Goal: Task Accomplishment & Management: Manage account settings

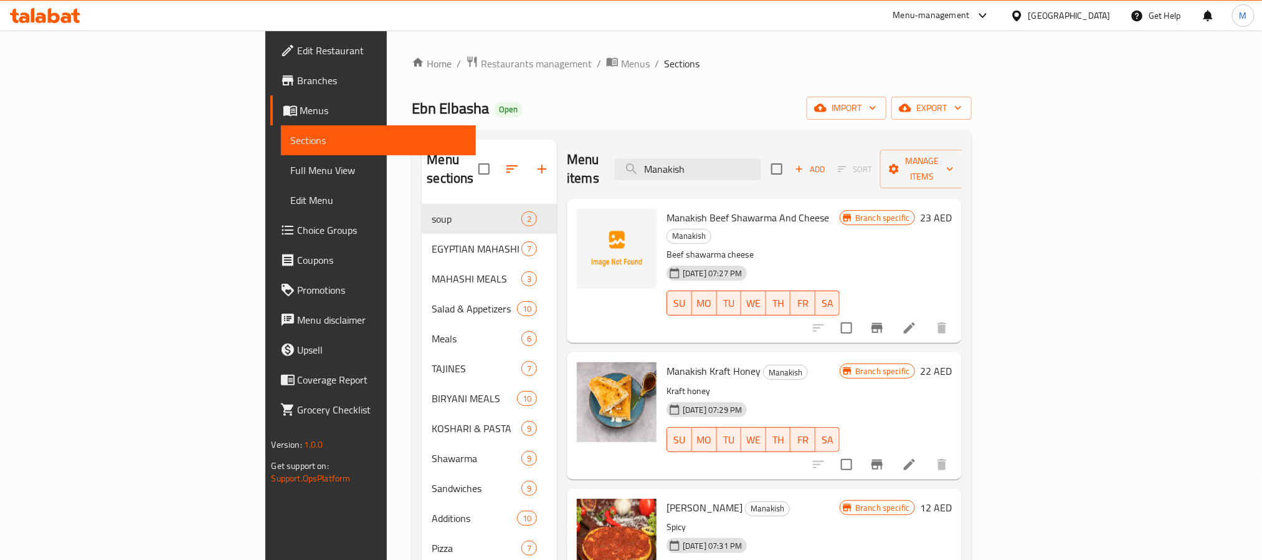
scroll to position [1376, 0]
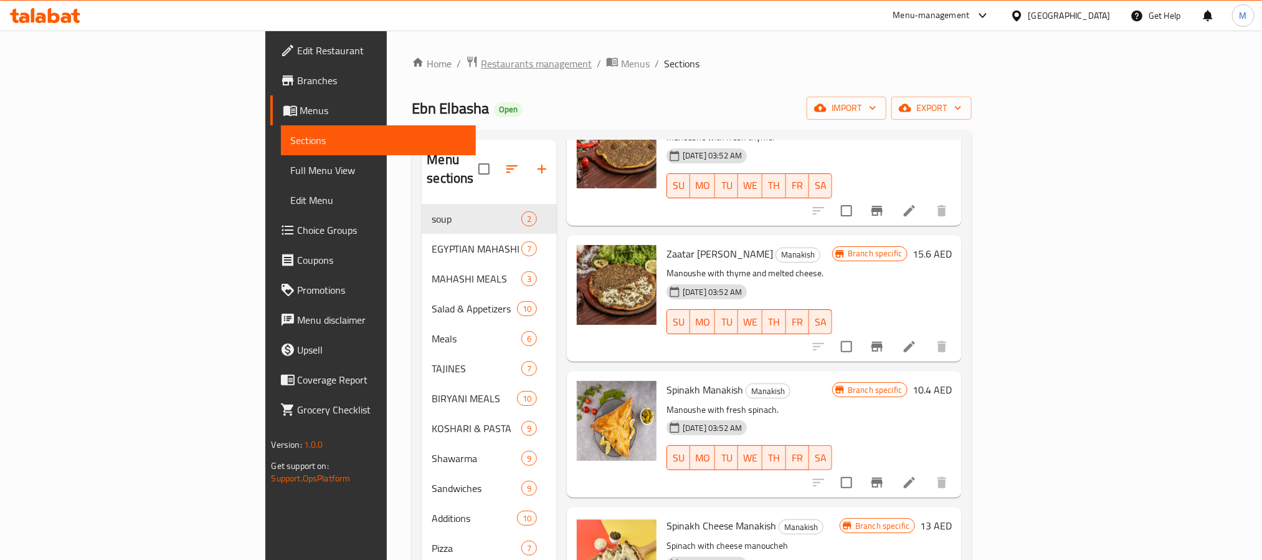
click at [481, 62] on span "Restaurants management" at bounding box center [536, 63] width 111 height 15
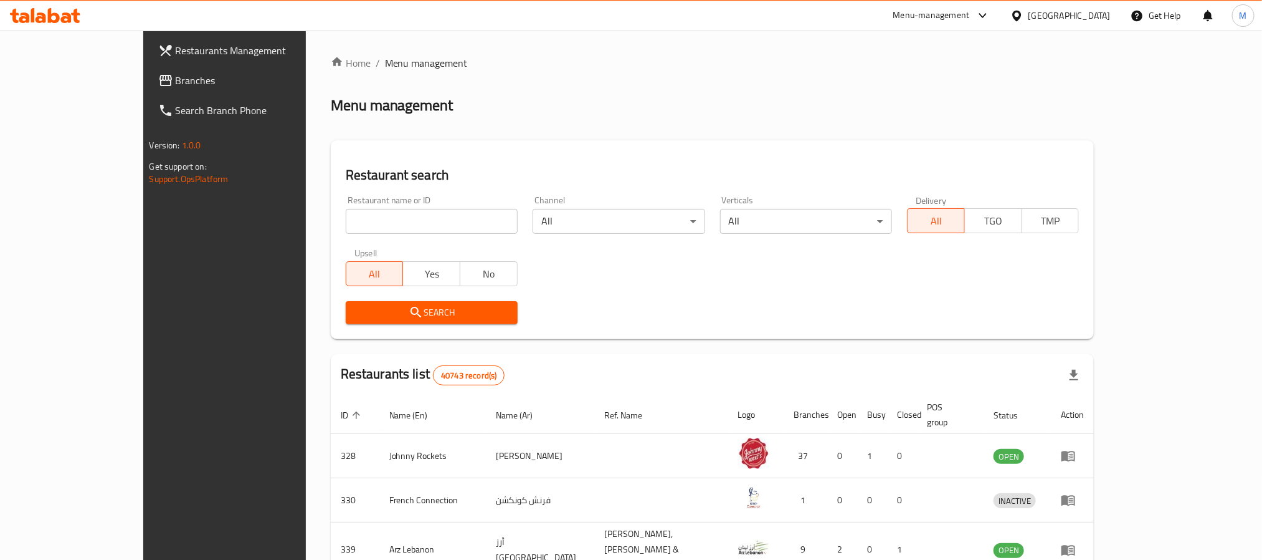
click at [346, 222] on input "search" at bounding box center [432, 221] width 172 height 25
paste input "637311"
type input "637311"
click button "Search" at bounding box center [432, 312] width 172 height 23
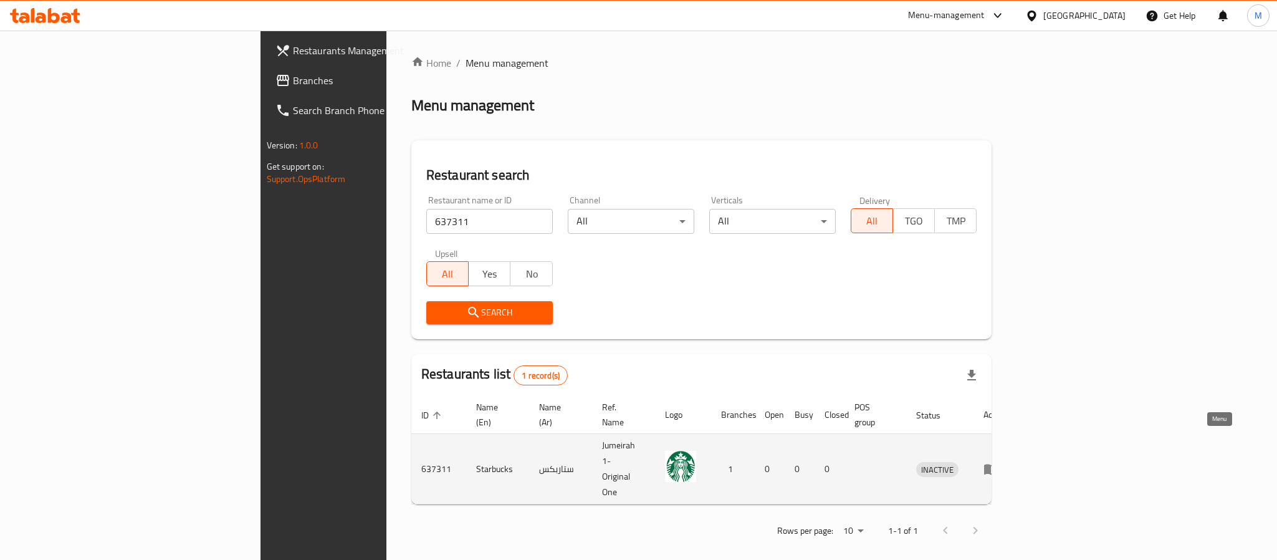
click at [998, 464] on icon "enhanced table" at bounding box center [991, 469] width 14 height 11
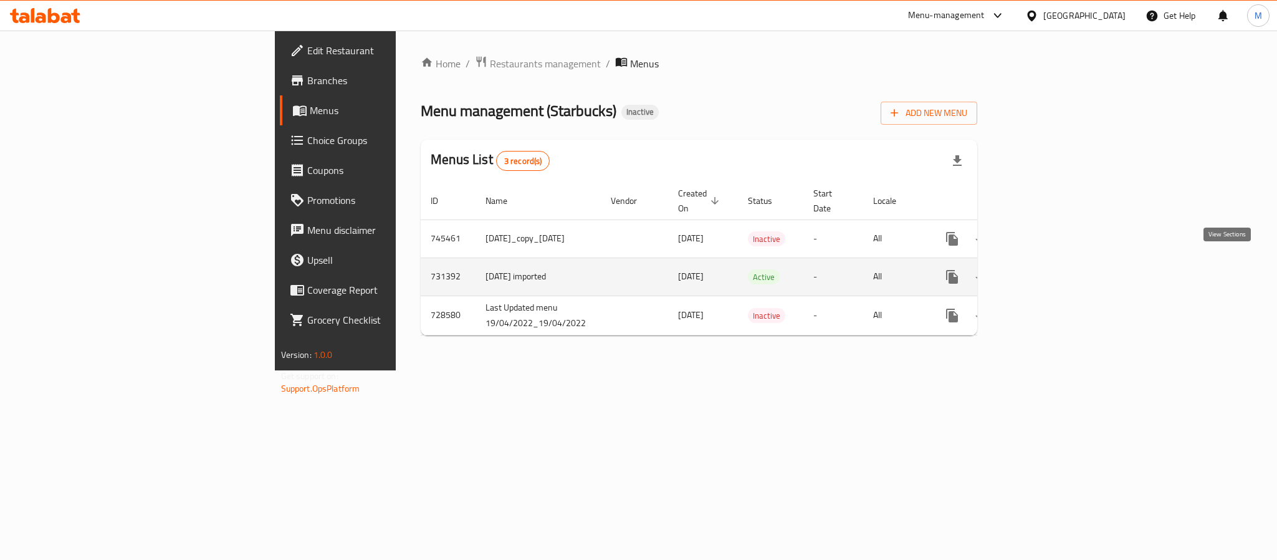
click at [1049, 269] on icon "enhanced table" at bounding box center [1041, 276] width 15 height 15
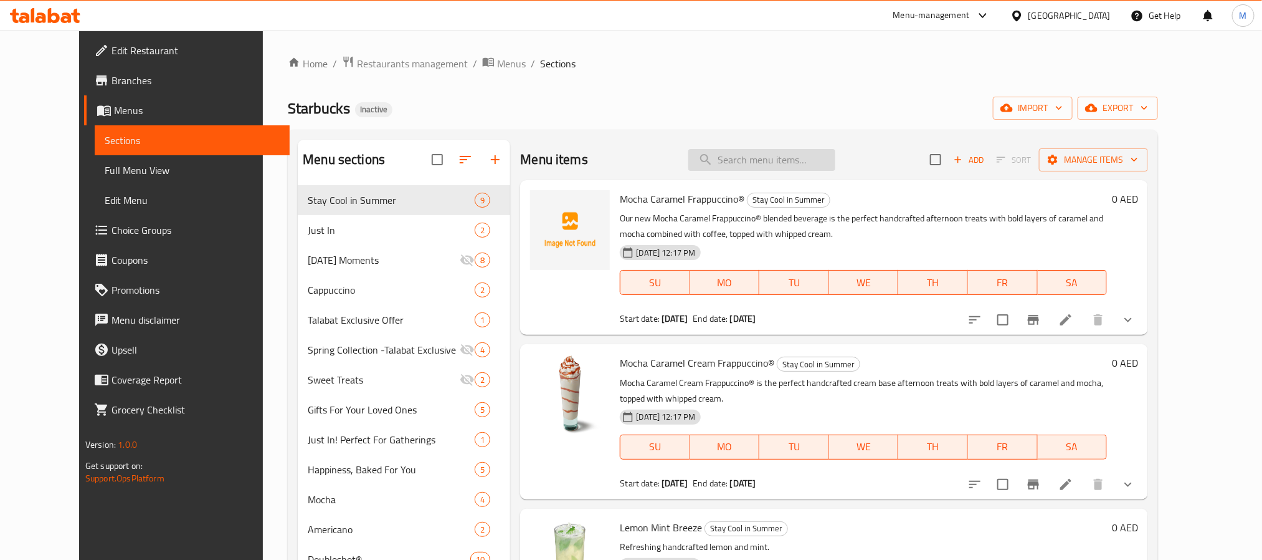
click at [790, 163] on input "search" at bounding box center [762, 160] width 147 height 22
paste input "Creme Brulee Frappuccino"
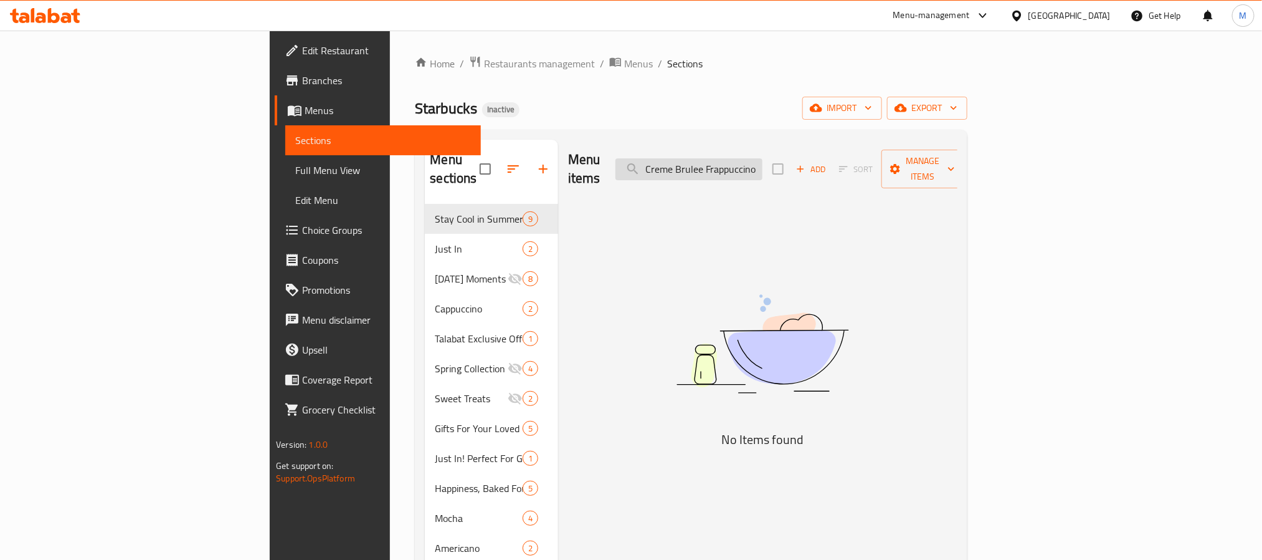
click at [751, 158] on input "Creme Brulee Frappuccino" at bounding box center [689, 169] width 147 height 22
click at [763, 158] on input "Creme Brulee Frappuccino" at bounding box center [689, 169] width 147 height 22
type input "Creme Brulee Frappuccino"
drag, startPoint x: 393, startPoint y: 65, endPoint x: 395, endPoint y: 79, distance: 13.2
click at [484, 65] on span "Restaurants management" at bounding box center [539, 63] width 111 height 15
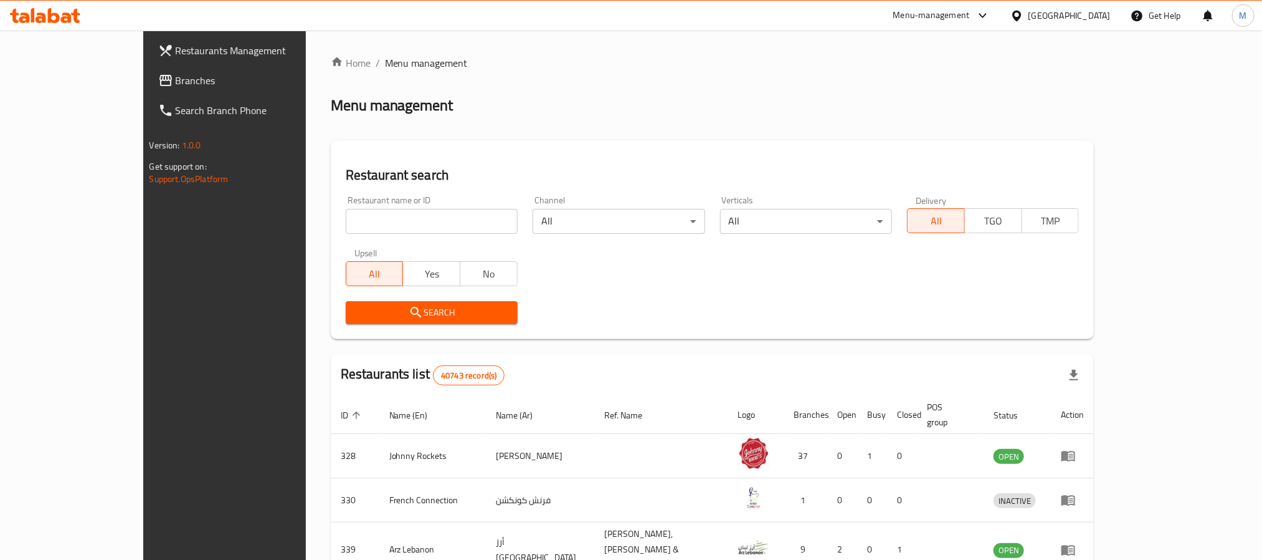
click at [346, 219] on input "search" at bounding box center [432, 221] width 172 height 25
paste input "640813"
type input "640813"
click at [356, 316] on span "Search" at bounding box center [432, 313] width 152 height 16
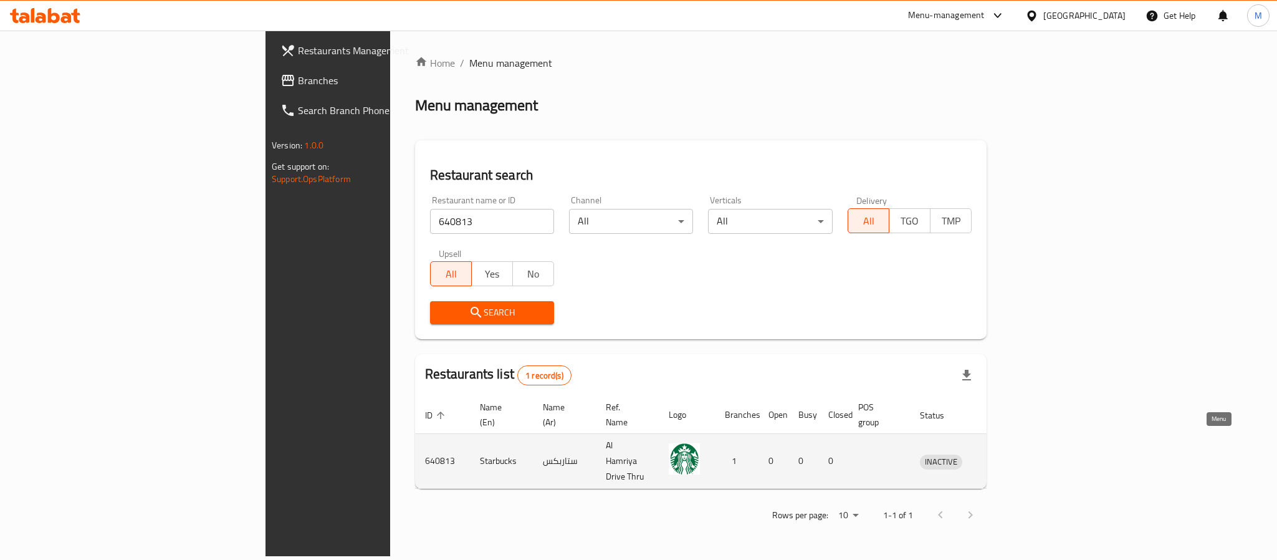
click at [999, 459] on icon "enhanced table" at bounding box center [997, 461] width 4 height 5
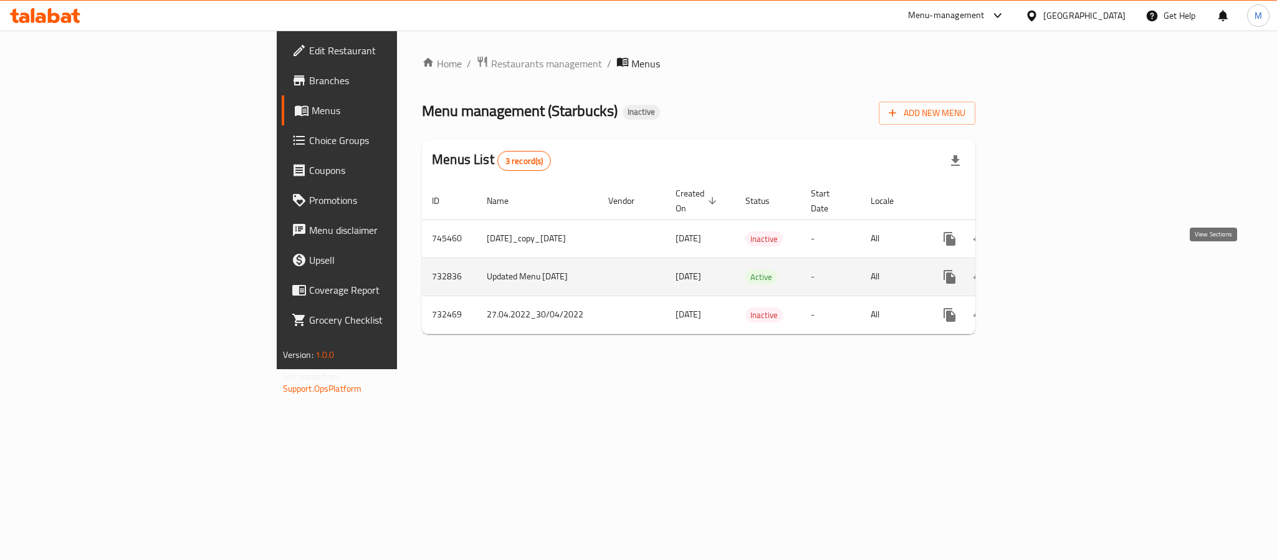
click at [1045, 271] on icon "enhanced table" at bounding box center [1039, 276] width 11 height 11
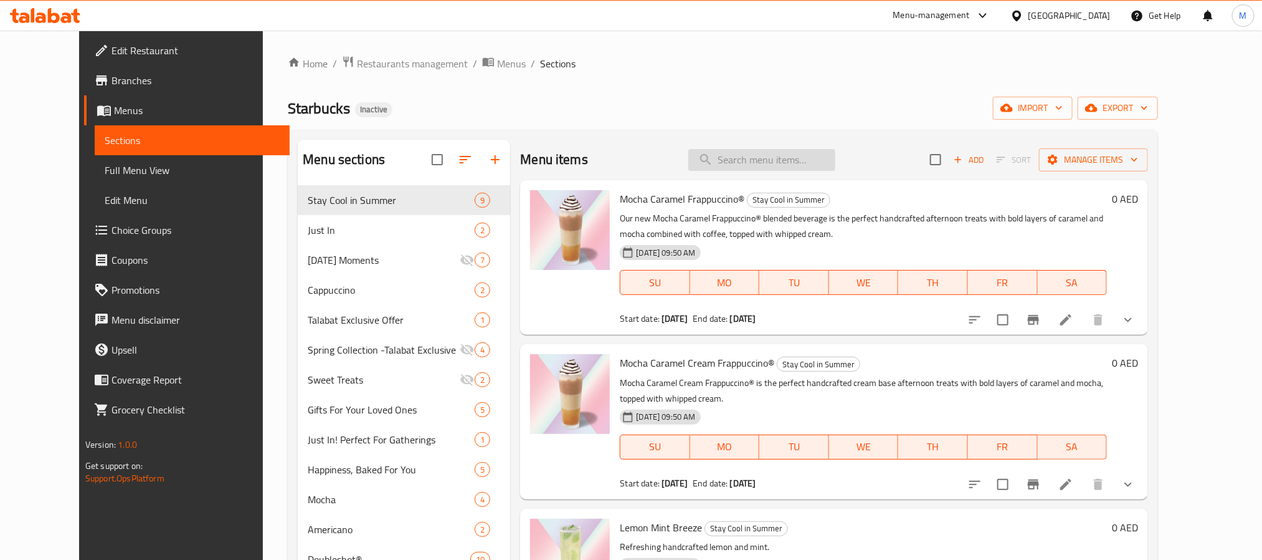
click at [761, 160] on input "search" at bounding box center [762, 160] width 147 height 22
paste input "Creme Brulee Frappuccino"
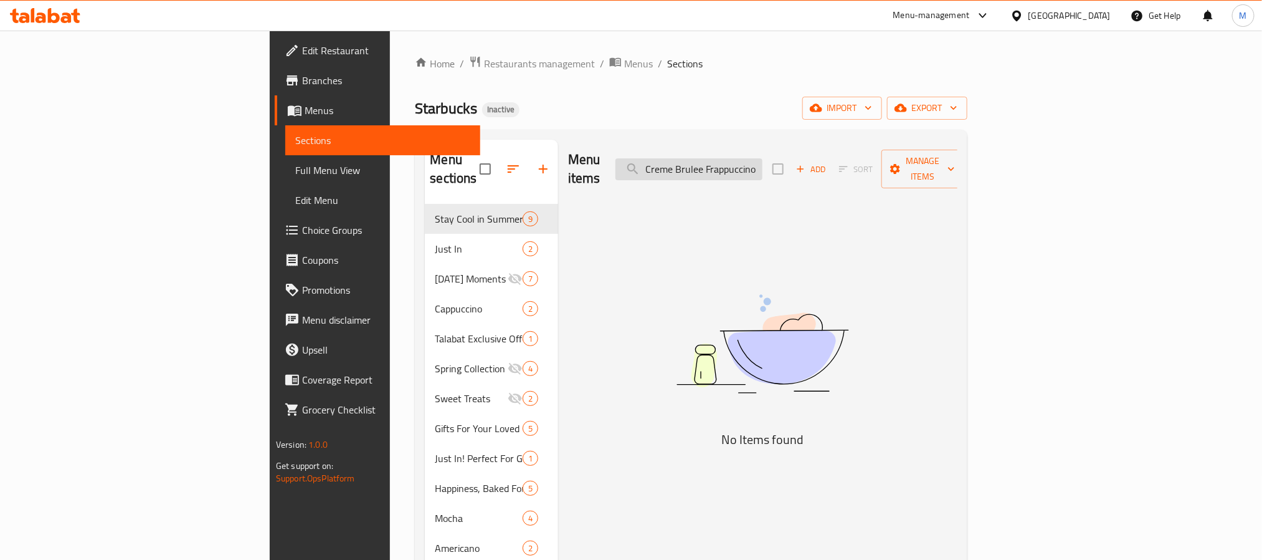
click at [750, 160] on input "Creme Brulee Frappuccino" at bounding box center [689, 169] width 147 height 22
type input "Creme Brulee Frappuccino"
click at [484, 64] on span "Restaurants management" at bounding box center [539, 63] width 111 height 15
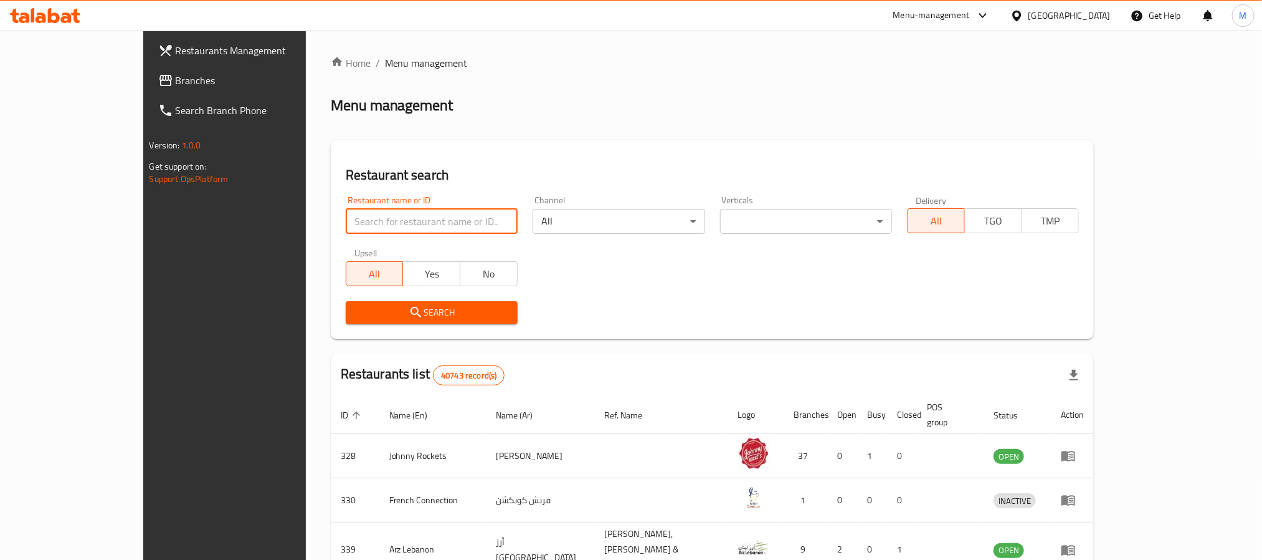
click at [346, 212] on input "search" at bounding box center [432, 221] width 172 height 25
paste input "657870"
type input "657870"
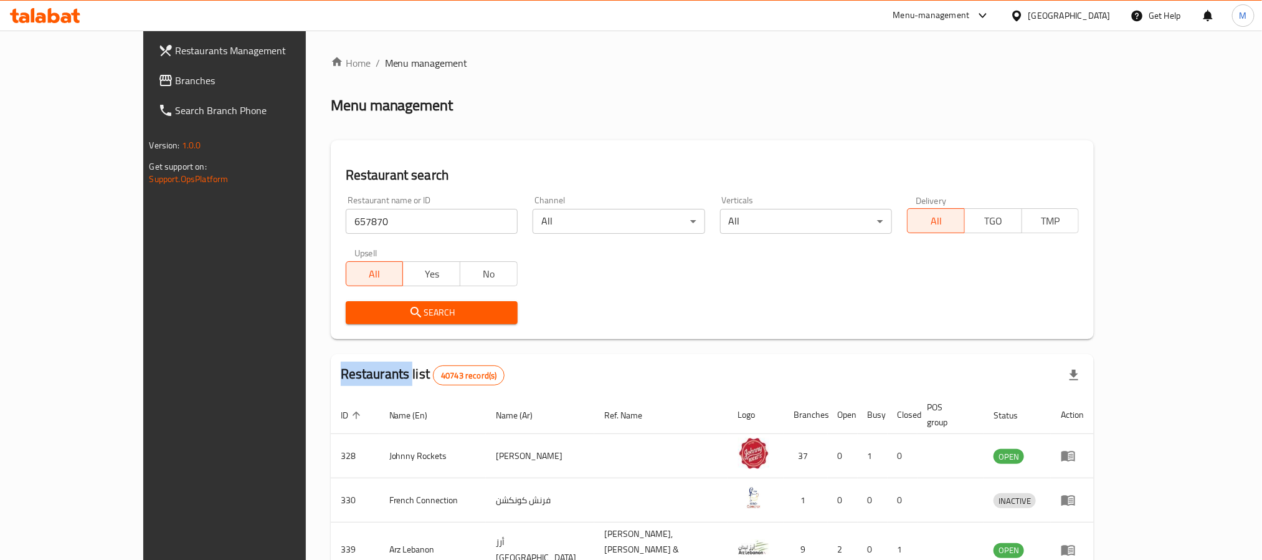
click at [338, 295] on div "Search" at bounding box center [431, 312] width 187 height 38
click at [356, 311] on span "Search" at bounding box center [432, 313] width 152 height 16
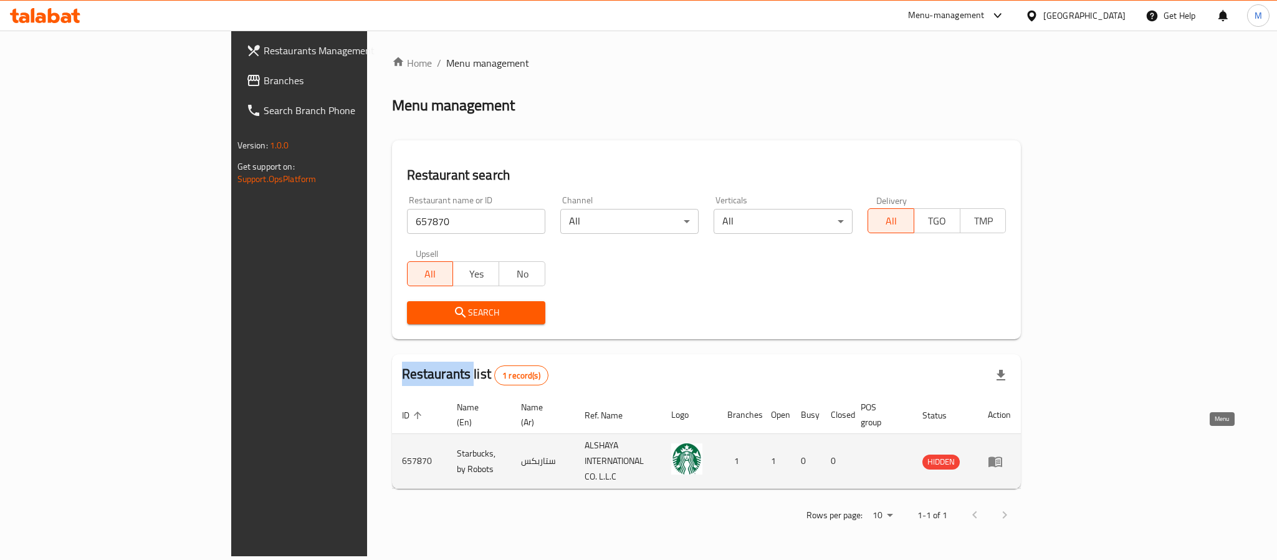
click at [1000, 459] on icon "enhanced table" at bounding box center [998, 461] width 4 height 5
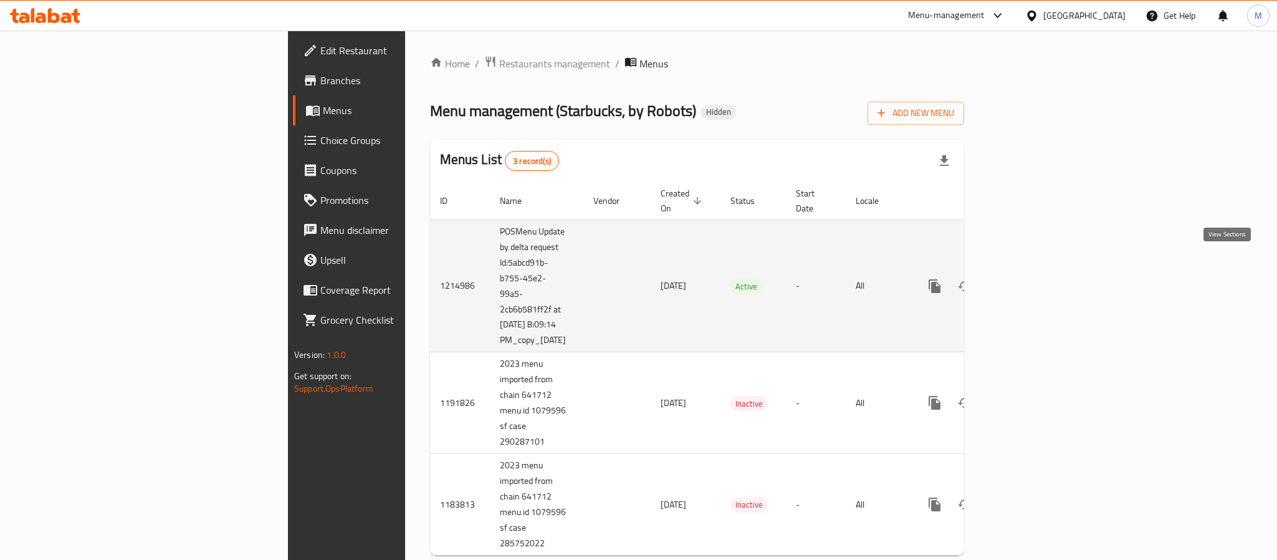
click at [1032, 279] on icon "enhanced table" at bounding box center [1024, 286] width 15 height 15
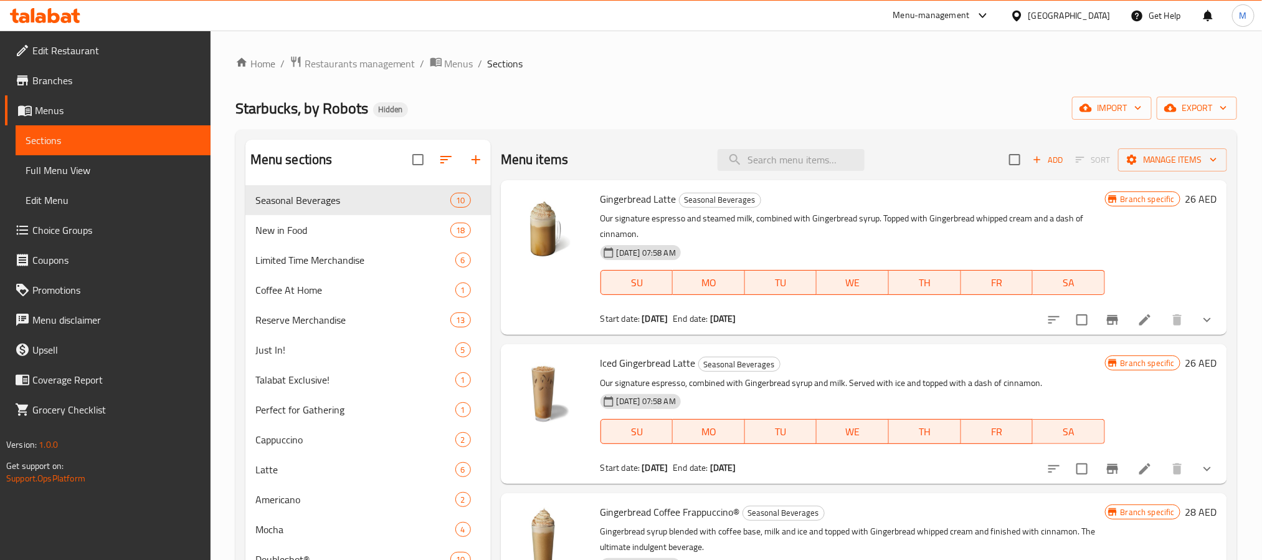
click at [753, 178] on div "Menu items Add Sort Manage items" at bounding box center [864, 160] width 727 height 41
click at [754, 163] on input "search" at bounding box center [791, 160] width 147 height 22
paste input "Creme Brulee Frappuccino"
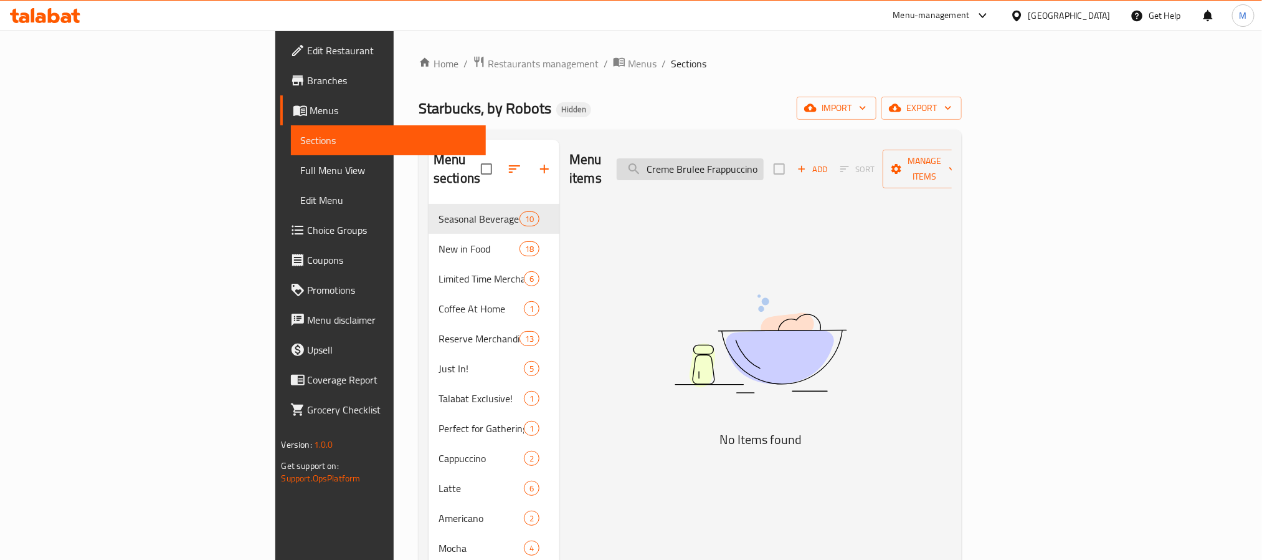
click at [750, 163] on input "Creme Brulee Frappuccino" at bounding box center [690, 169] width 147 height 22
click at [764, 163] on input "Creme Brulee Frappuccino" at bounding box center [690, 169] width 147 height 22
type input "Creme"
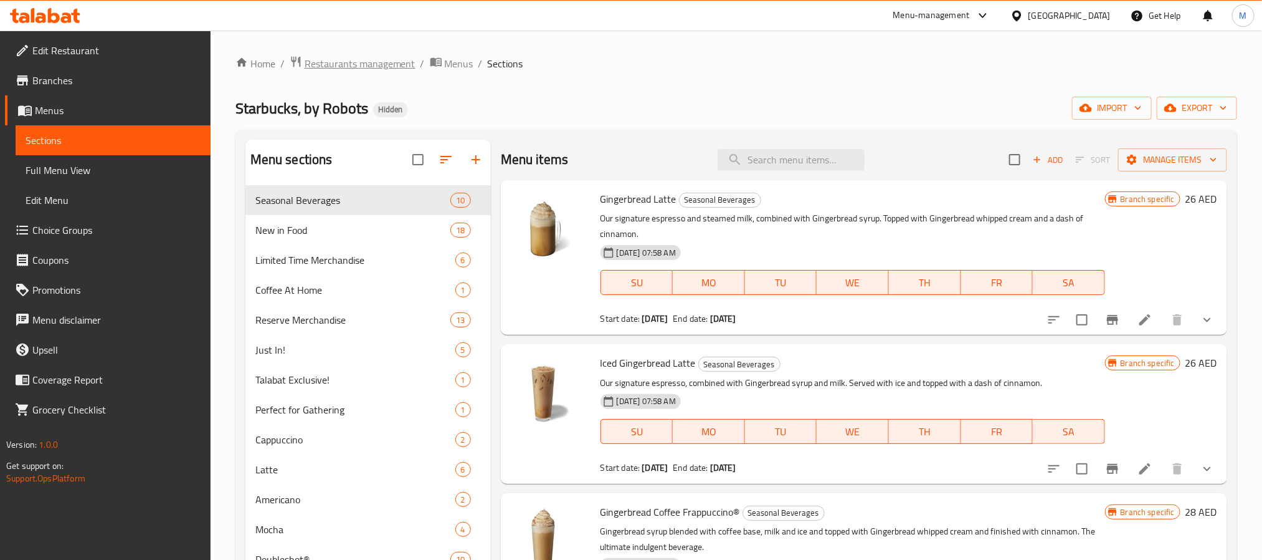
click at [382, 62] on span "Restaurants management" at bounding box center [360, 63] width 111 height 15
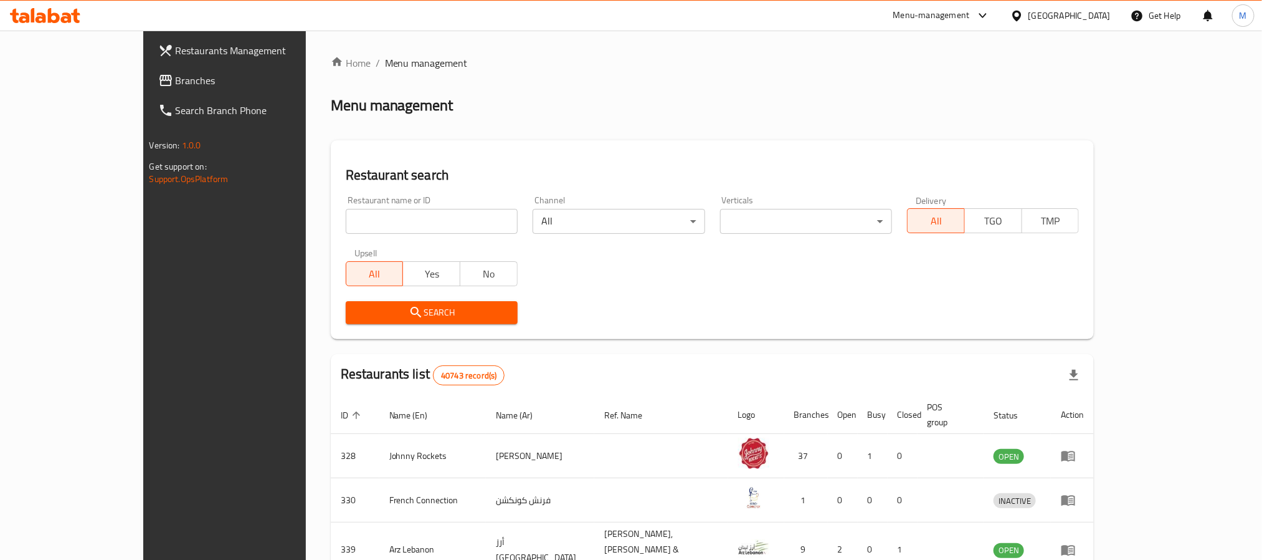
click at [346, 209] on input "search" at bounding box center [432, 221] width 172 height 25
paste input "678670"
type input "678670"
click at [356, 307] on span "Search" at bounding box center [432, 313] width 152 height 16
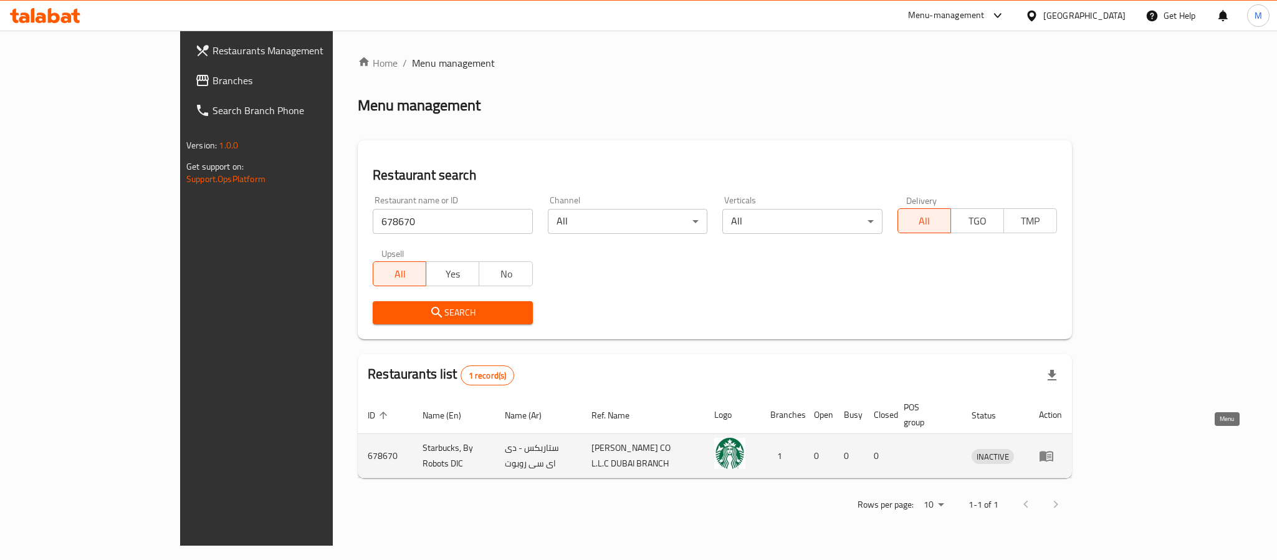
click at [1054, 448] on icon "enhanced table" at bounding box center [1046, 455] width 15 height 15
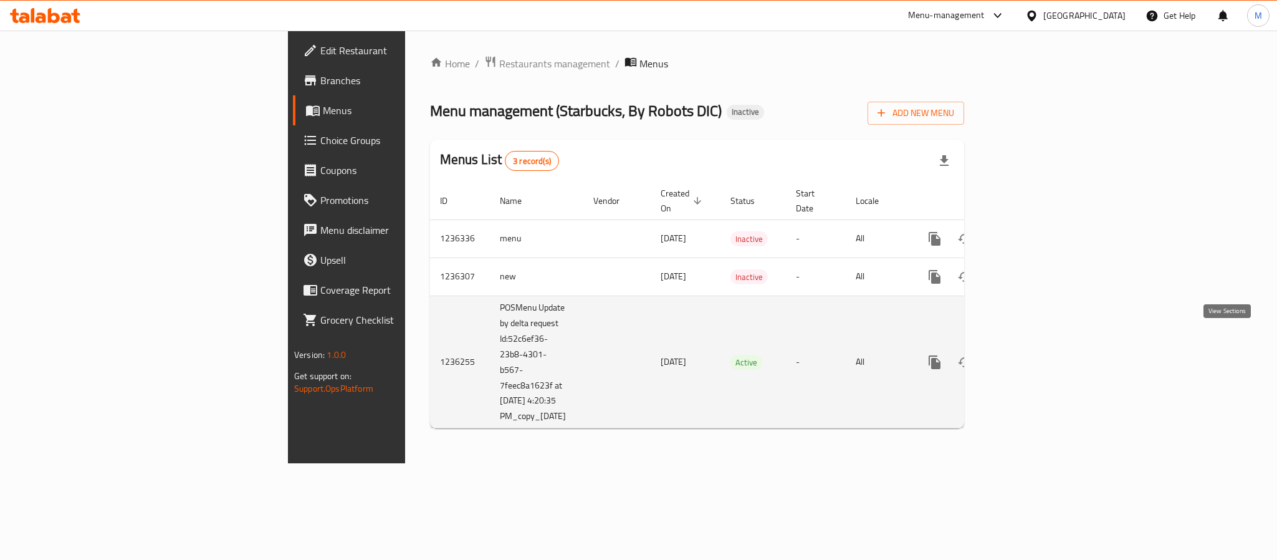
click at [1032, 355] on icon "enhanced table" at bounding box center [1024, 362] width 15 height 15
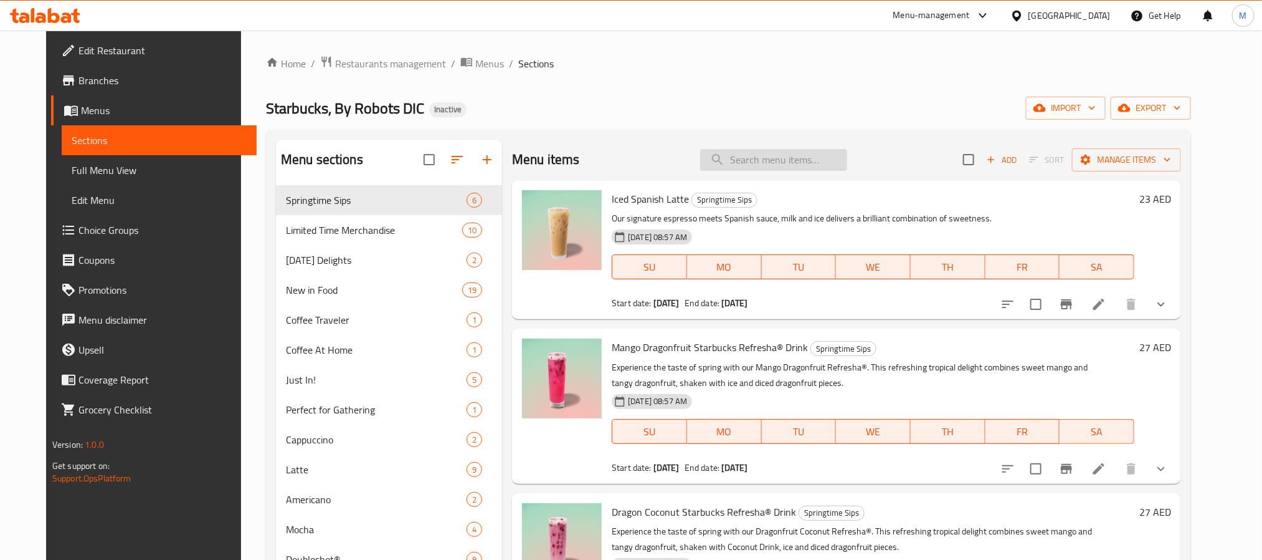
click at [758, 168] on input "search" at bounding box center [773, 160] width 147 height 22
paste input "Creme Brulee Frappuccino"
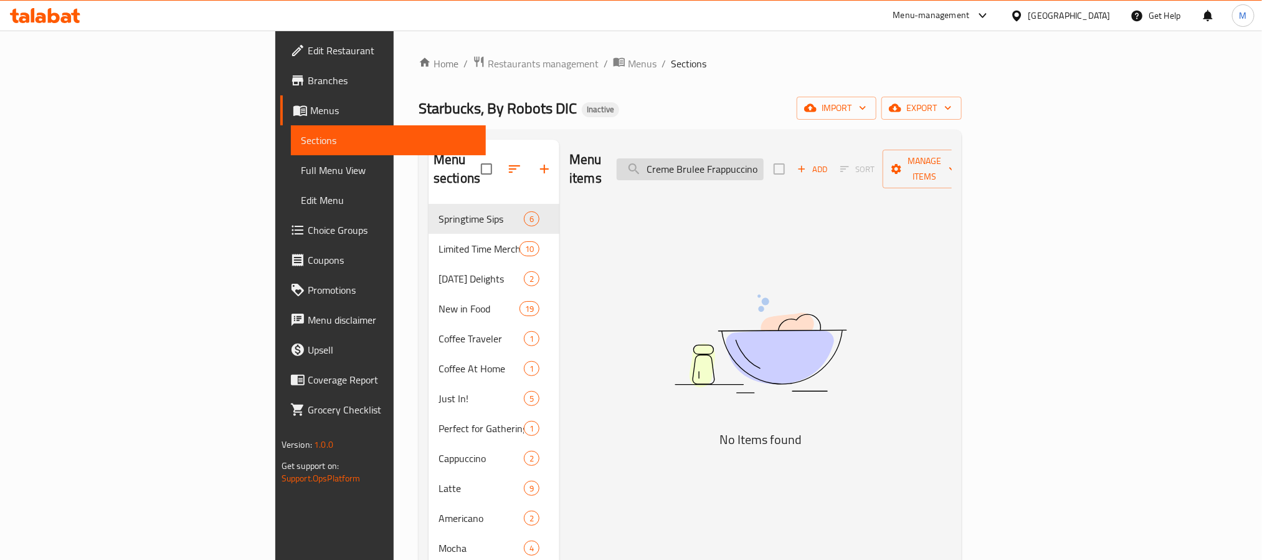
click at [764, 163] on input "Creme Brulee Frappuccino" at bounding box center [690, 169] width 147 height 22
type input "Creme Brulee"
drag, startPoint x: 594, startPoint y: 200, endPoint x: 507, endPoint y: 208, distance: 88.2
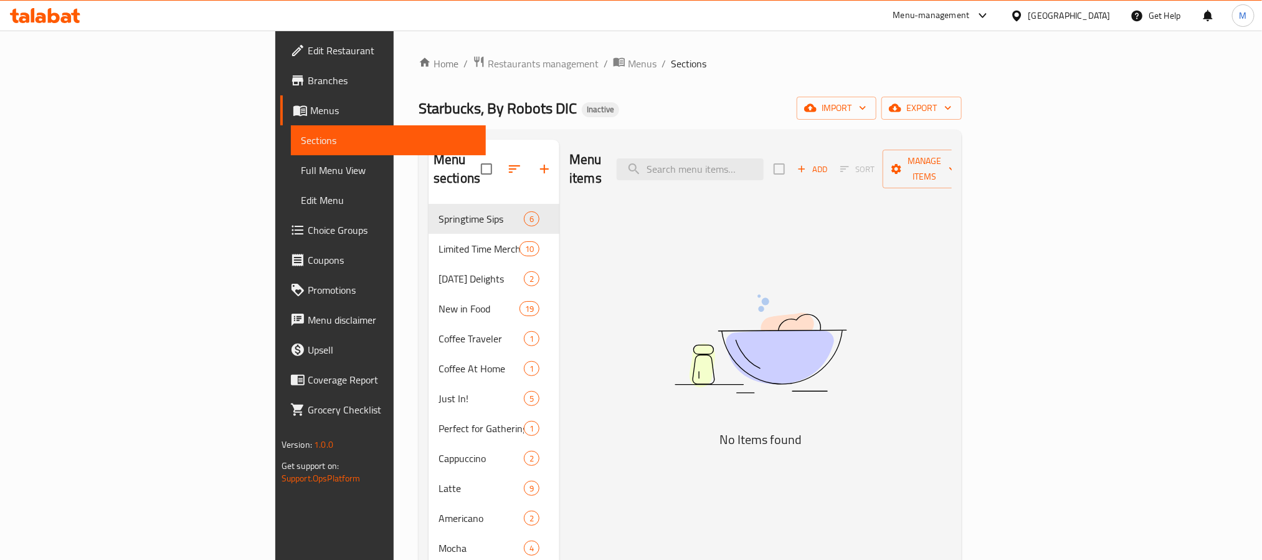
paste input "Creme Brulee Frappuccino"
drag, startPoint x: 804, startPoint y: 163, endPoint x: 649, endPoint y: 172, distance: 155.4
click at [700, 165] on div "Menu items Creme Brulee Frappuccino Add Sort Manage items" at bounding box center [761, 169] width 383 height 59
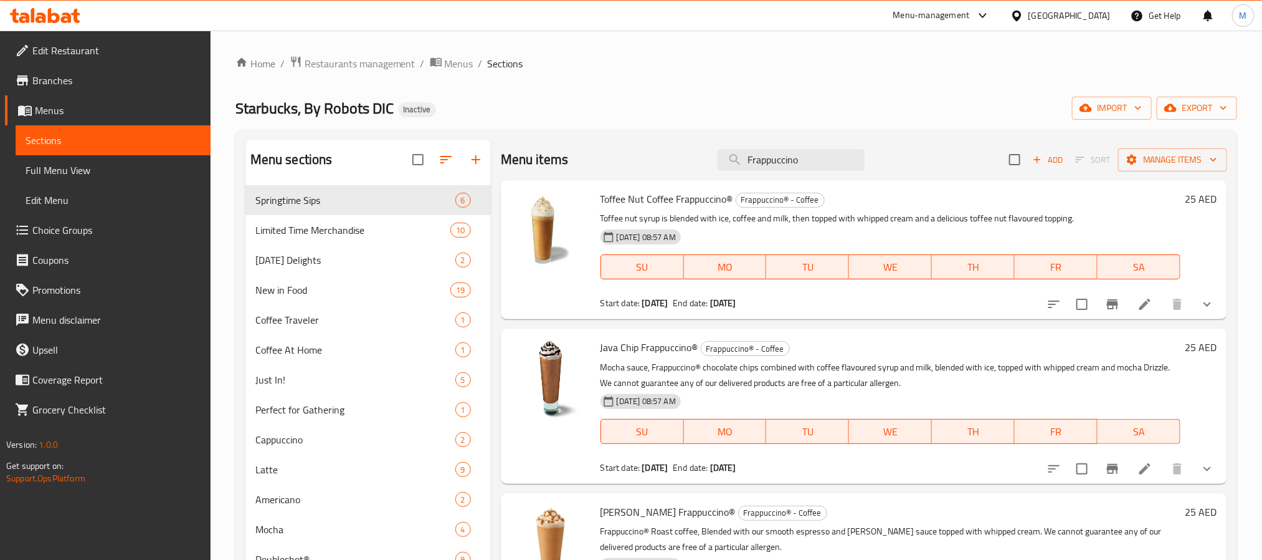
paste input "Creme Brulee"
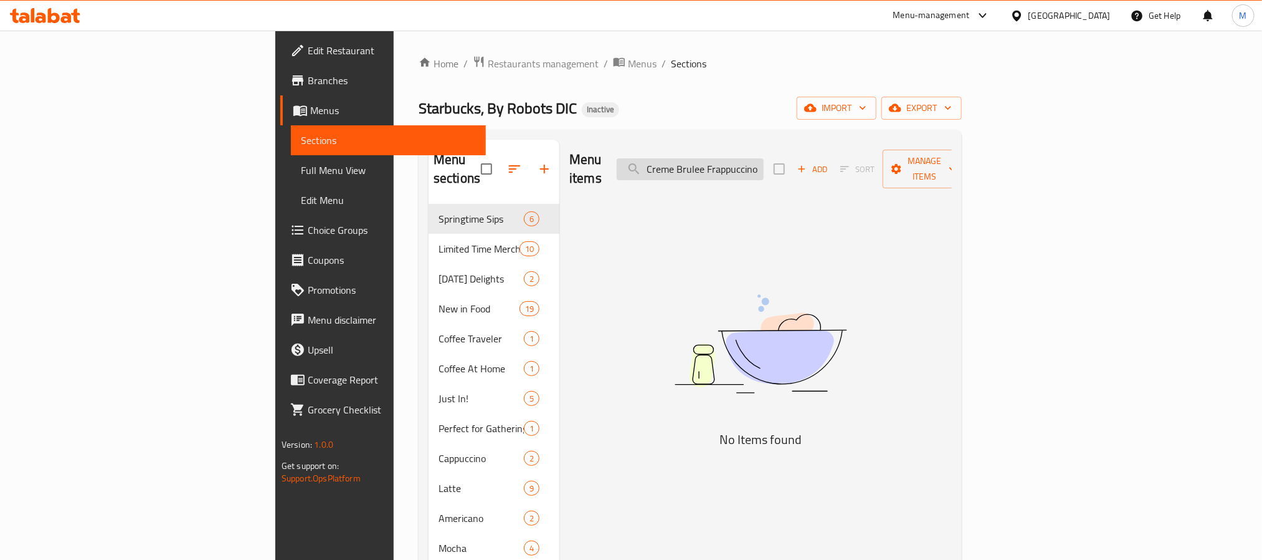
click at [764, 166] on input "Creme Brulee Frappuccino" at bounding box center [690, 169] width 147 height 22
click at [764, 163] on input "Creme Brulee" at bounding box center [690, 169] width 147 height 22
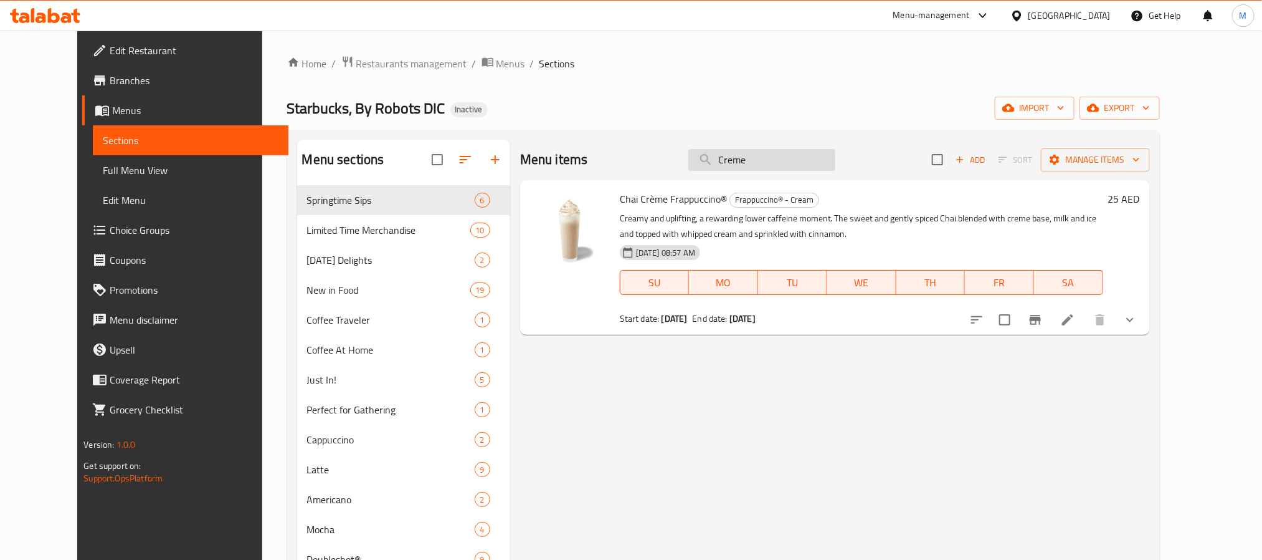
paste input "Brulee Frappuccino"
click at [767, 154] on input "Creme Brulee Frappuccino" at bounding box center [762, 160] width 147 height 22
click at [766, 154] on input "Creme Brulee Frappuccino" at bounding box center [762, 160] width 147 height 22
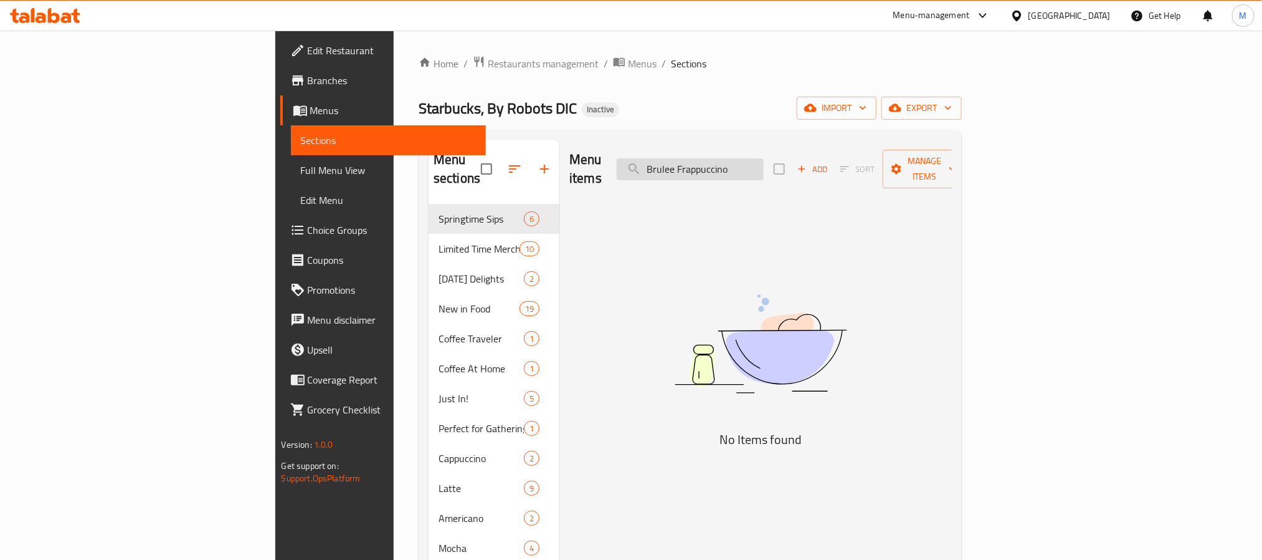
click at [764, 163] on input "Brulee Frappuccino" at bounding box center [690, 169] width 147 height 22
click at [764, 159] on input "Brule Frappuccino" at bounding box center [690, 169] width 147 height 22
type input "Br"
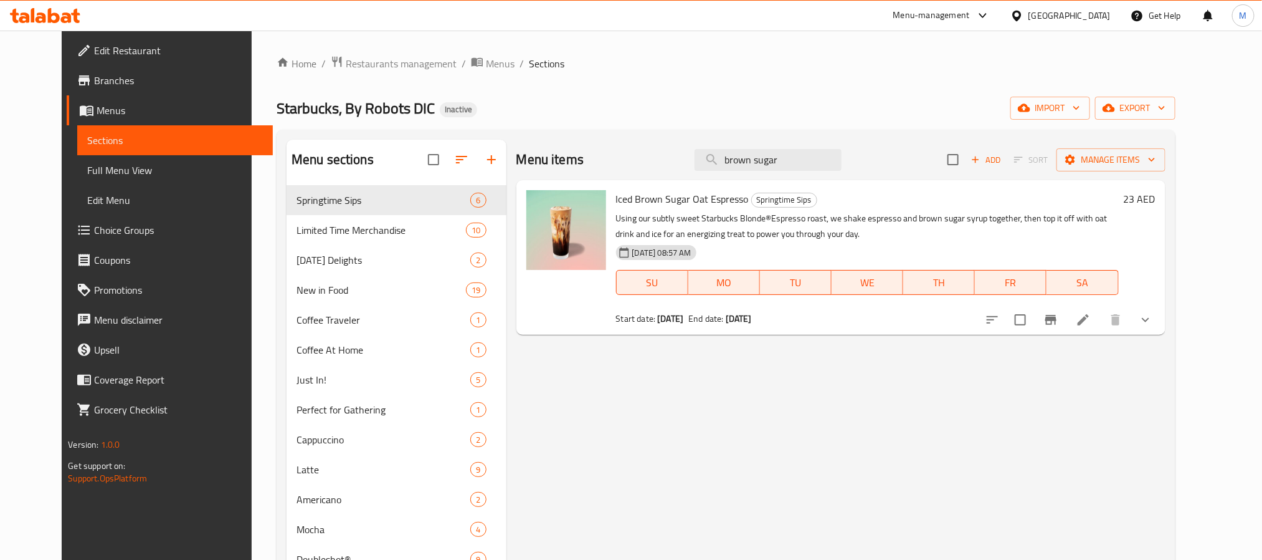
type input "brown sugar f"
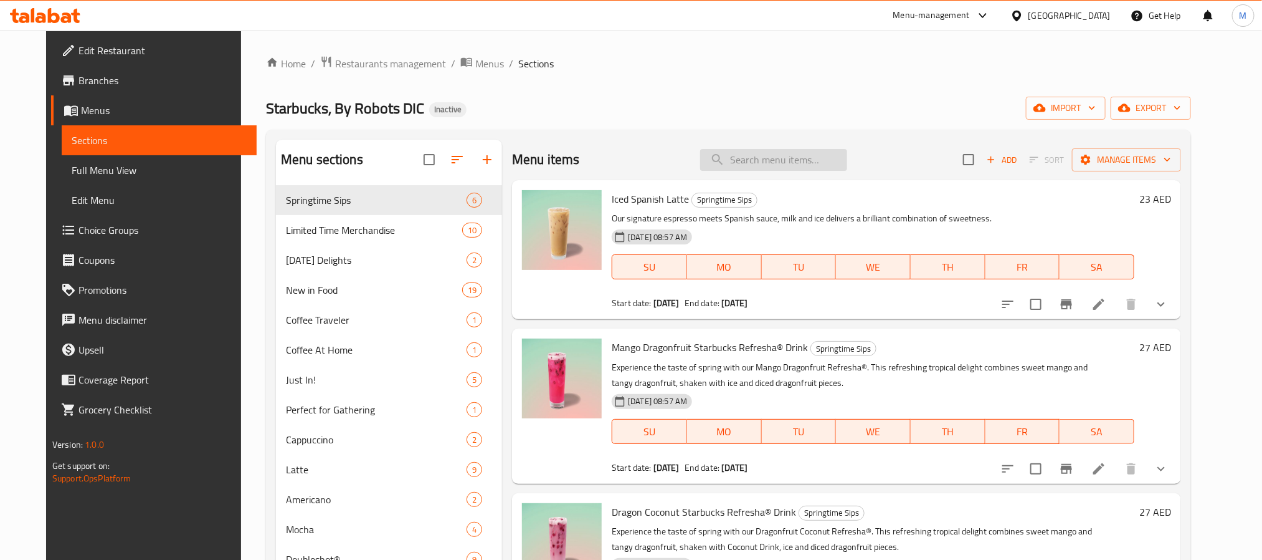
paste input "Brulee Brown Sugar Frappuccino"
type input "Brulee Brown Sugar Frappuccino"
click at [388, 62] on span "Restaurants management" at bounding box center [390, 63] width 111 height 15
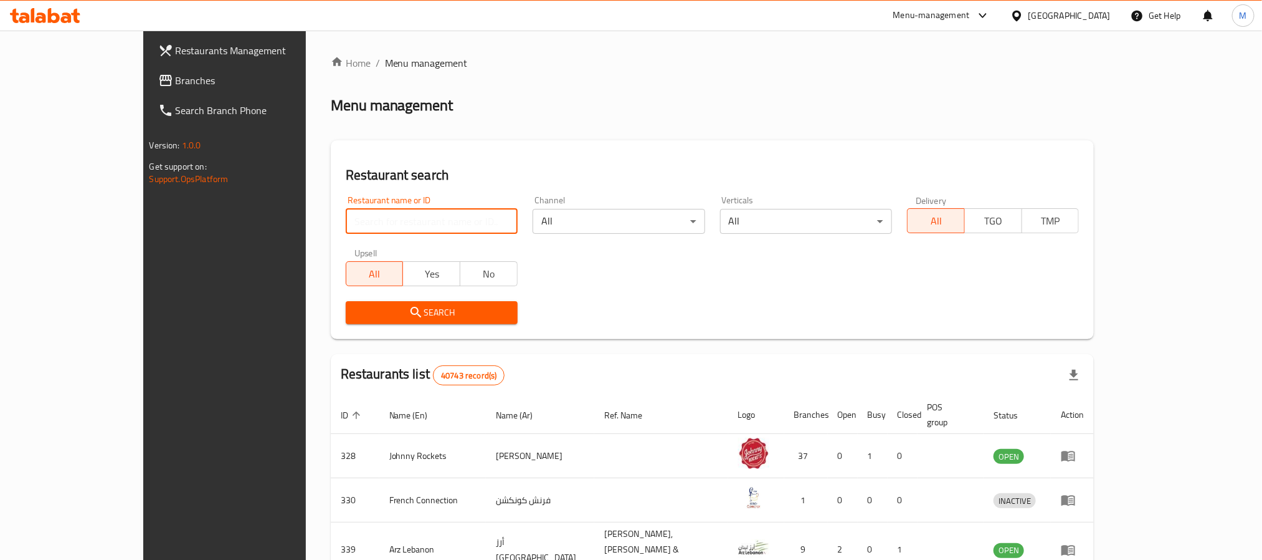
drag, startPoint x: 402, startPoint y: 213, endPoint x: 322, endPoint y: 262, distance: 93.7
click at [402, 213] on input "search" at bounding box center [432, 221] width 172 height 25
paste input "657870"
type input "657870"
click at [356, 307] on span "Search" at bounding box center [432, 313] width 152 height 16
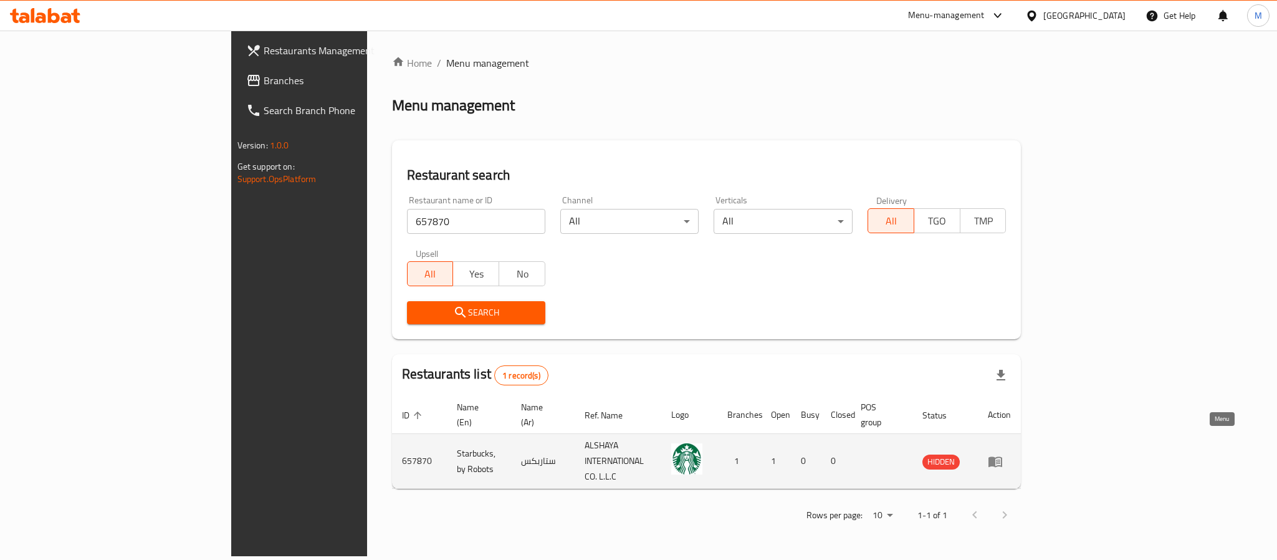
click at [1003, 454] on icon "enhanced table" at bounding box center [995, 461] width 15 height 15
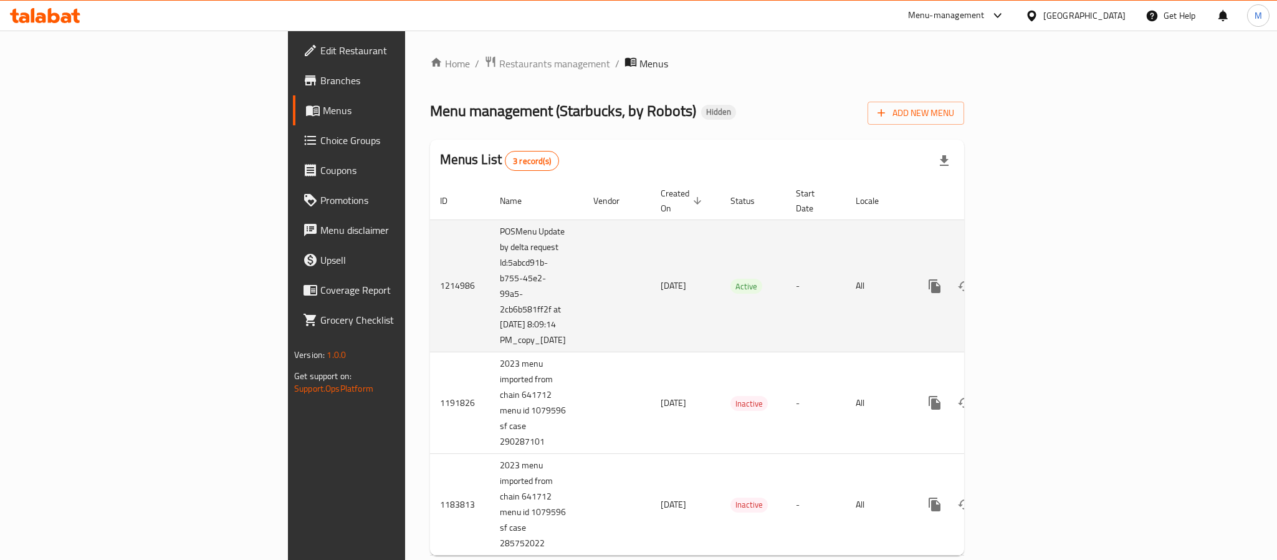
click at [1030, 280] on icon "enhanced table" at bounding box center [1024, 285] width 11 height 11
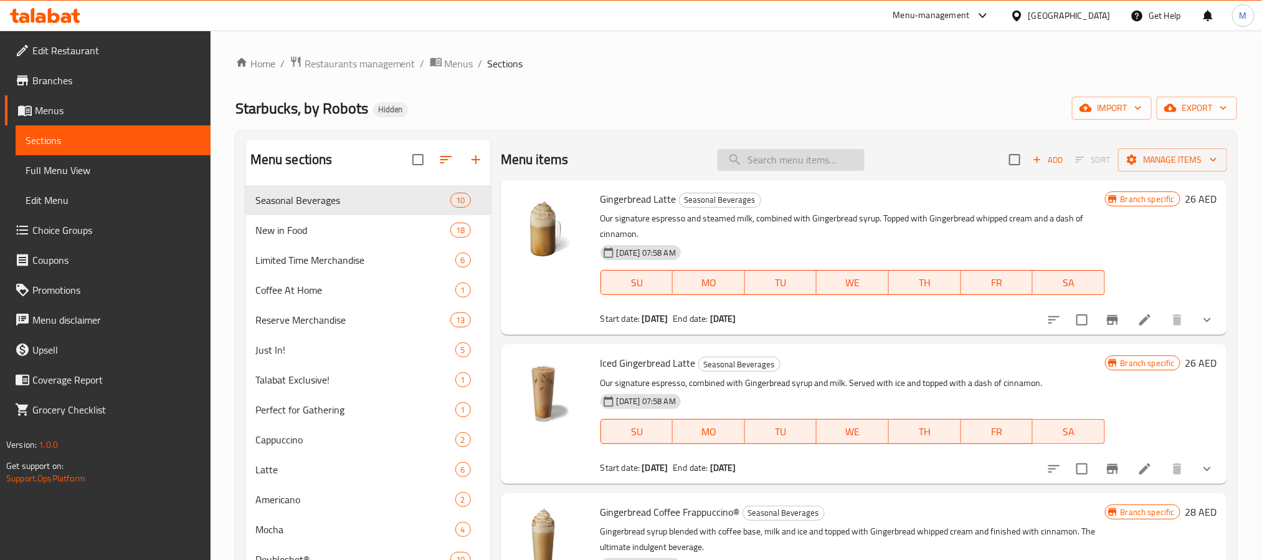
click at [755, 174] on div "Menu items Add Sort Manage items" at bounding box center [864, 160] width 727 height 41
click at [758, 170] on input "search" at bounding box center [791, 160] width 147 height 22
paste input "Brulee Brown Sugar Frappuccino"
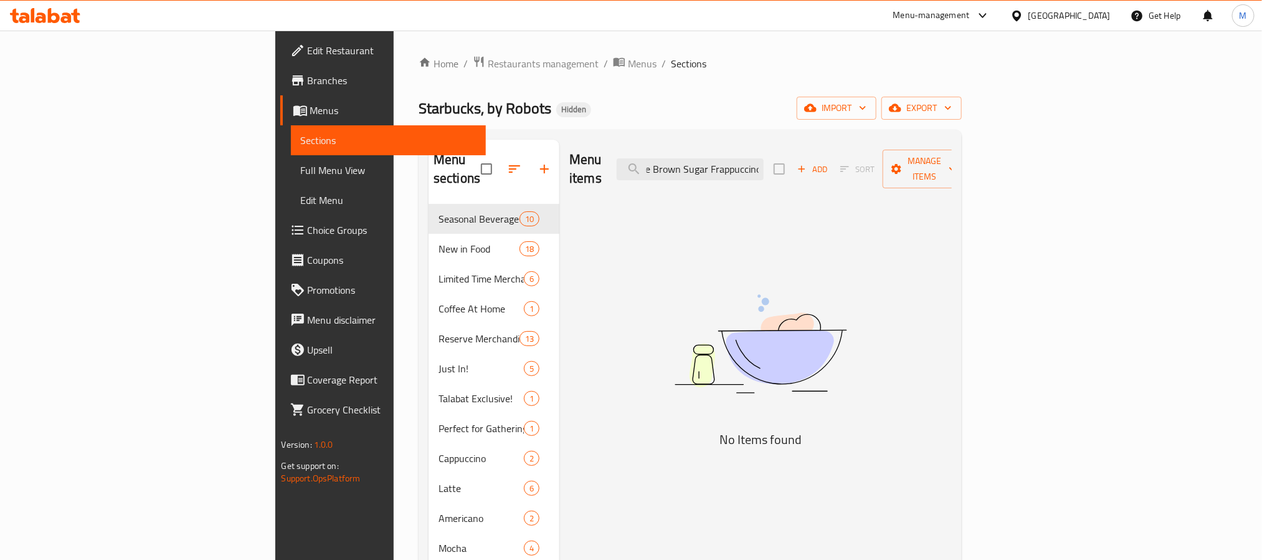
drag, startPoint x: 752, startPoint y: 156, endPoint x: 460, endPoint y: 159, distance: 291.6
click at [608, 161] on div "Menu items Brulee Brown Sugar Frappuccino Add Sort Manage items" at bounding box center [761, 169] width 383 height 59
type input "Brown Sugar Frappuccino"
click at [488, 62] on span "Restaurants management" at bounding box center [543, 63] width 111 height 15
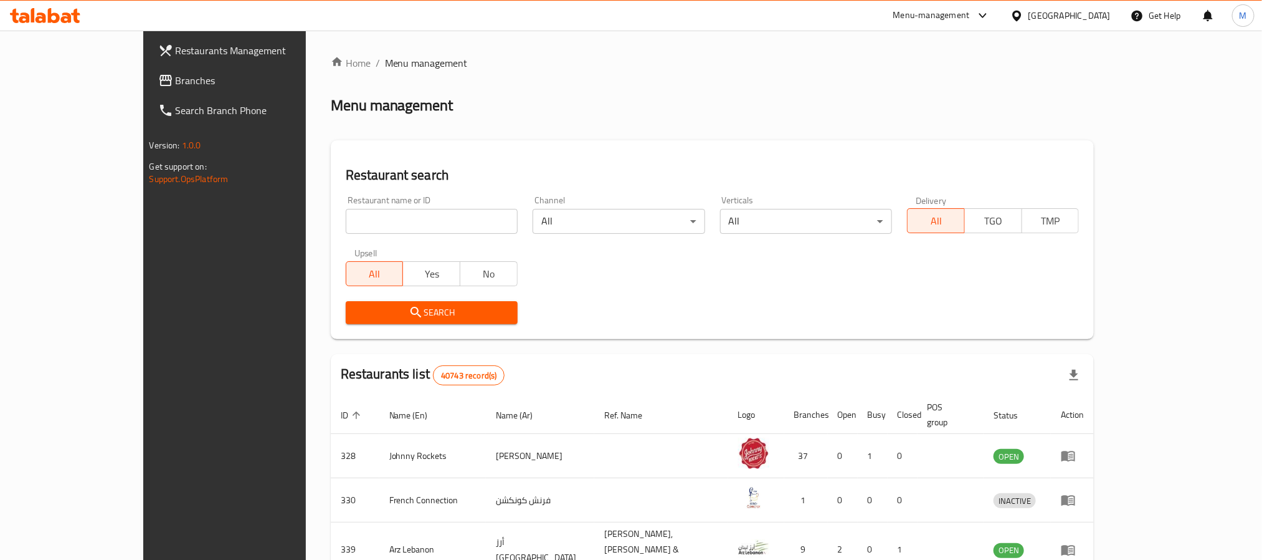
click at [359, 216] on input "search" at bounding box center [432, 221] width 172 height 25
paste input "657870"
type input "657870"
click at [356, 305] on span "Search" at bounding box center [432, 313] width 152 height 16
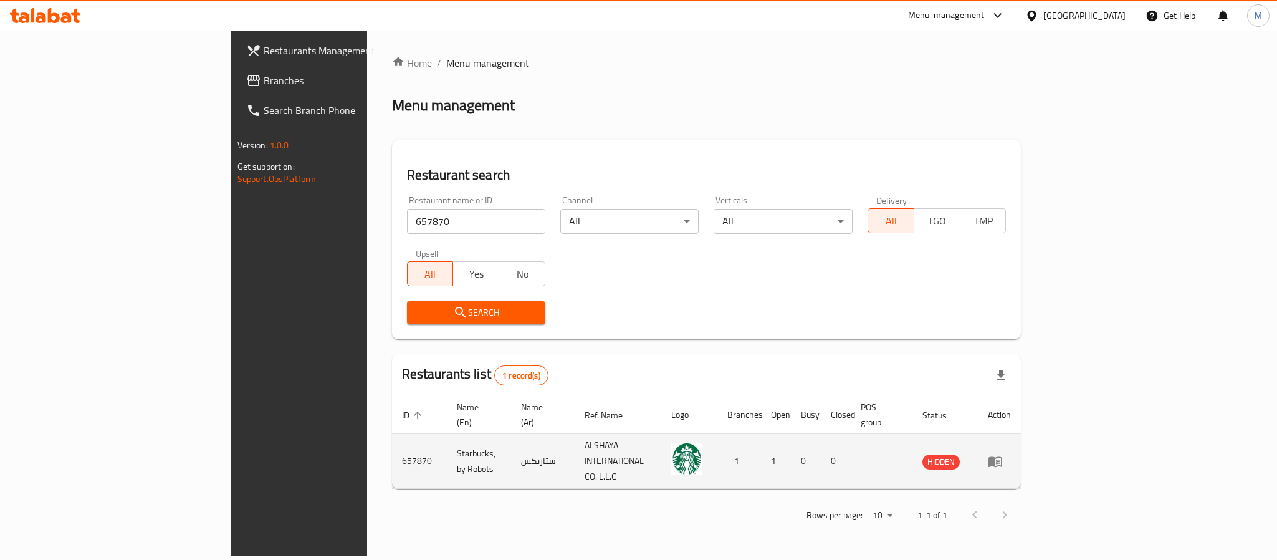
click at [1002, 456] on icon "enhanced table" at bounding box center [995, 461] width 14 height 11
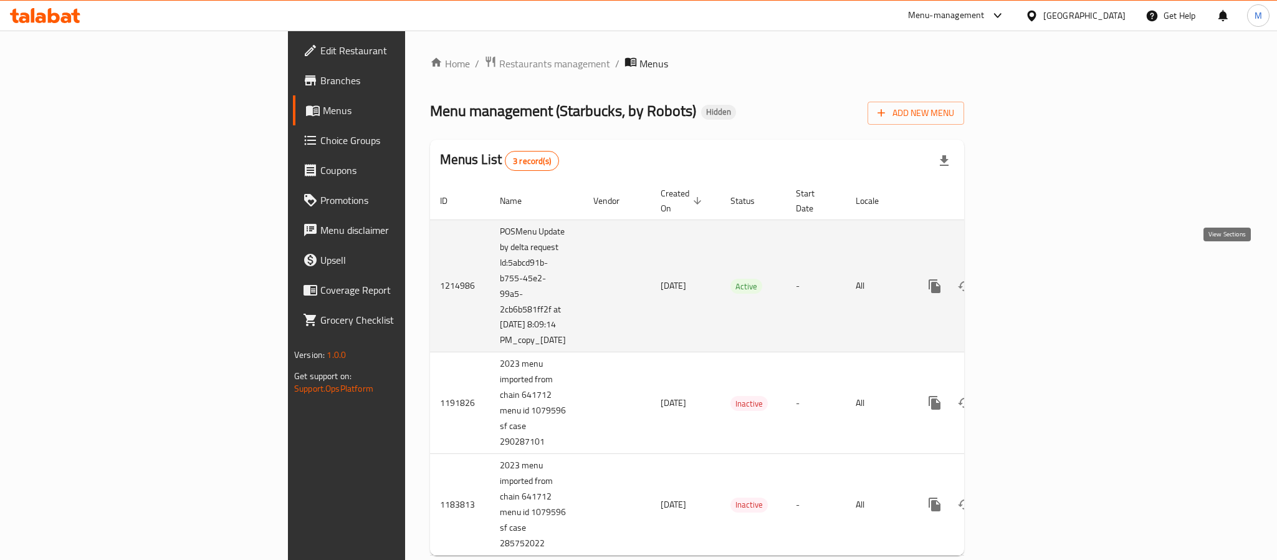
click at [1032, 279] on icon "enhanced table" at bounding box center [1024, 286] width 15 height 15
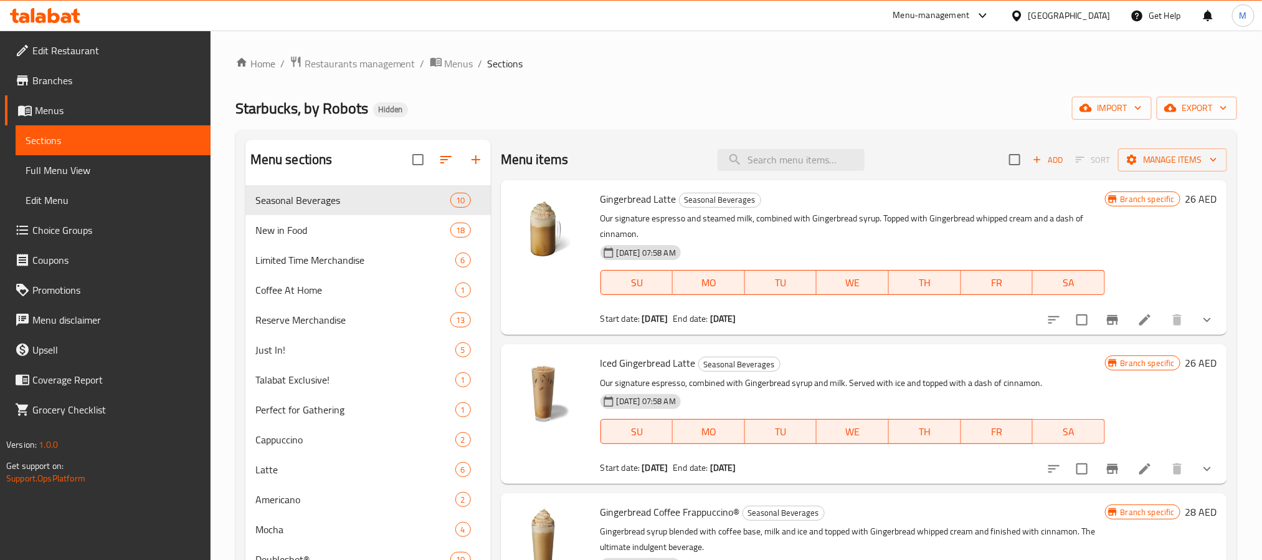
click at [778, 174] on div "Menu items Add Sort Manage items" at bounding box center [864, 160] width 727 height 41
click at [782, 163] on input "search" at bounding box center [791, 160] width 147 height 22
paste input "657870"
type input "657870"
click at [750, 159] on input "search" at bounding box center [791, 160] width 147 height 22
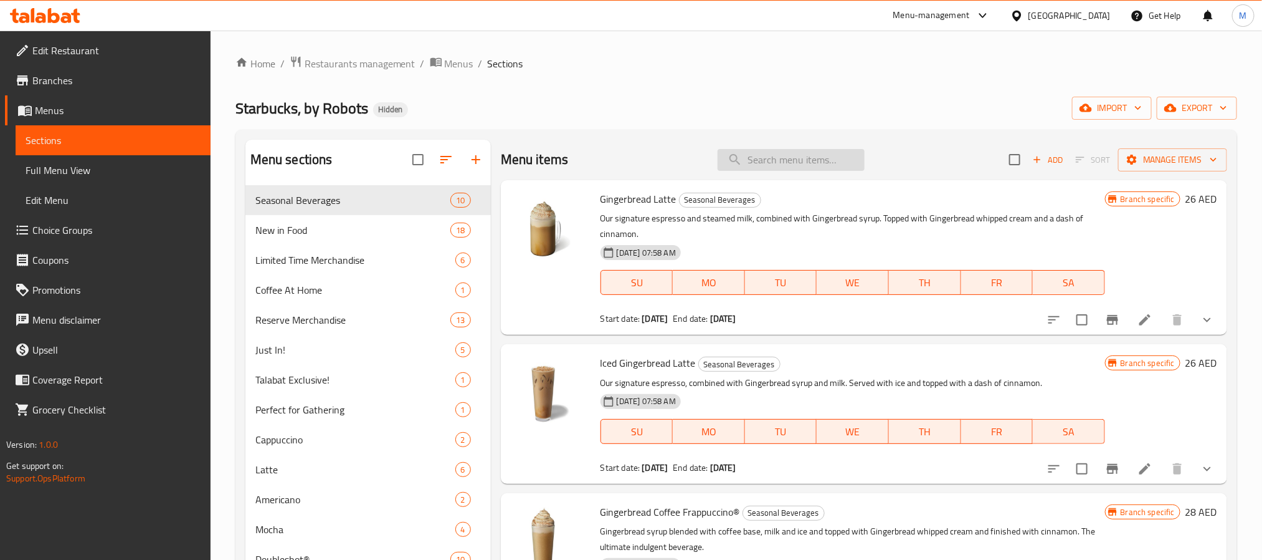
paste input "[PERSON_NAME] Sugar Frappuccino"
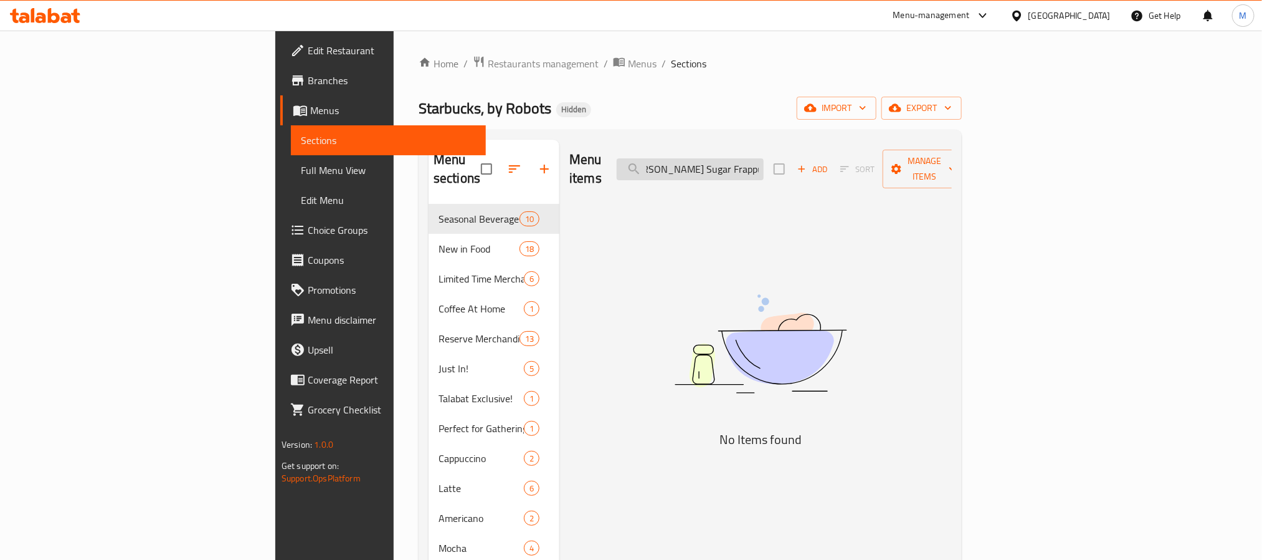
click at [742, 165] on input "[PERSON_NAME] Sugar Frappuccino" at bounding box center [690, 169] width 147 height 22
drag, startPoint x: 750, startPoint y: 165, endPoint x: 610, endPoint y: 178, distance: 140.9
click at [628, 174] on div "Menu items [PERSON_NAME] Sugar Frappuccino Add Sort Manage items" at bounding box center [761, 169] width 383 height 59
click at [764, 158] on input "Brown Sugar Frappuccino" at bounding box center [690, 169] width 147 height 22
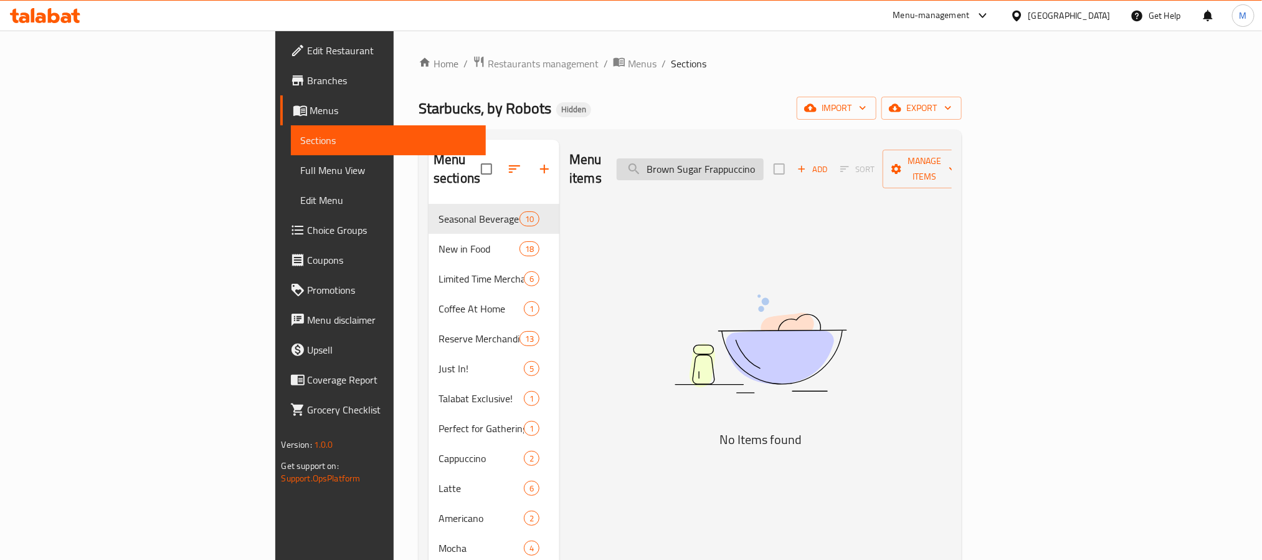
click at [764, 158] on input "Brown Sugar Frappuccino" at bounding box center [690, 169] width 147 height 22
click at [764, 158] on input "Sugar Frappuccino" at bounding box center [690, 169] width 147 height 22
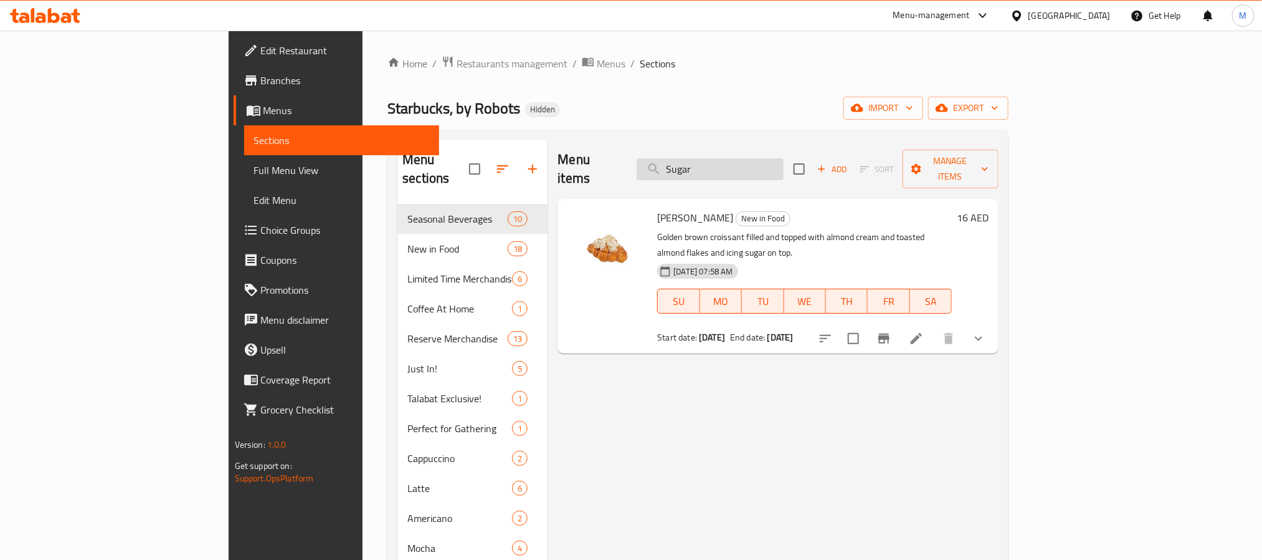
type input "Sugar"
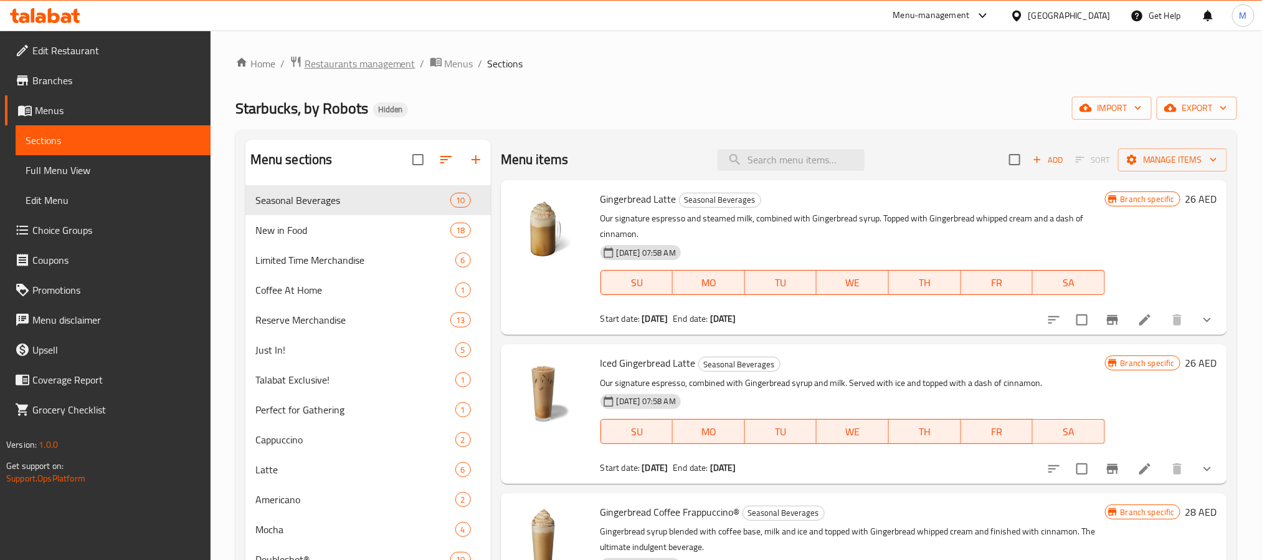
click at [400, 62] on span "Restaurants management" at bounding box center [360, 63] width 111 height 15
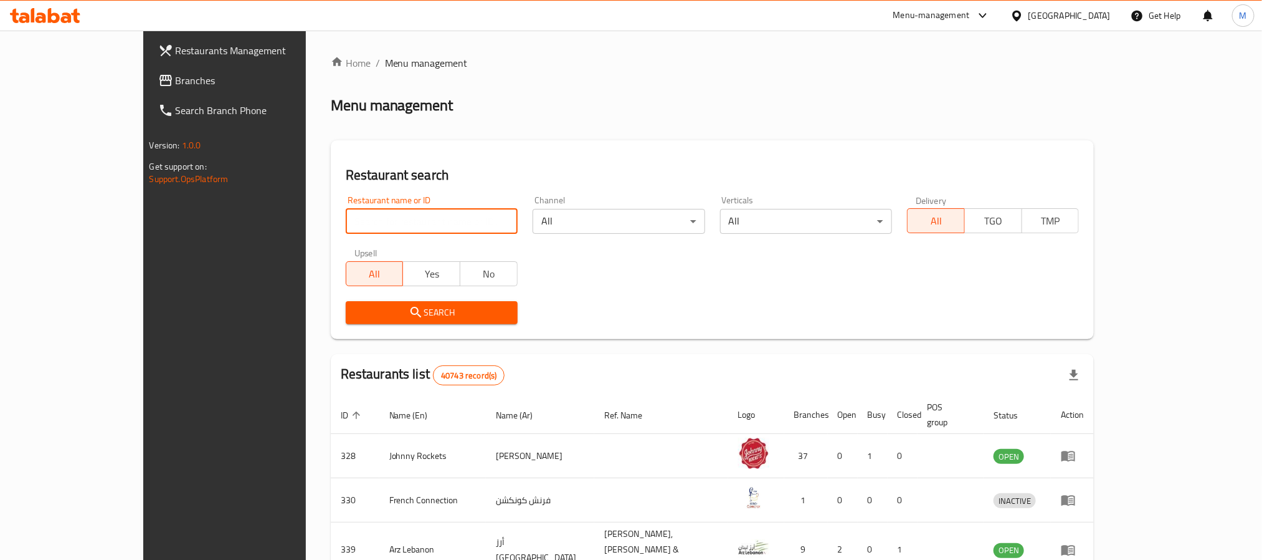
drag, startPoint x: 297, startPoint y: 226, endPoint x: 280, endPoint y: 262, distance: 39.3
click at [346, 226] on input "search" at bounding box center [432, 221] width 172 height 25
paste input "640813"
type input "640813"
click at [346, 318] on button "Search" at bounding box center [432, 312] width 172 height 23
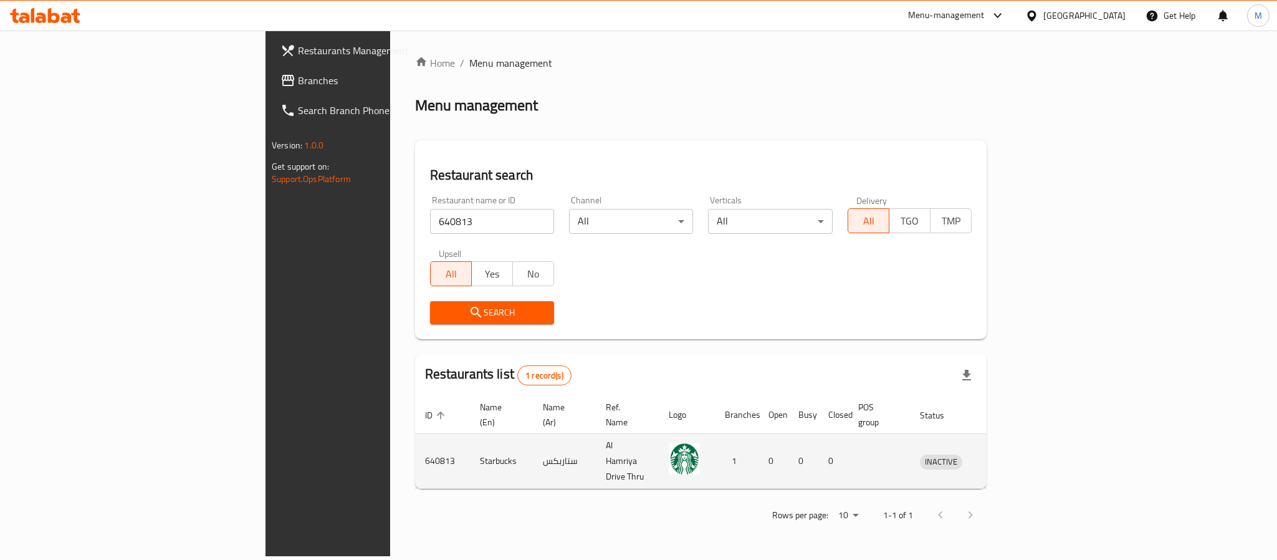
click at [1020, 437] on td "enhanced table" at bounding box center [998, 461] width 43 height 55
click at [1001, 456] on icon "enhanced table" at bounding box center [995, 461] width 14 height 11
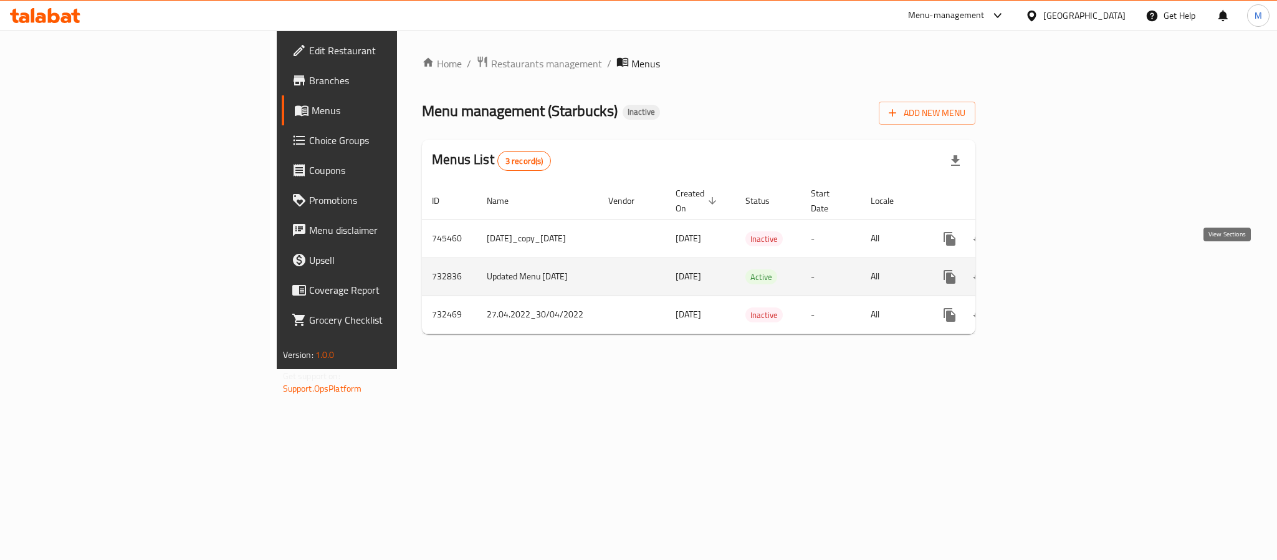
click at [1047, 269] on icon "enhanced table" at bounding box center [1039, 276] width 15 height 15
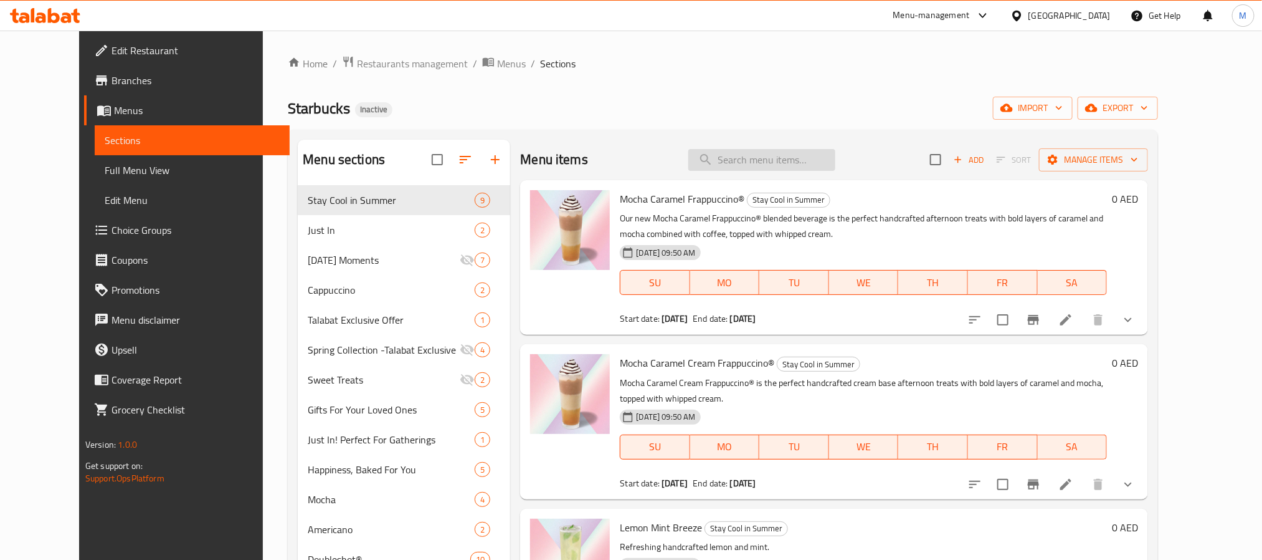
drag, startPoint x: 761, startPoint y: 176, endPoint x: 767, endPoint y: 169, distance: 9.3
click at [761, 176] on div "Menu items Add Sort Manage items" at bounding box center [834, 160] width 628 height 41
click at [769, 169] on input "search" at bounding box center [762, 160] width 147 height 22
paste input "Brulee Brown Sugar Frappuccino"
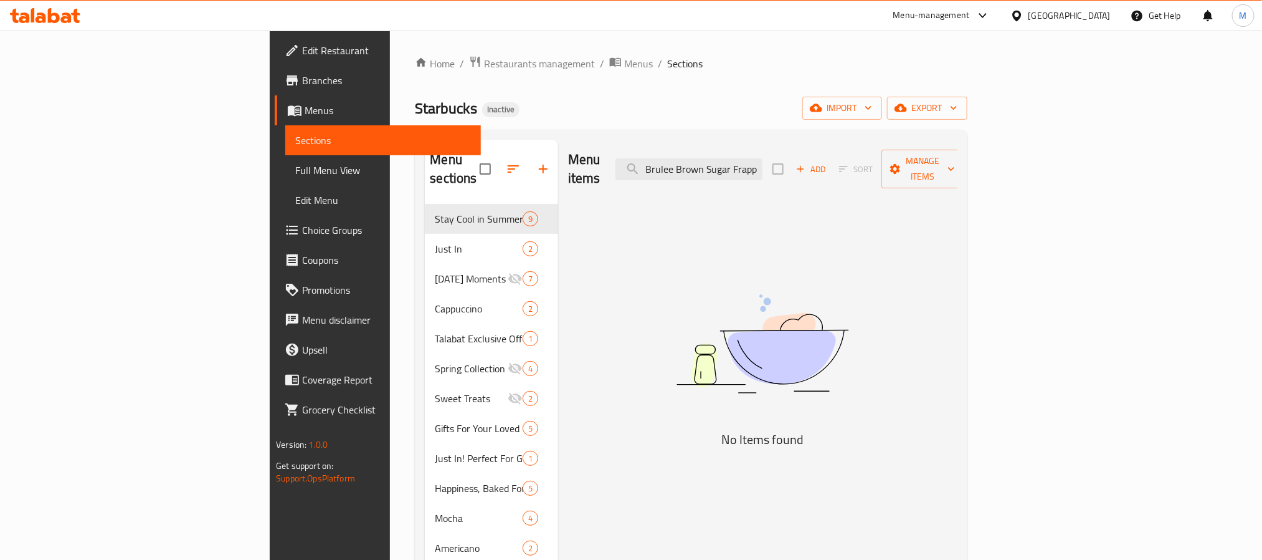
drag, startPoint x: 752, startPoint y: 160, endPoint x: 610, endPoint y: 158, distance: 142.1
click at [643, 159] on div "Menu items Brulee Brown Sugar Frappuccino Add Sort Manage items" at bounding box center [762, 169] width 389 height 59
click at [759, 161] on input "Brown Sugar Frappuccino" at bounding box center [689, 169] width 147 height 22
click at [755, 165] on input "Sugar Frappuccino" at bounding box center [689, 169] width 147 height 22
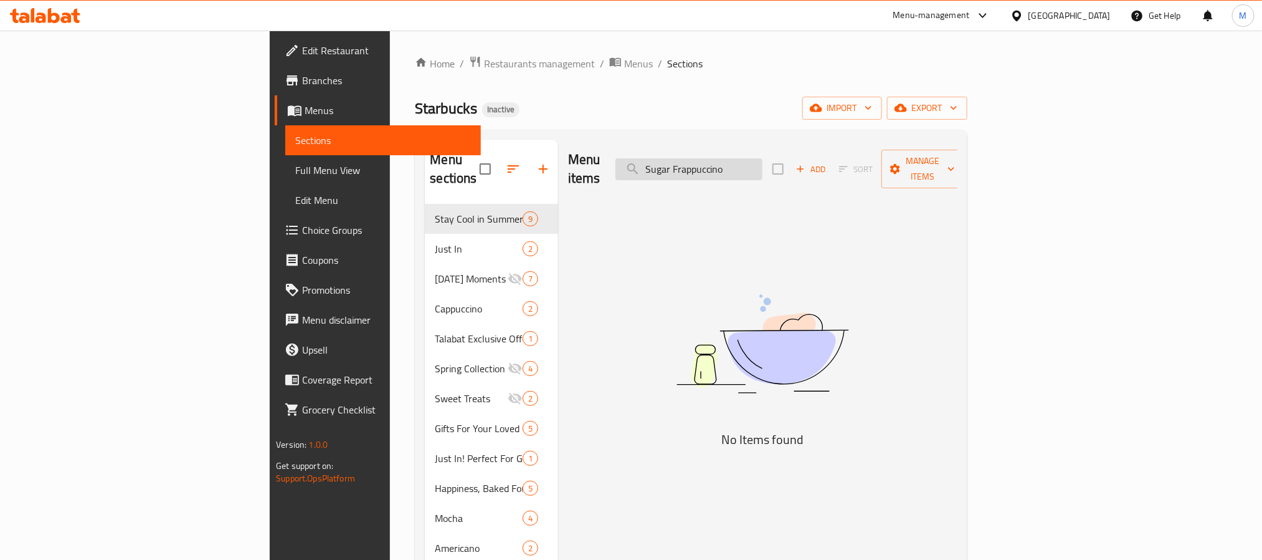
click at [755, 165] on input "Sugar Frappuccino" at bounding box center [689, 169] width 147 height 22
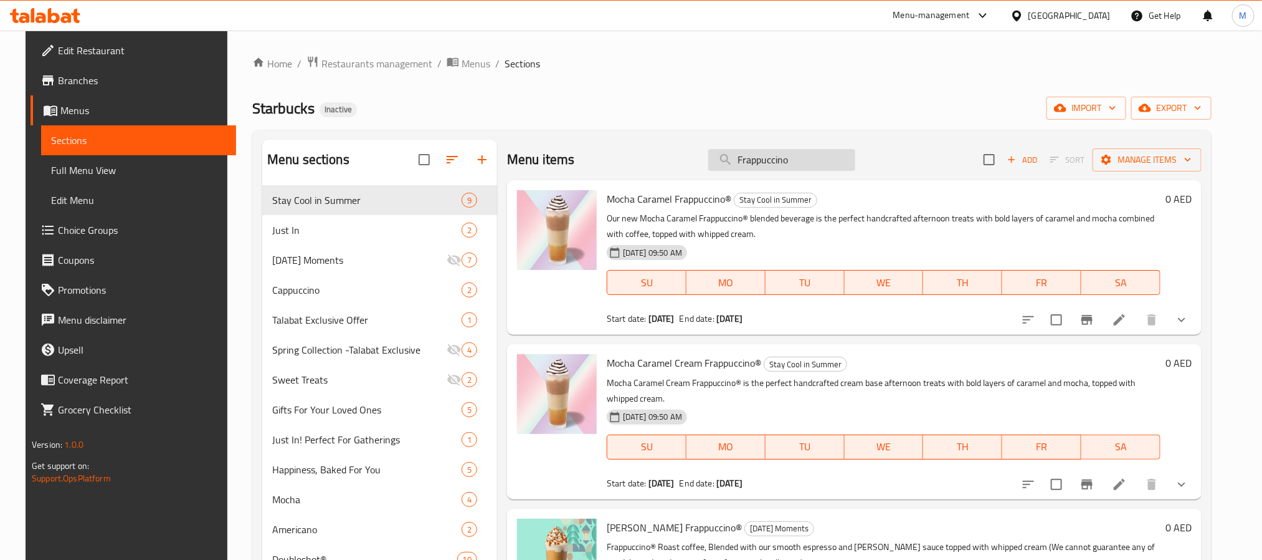
click at [763, 165] on input "Frappuccino" at bounding box center [781, 160] width 147 height 22
paste input "reme Brulee"
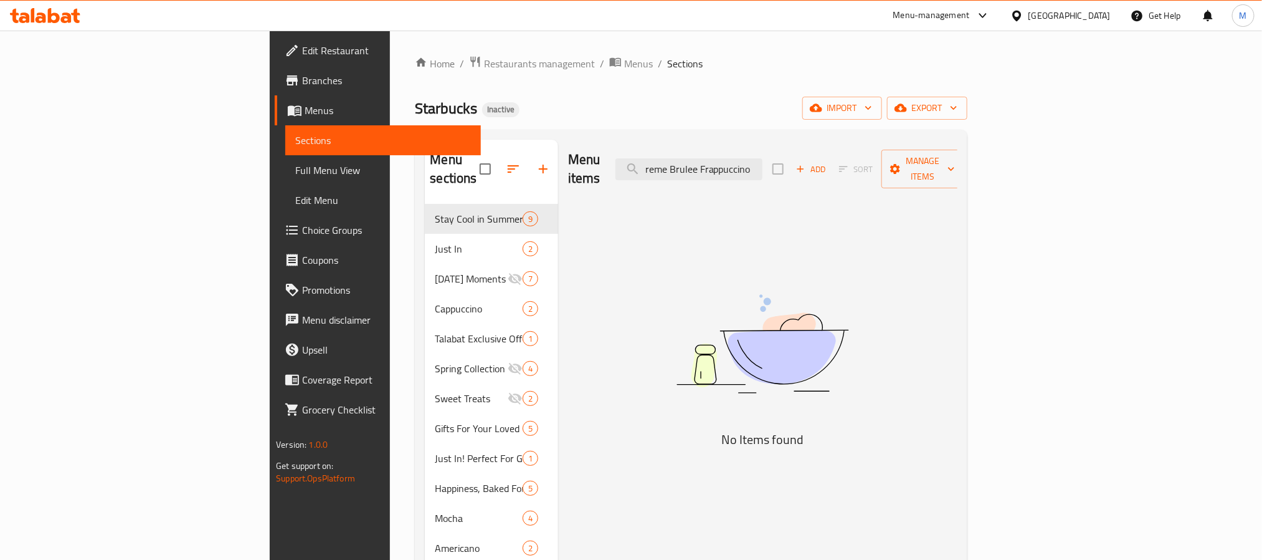
drag, startPoint x: 766, startPoint y: 161, endPoint x: 642, endPoint y: 165, distance: 124.7
click at [657, 165] on div "Menu items reme Brulee Frappuccino Add Sort Manage items" at bounding box center [762, 169] width 389 height 59
type input "Brulee Frappuccino"
click at [484, 67] on span "Restaurants management" at bounding box center [539, 63] width 111 height 15
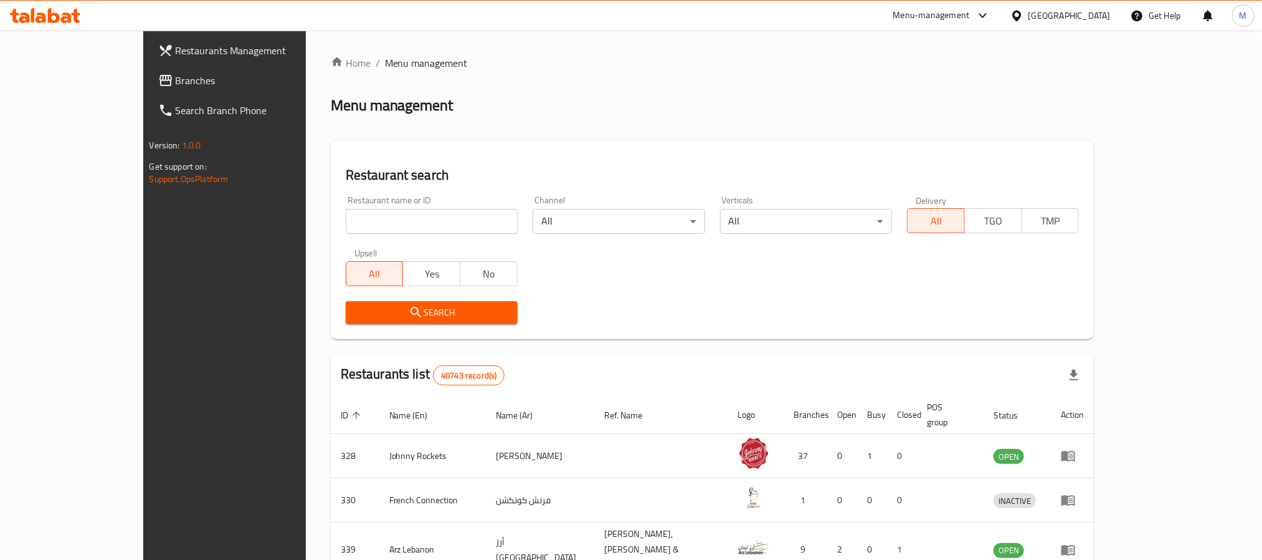
drag, startPoint x: 329, startPoint y: 221, endPoint x: 322, endPoint y: 247, distance: 27.2
click at [346, 221] on input "search" at bounding box center [432, 221] width 172 height 25
paste input "637311"
type input "637311"
click at [356, 308] on span "Search" at bounding box center [432, 313] width 152 height 16
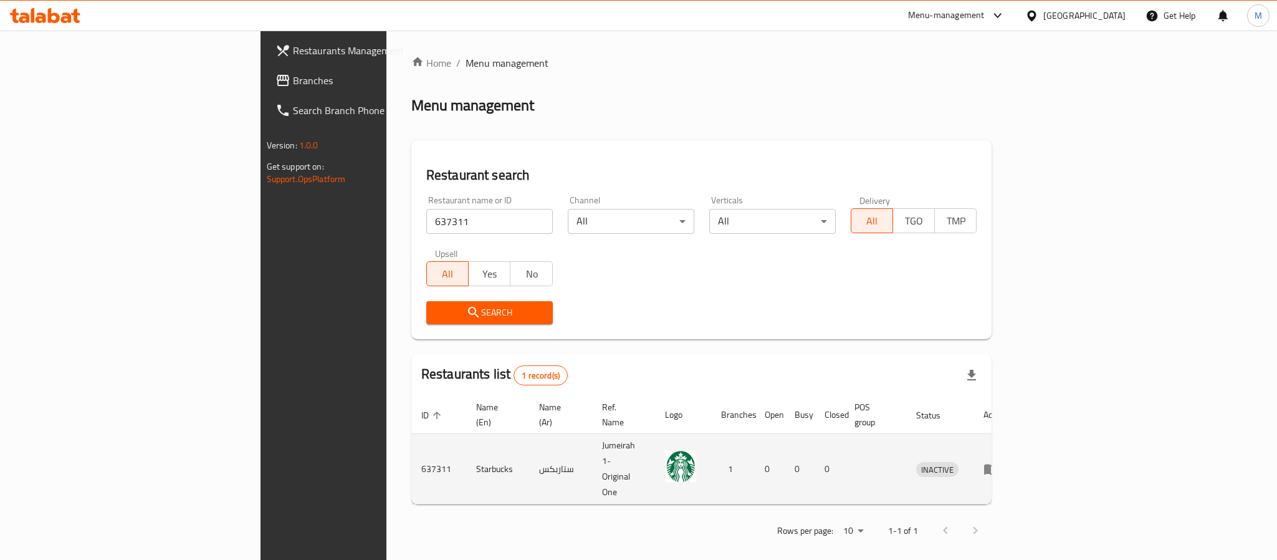
click at [1016, 442] on td "enhanced table" at bounding box center [994, 469] width 43 height 70
click at [998, 464] on icon "enhanced table" at bounding box center [991, 469] width 14 height 11
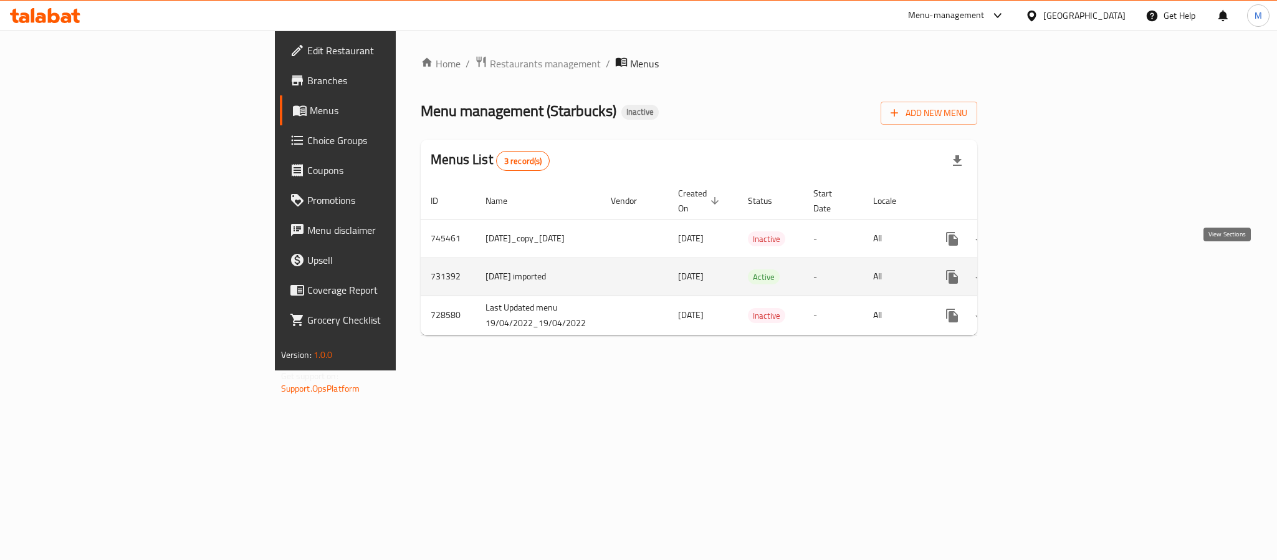
click at [1049, 269] on icon "enhanced table" at bounding box center [1041, 276] width 15 height 15
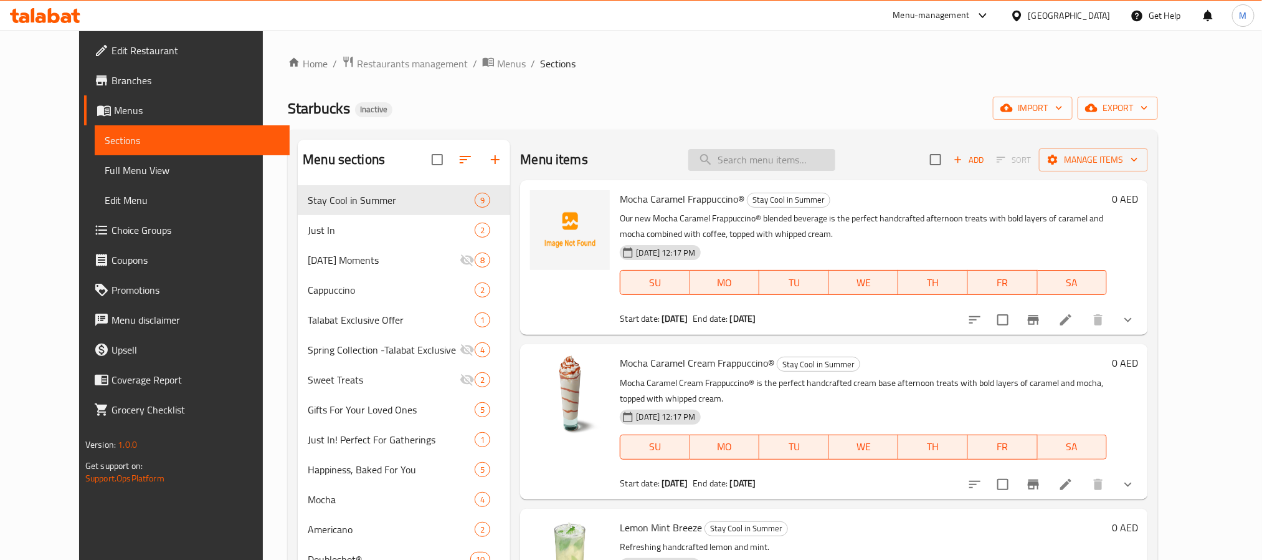
click at [755, 160] on input "search" at bounding box center [762, 160] width 147 height 22
paste input "Creme Brulee Frappuccino"
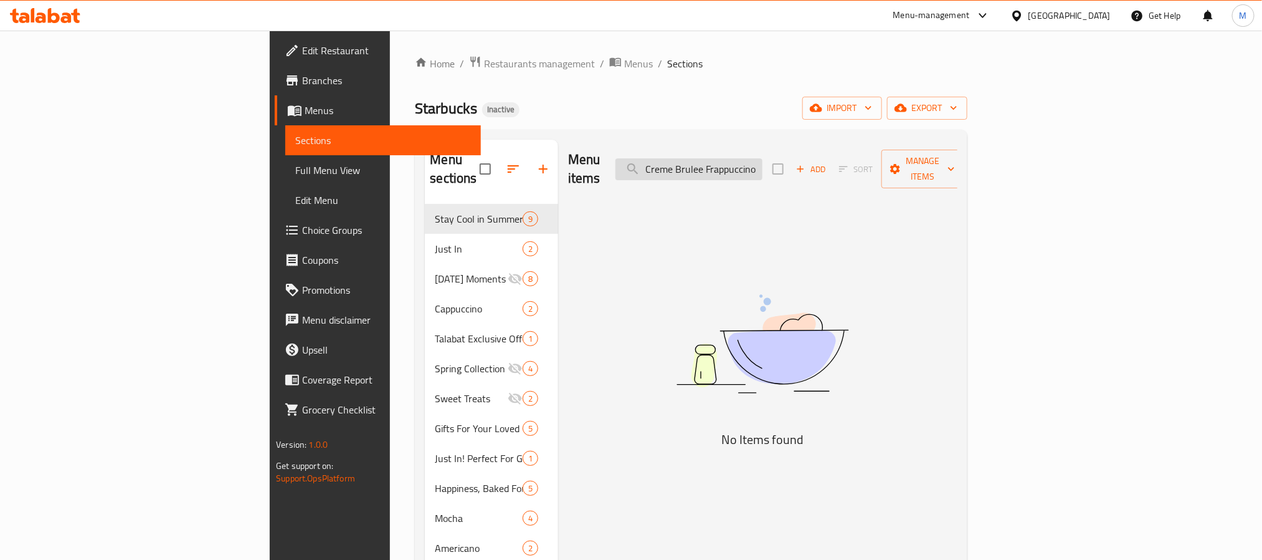
click at [747, 163] on input "Creme Brulee Frappuccino" at bounding box center [689, 169] width 147 height 22
click at [763, 169] on input "Creme Brulee Frappuccino" at bounding box center [689, 169] width 147 height 22
paste input "Brulee Brown Sugar"
drag, startPoint x: 733, startPoint y: 165, endPoint x: 567, endPoint y: 195, distance: 168.5
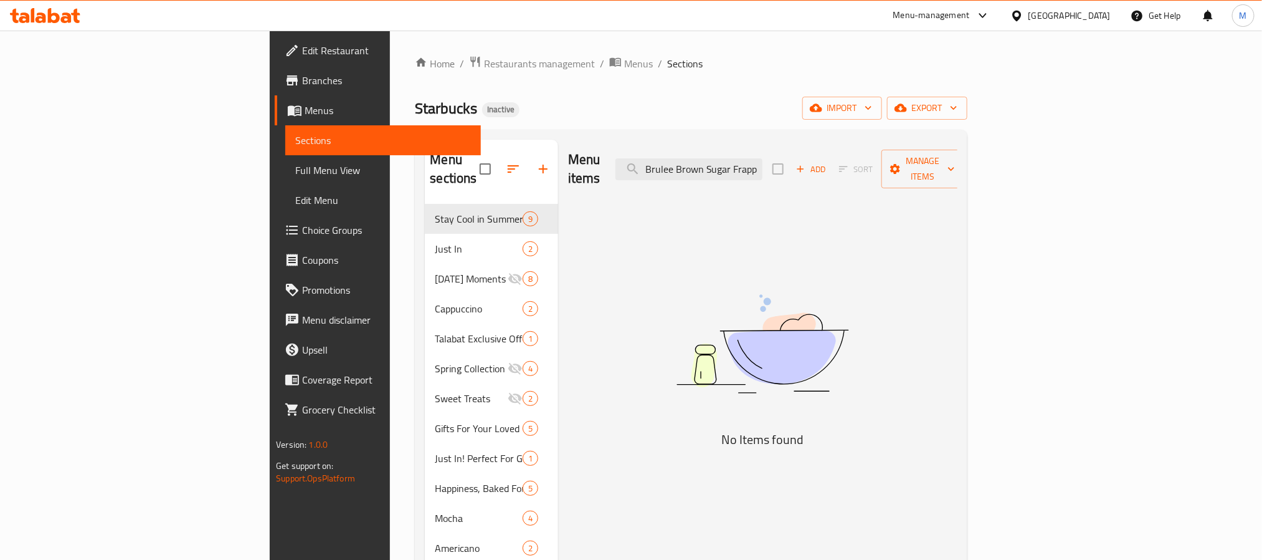
type input "Brown Sugar Frappuccino"
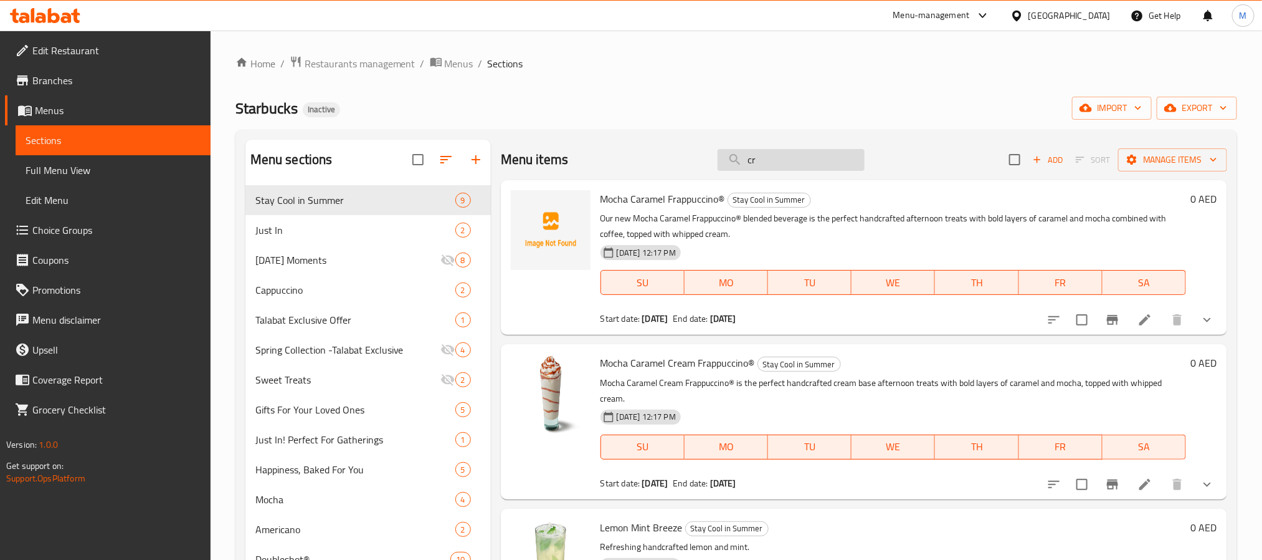
click at [771, 165] on input "cr" at bounding box center [791, 160] width 147 height 22
paste input "Crème Brulee Brown Sugar Frappuccino"
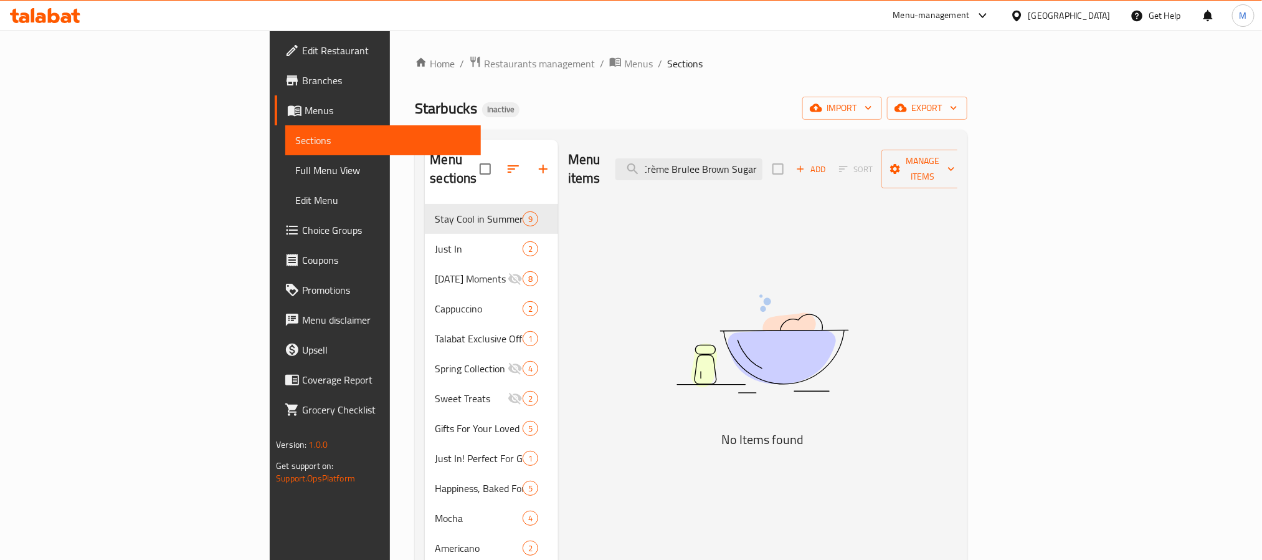
scroll to position [0, 2]
type input "Crème Brulee [PERSON_NAME]"
drag, startPoint x: 853, startPoint y: 163, endPoint x: 464, endPoint y: 172, distance: 388.9
click at [568, 172] on div "Menu items Crème Brulee [PERSON_NAME] Add Sort Manage items" at bounding box center [762, 169] width 389 height 59
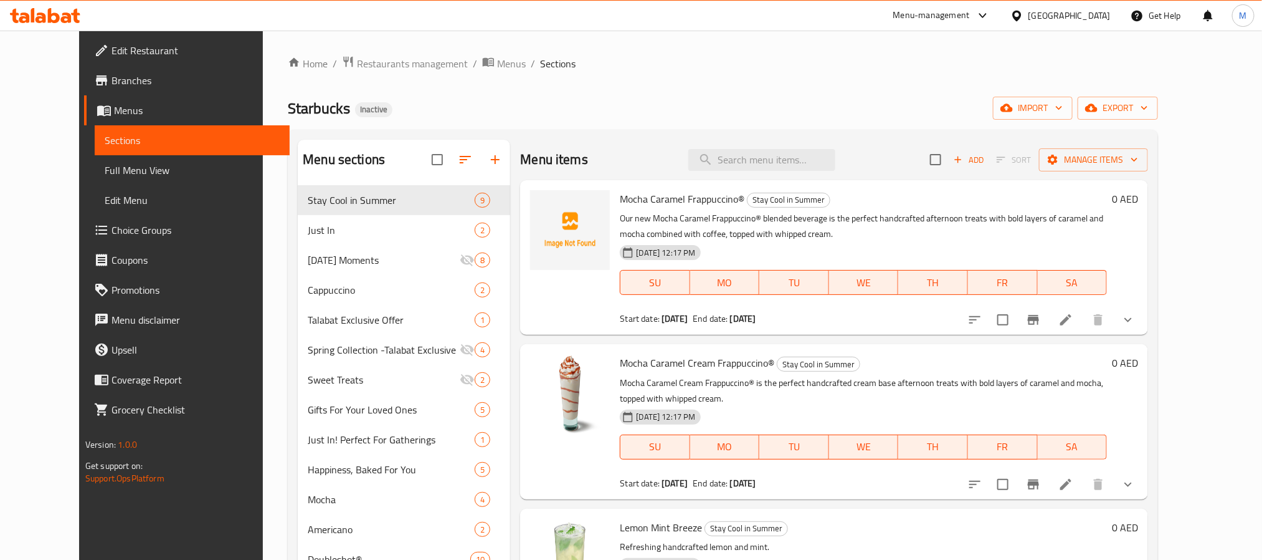
paste input "Crème Brulee Brown Sugar Frappuccino"
type input "Crème Brulee Brown Sugar Frappuccino"
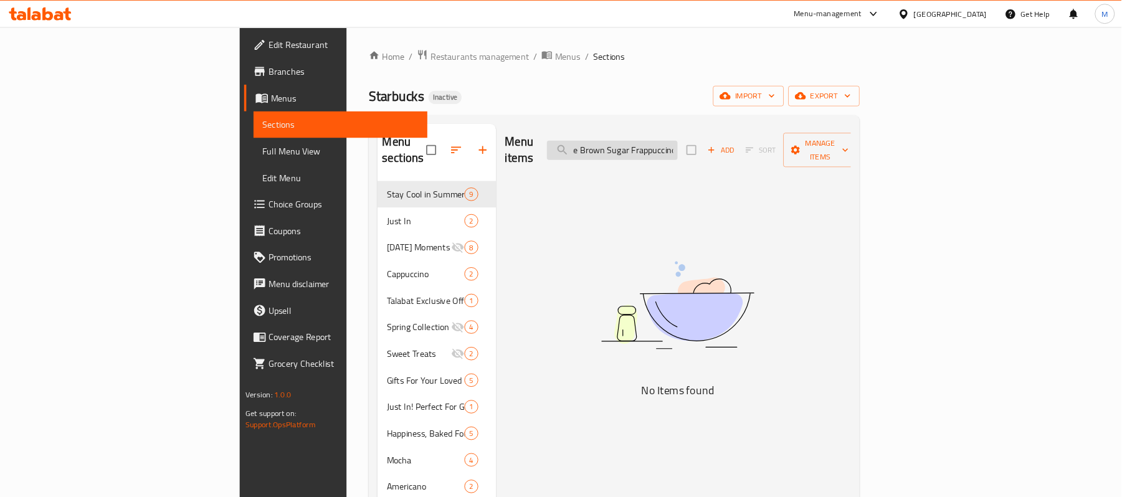
scroll to position [0, 53]
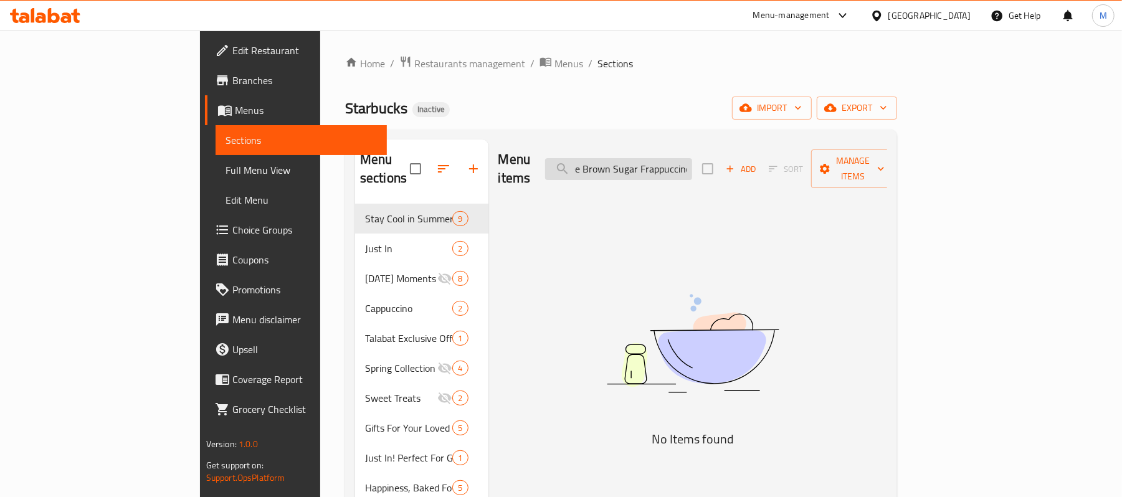
click at [692, 166] on input "Crème Brulee Brown Sugar Frappuccino" at bounding box center [618, 169] width 147 height 22
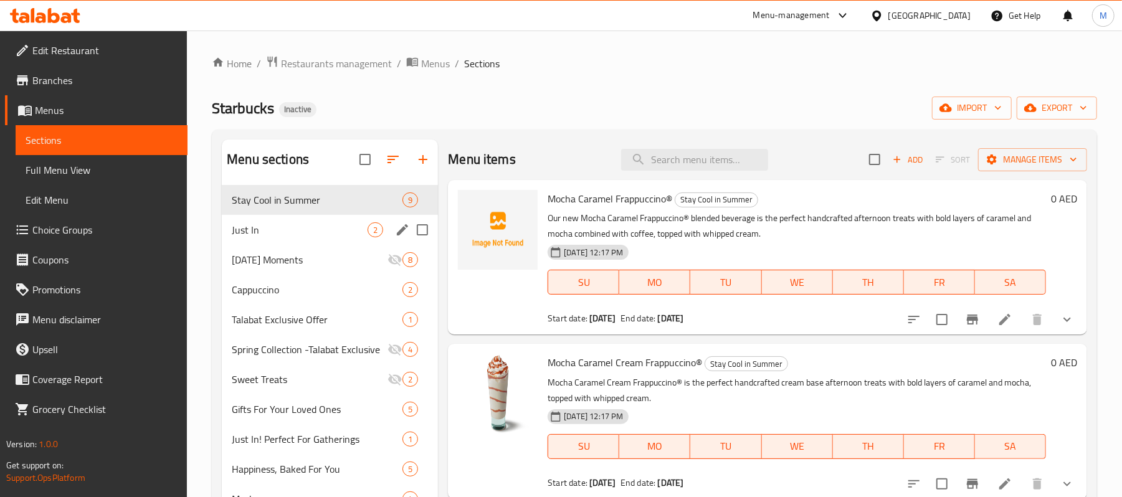
click at [313, 239] on div "Just In 2" at bounding box center [330, 230] width 216 height 30
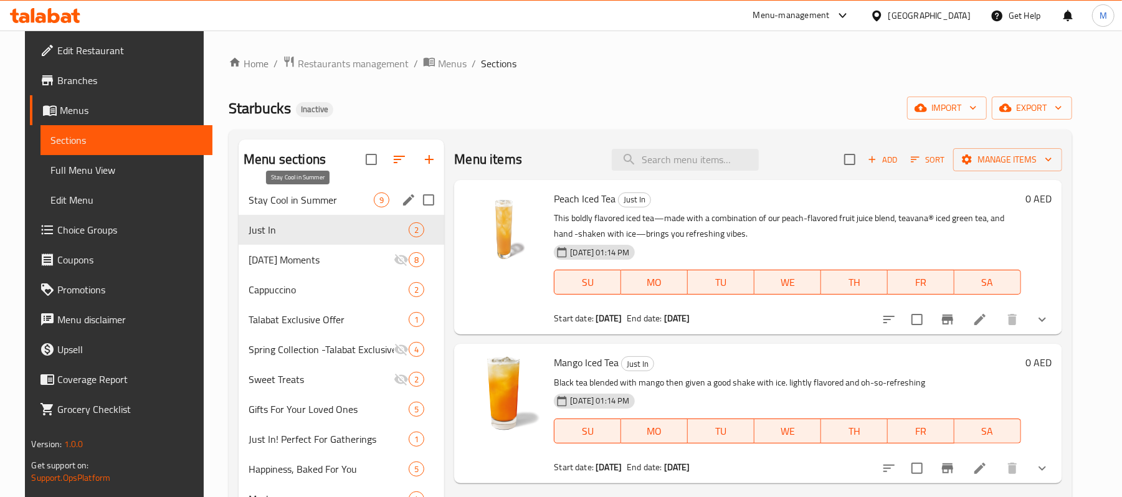
click at [325, 201] on span "Stay Cool in Summer" at bounding box center [311, 200] width 125 height 15
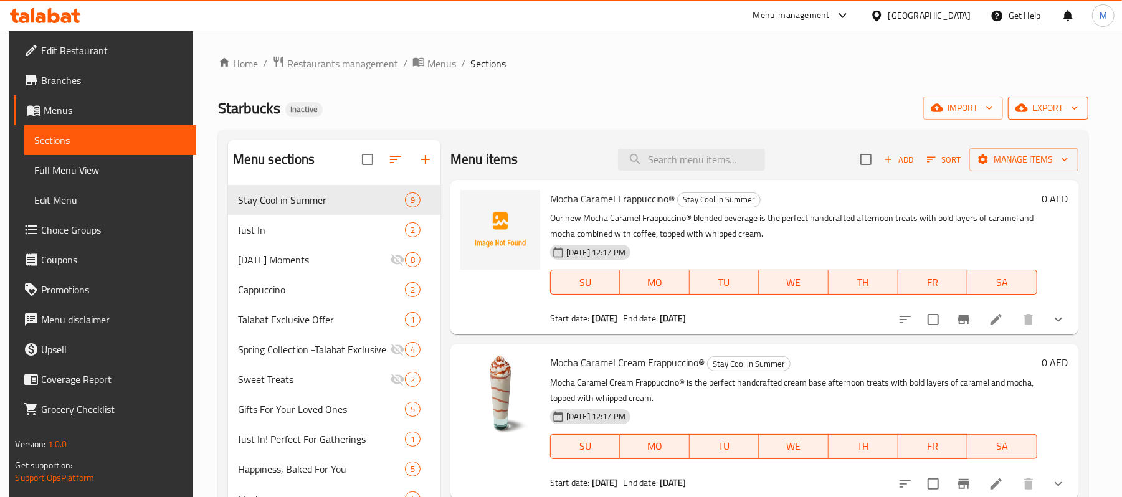
click at [1062, 108] on span "export" at bounding box center [1048, 108] width 60 height 16
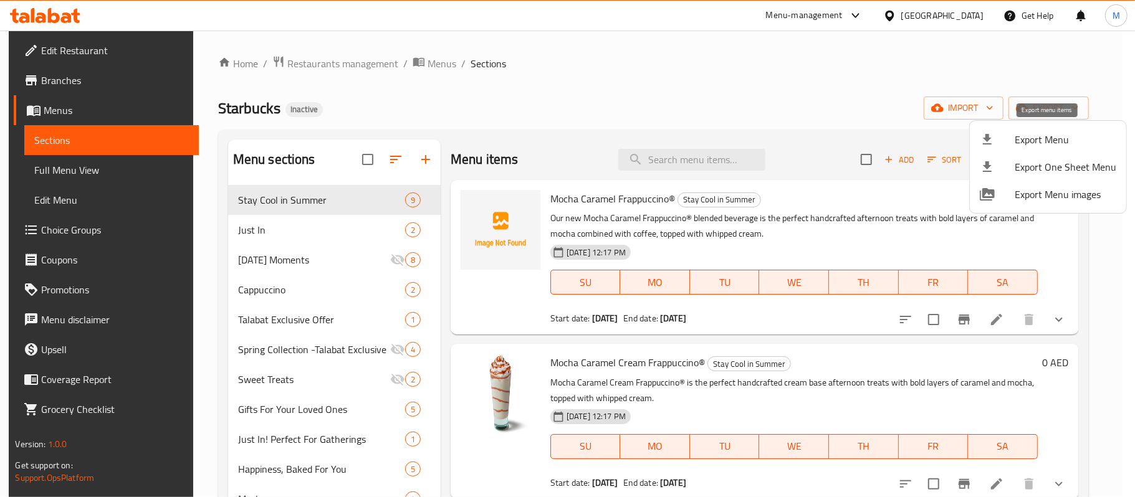
click at [1047, 133] on span "Export Menu" at bounding box center [1065, 139] width 102 height 15
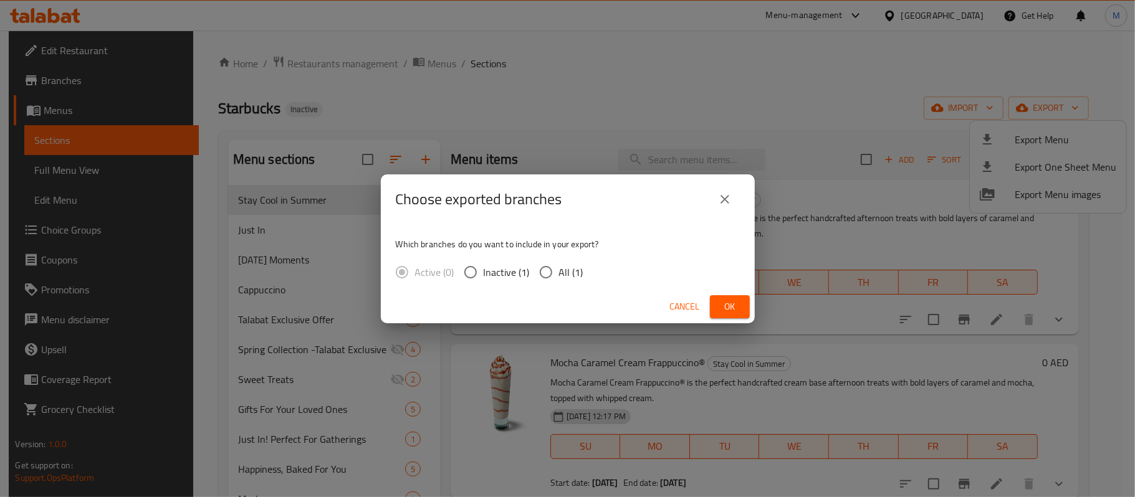
click at [543, 277] on input "All (1)" at bounding box center [546, 272] width 26 height 26
radio input "true"
click at [738, 310] on span "Ok" at bounding box center [730, 307] width 20 height 16
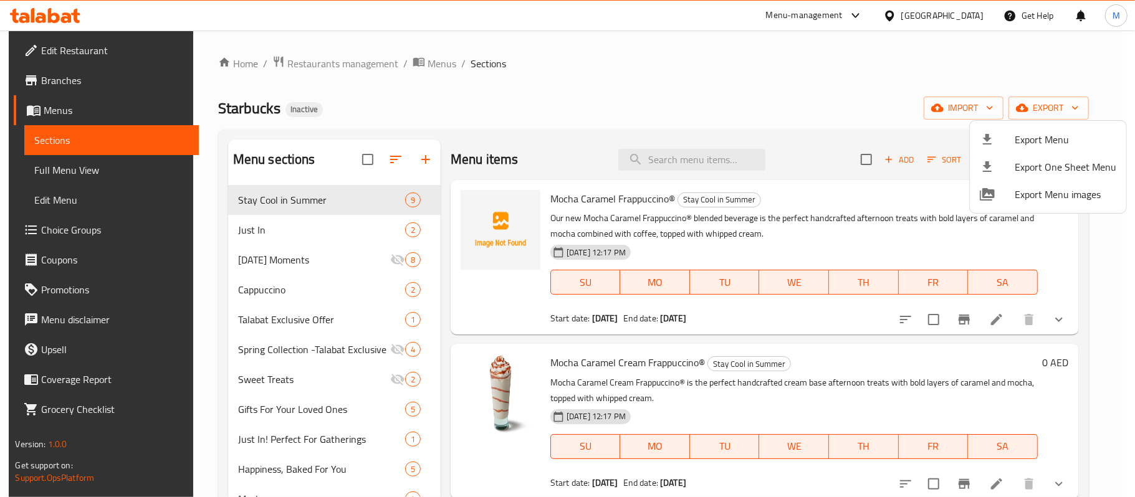
click at [384, 69] on div at bounding box center [567, 248] width 1135 height 497
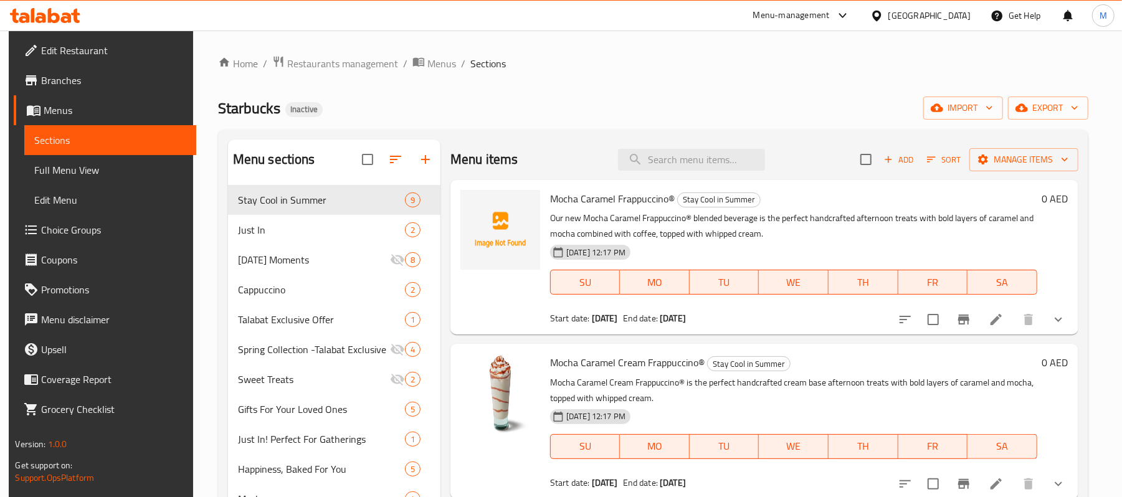
drag, startPoint x: 366, startPoint y: 81, endPoint x: 355, endPoint y: 75, distance: 13.4
click at [342, 67] on span "Restaurants management" at bounding box center [342, 63] width 111 height 15
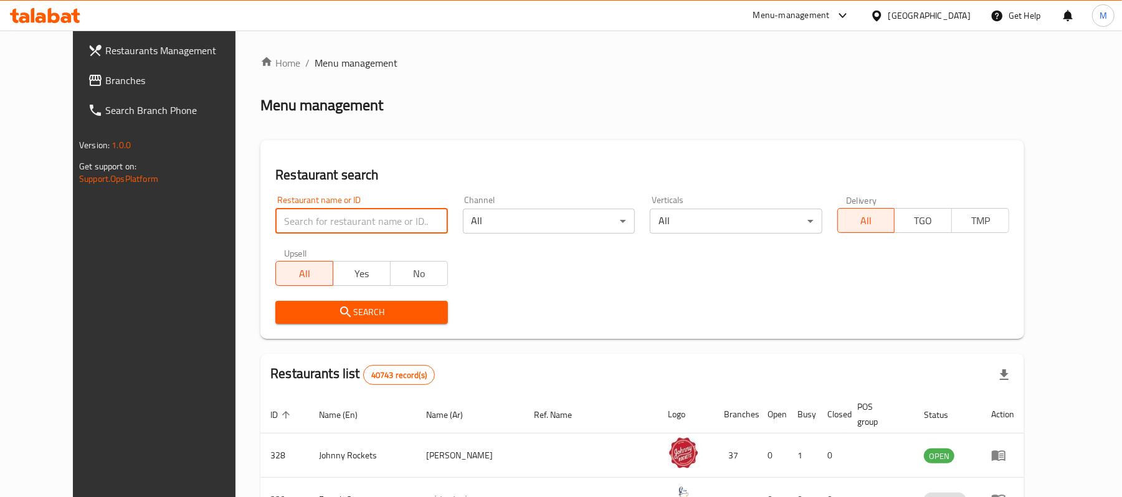
click at [288, 217] on input "search" at bounding box center [361, 221] width 172 height 25
paste input "640813"
type input "640813"
click at [285, 305] on span "Search" at bounding box center [361, 313] width 152 height 16
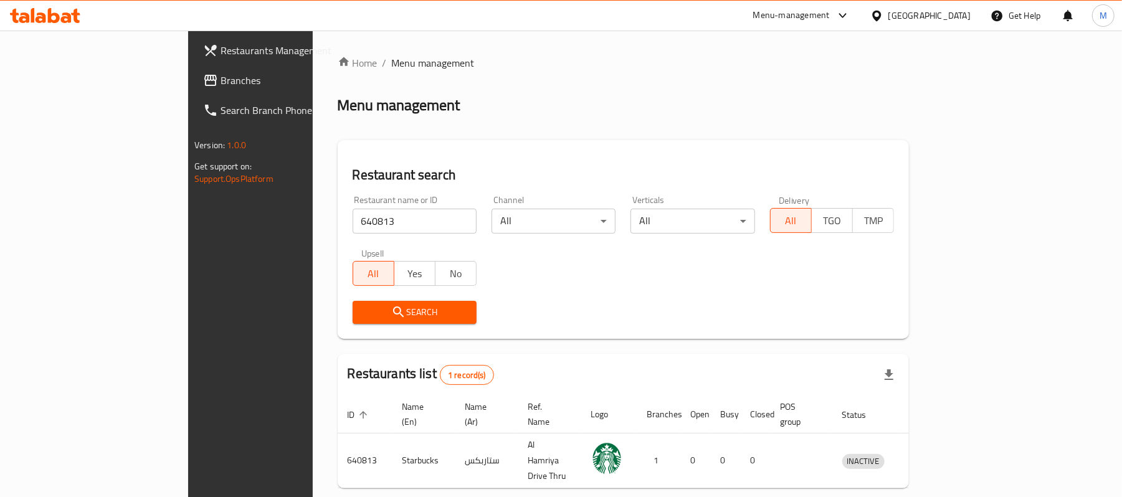
drag, startPoint x: 1058, startPoint y: 447, endPoint x: 940, endPoint y: 420, distance: 120.8
click at [924, 456] on icon "enhanced table" at bounding box center [917, 461] width 14 height 11
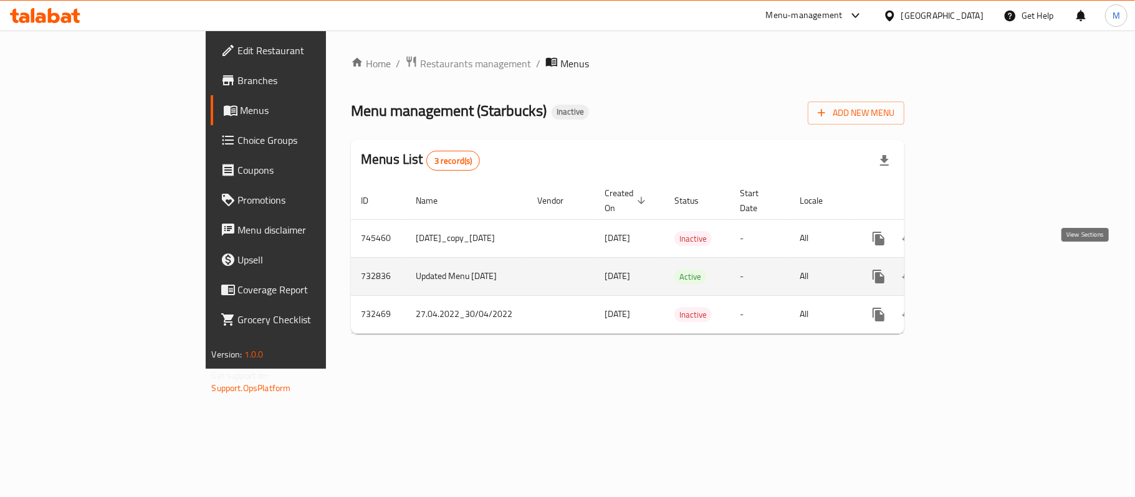
click at [983, 270] on link "enhanced table" at bounding box center [968, 277] width 30 height 30
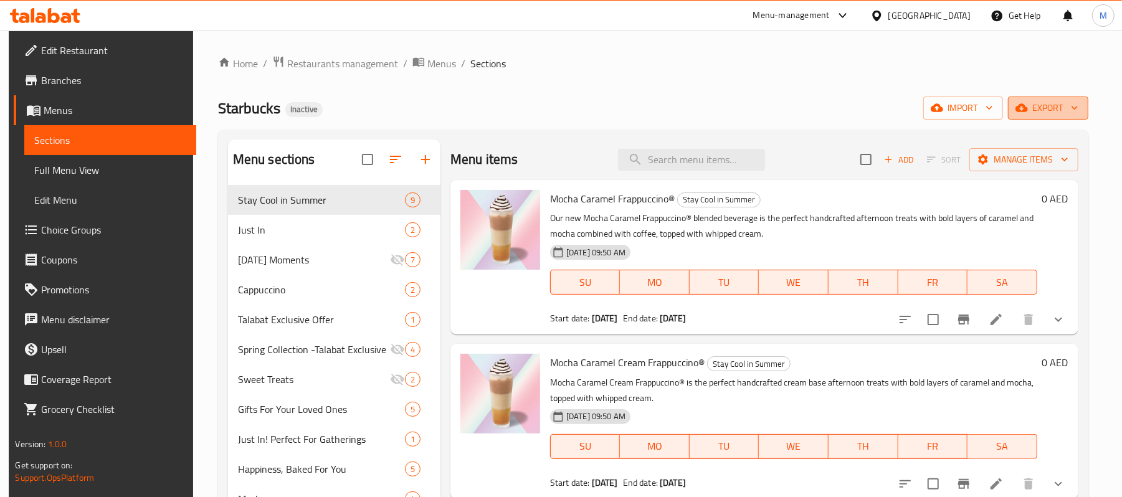
click at [1055, 98] on button "export" at bounding box center [1048, 108] width 80 height 23
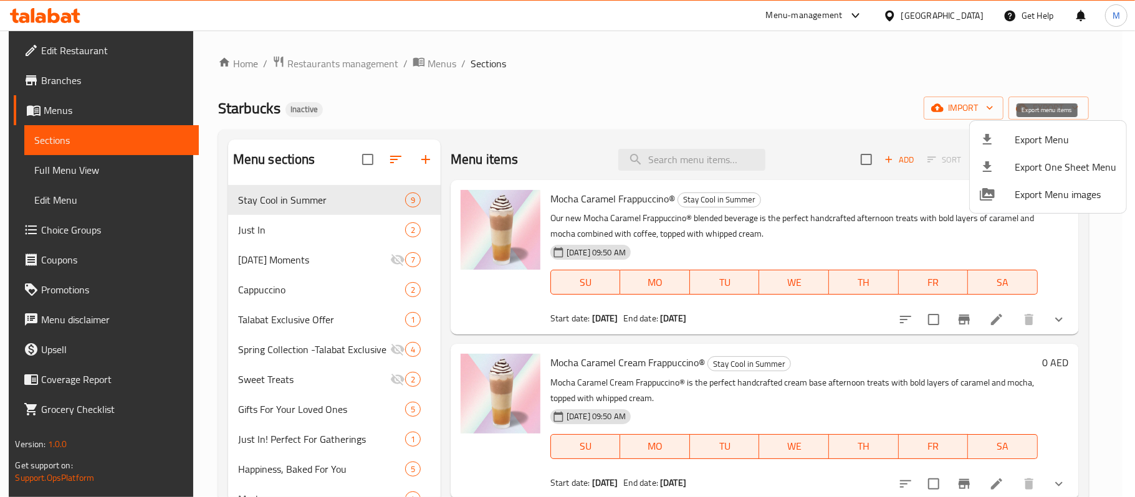
click at [1040, 137] on span "Export Menu" at bounding box center [1065, 139] width 102 height 15
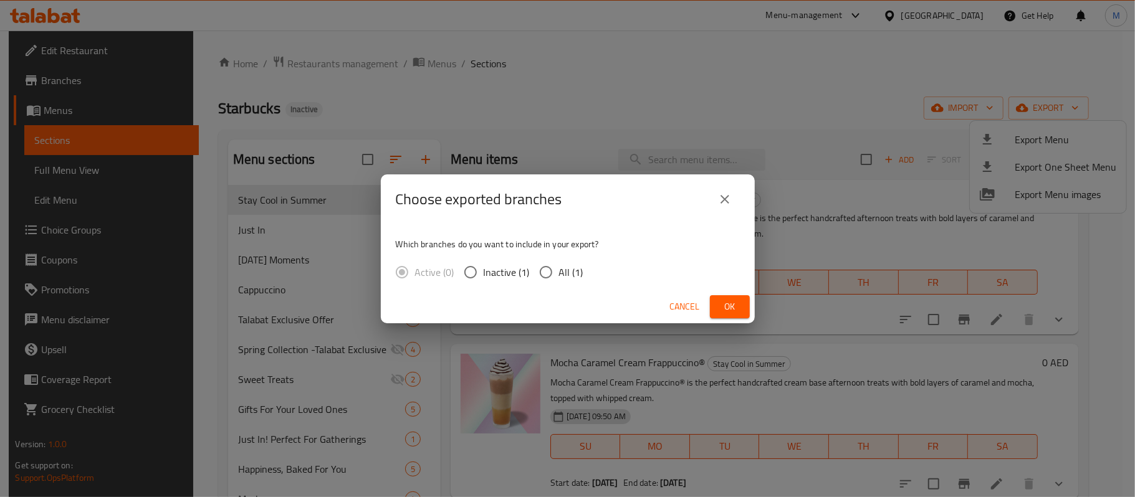
click at [537, 274] on input "All (1)" at bounding box center [546, 272] width 26 height 26
radio input "true"
click at [715, 310] on button "Ok" at bounding box center [730, 306] width 40 height 23
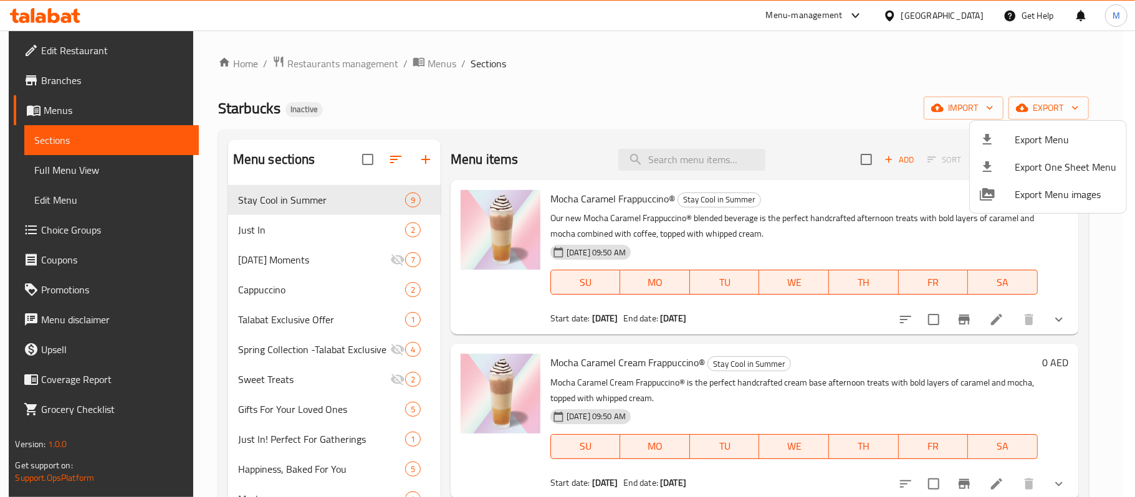
click at [340, 60] on div at bounding box center [567, 248] width 1135 height 497
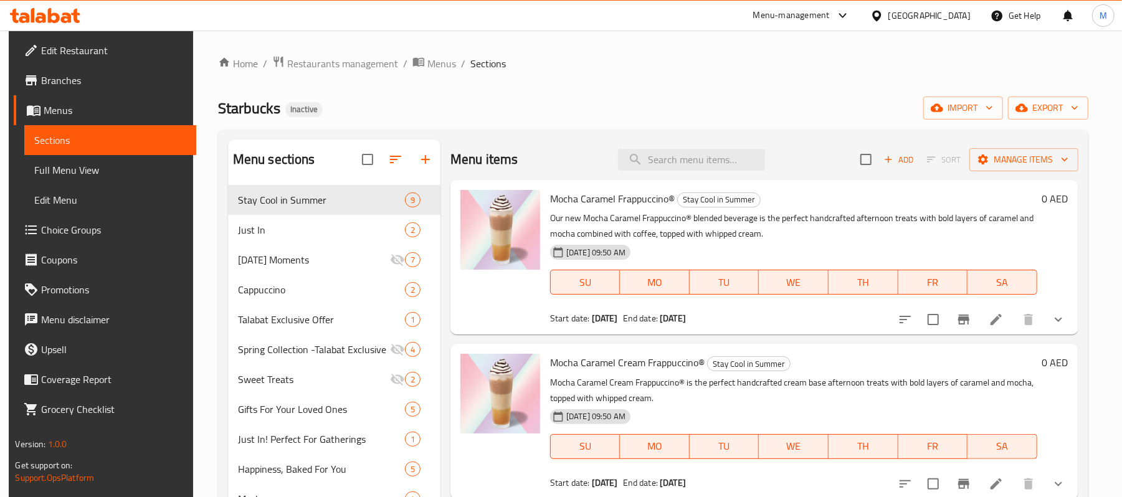
drag, startPoint x: 343, startPoint y: 63, endPoint x: 345, endPoint y: 79, distance: 15.7
click at [344, 63] on span "Restaurants management" at bounding box center [342, 63] width 111 height 15
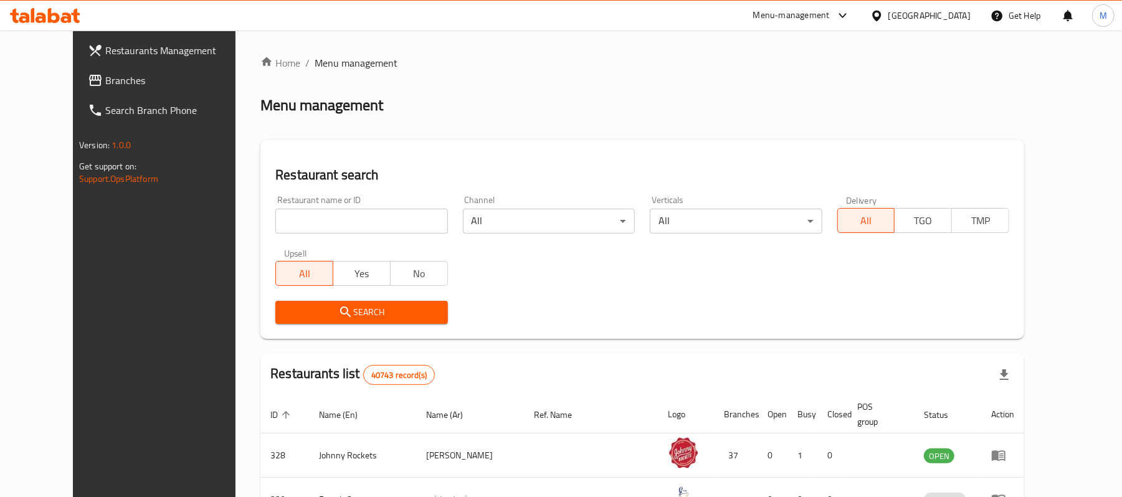
click at [364, 221] on input "search" at bounding box center [361, 221] width 172 height 25
paste input "657870"
type input "657870"
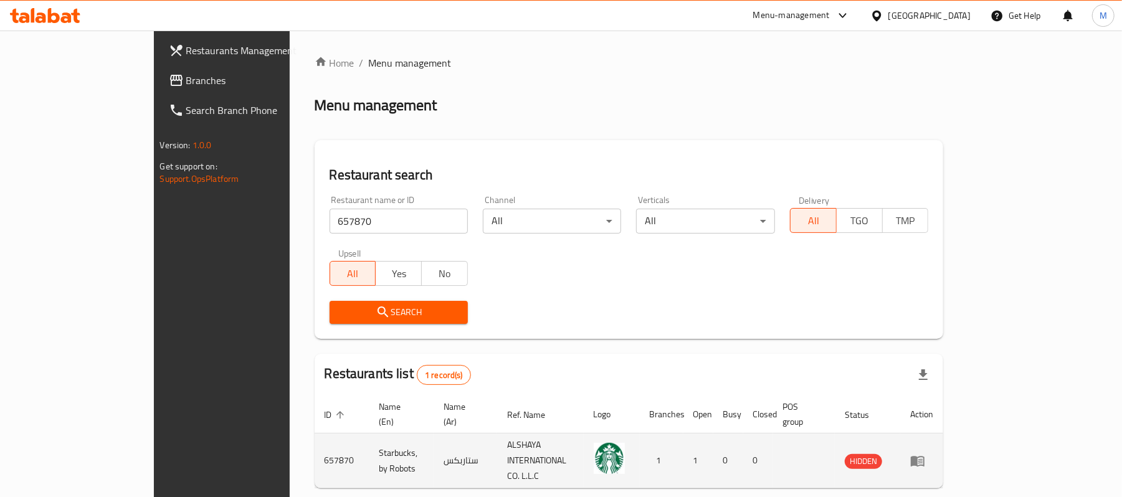
click at [925, 456] on icon "enhanced table" at bounding box center [918, 461] width 14 height 11
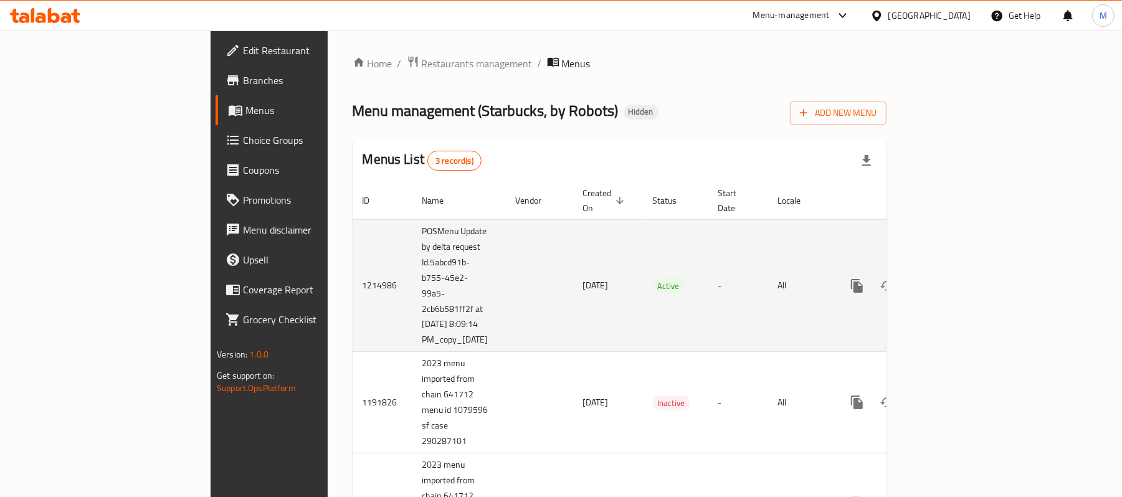
click at [955, 279] on icon "enhanced table" at bounding box center [947, 286] width 15 height 15
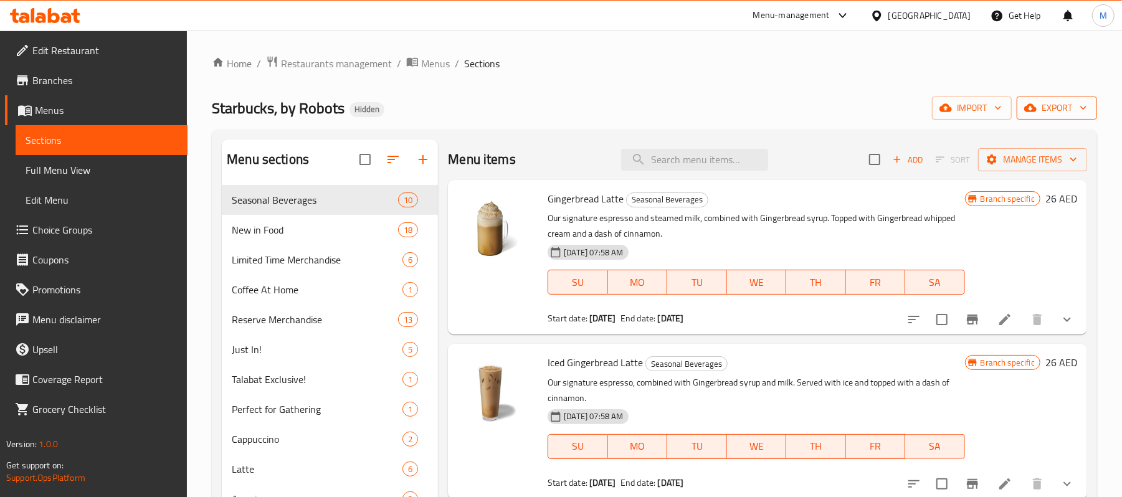
click at [1055, 115] on span "export" at bounding box center [1057, 108] width 60 height 16
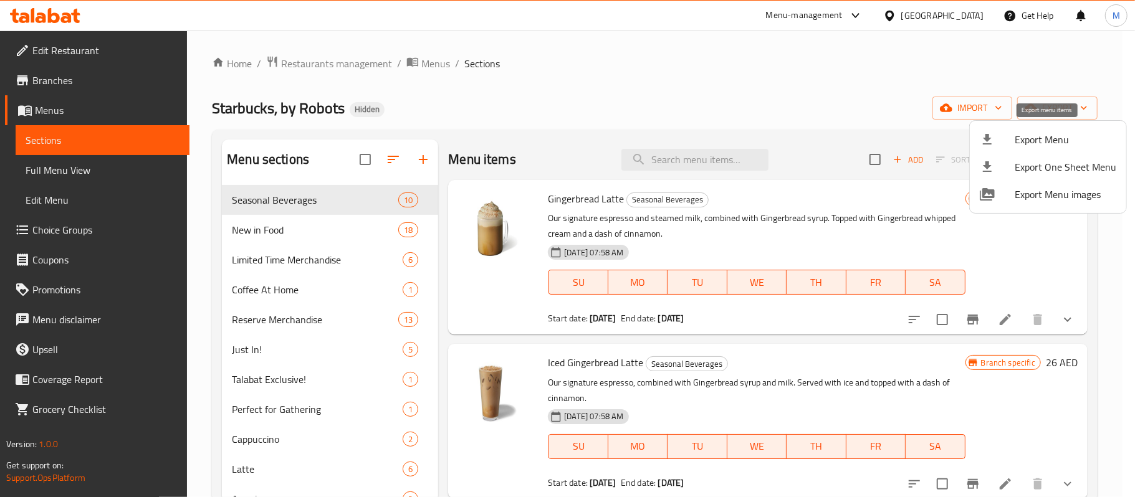
click at [1024, 145] on span "Export Menu" at bounding box center [1065, 139] width 102 height 15
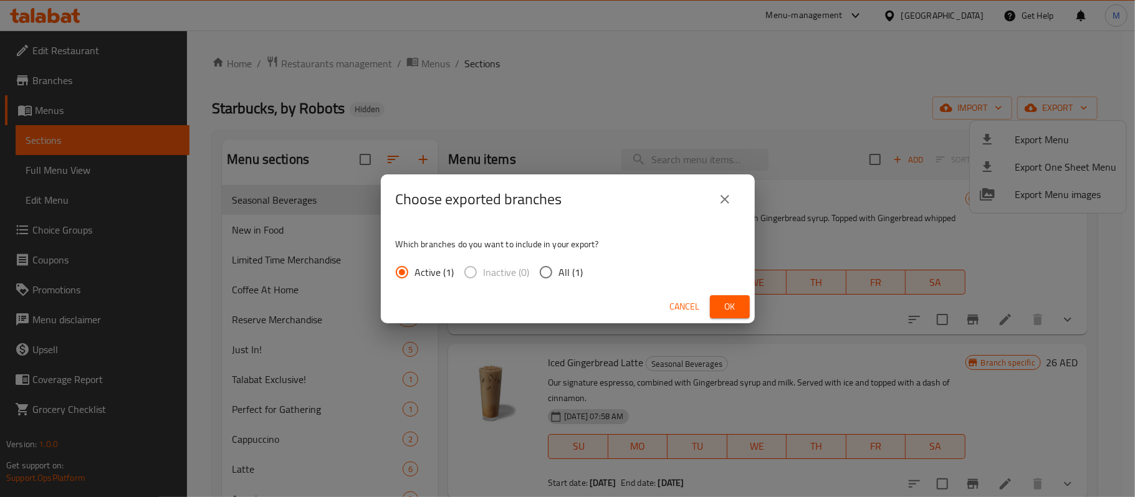
click at [544, 279] on input "All (1)" at bounding box center [546, 272] width 26 height 26
radio input "true"
click at [728, 308] on span "Ok" at bounding box center [730, 307] width 20 height 16
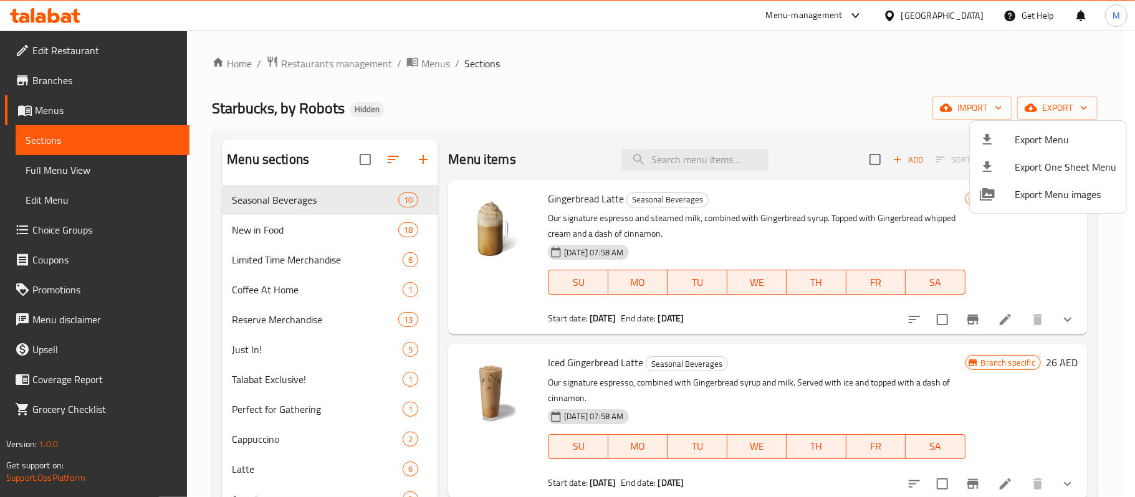
click at [354, 65] on div at bounding box center [567, 248] width 1135 height 497
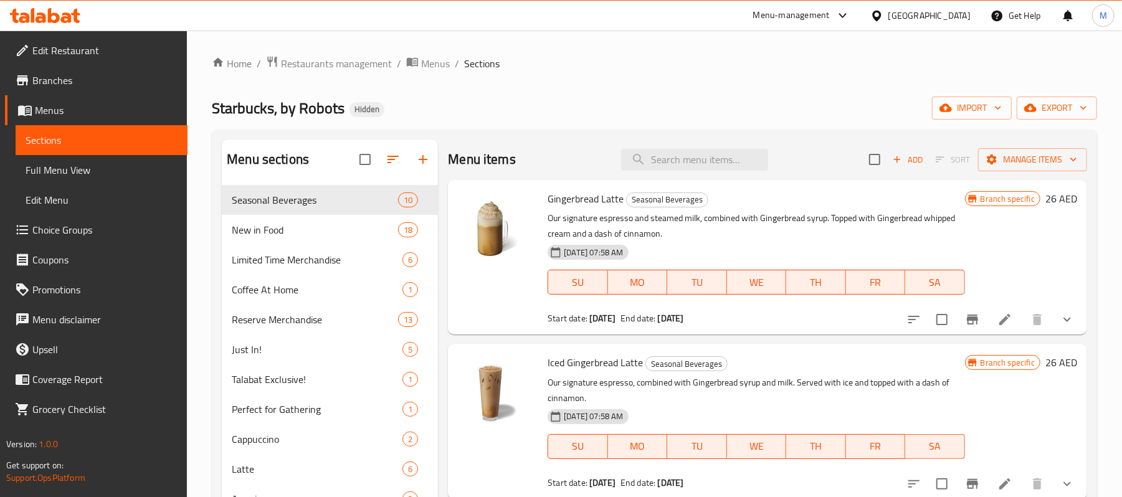
drag, startPoint x: 359, startPoint y: 65, endPoint x: 384, endPoint y: 88, distance: 34.0
click at [359, 65] on span "Restaurants management" at bounding box center [336, 63] width 111 height 15
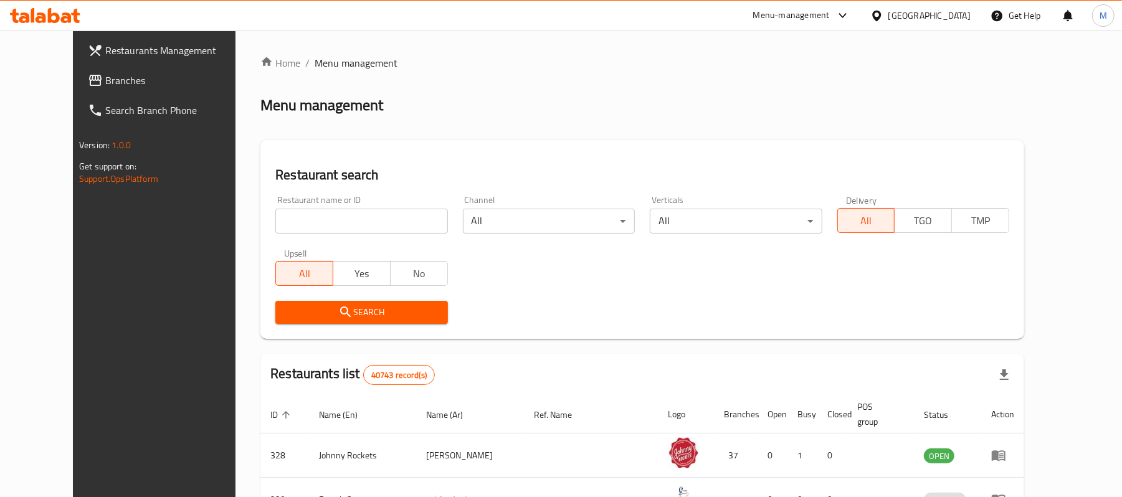
click at [275, 228] on input "search" at bounding box center [361, 221] width 172 height 25
paste input "678670"
type input "678670"
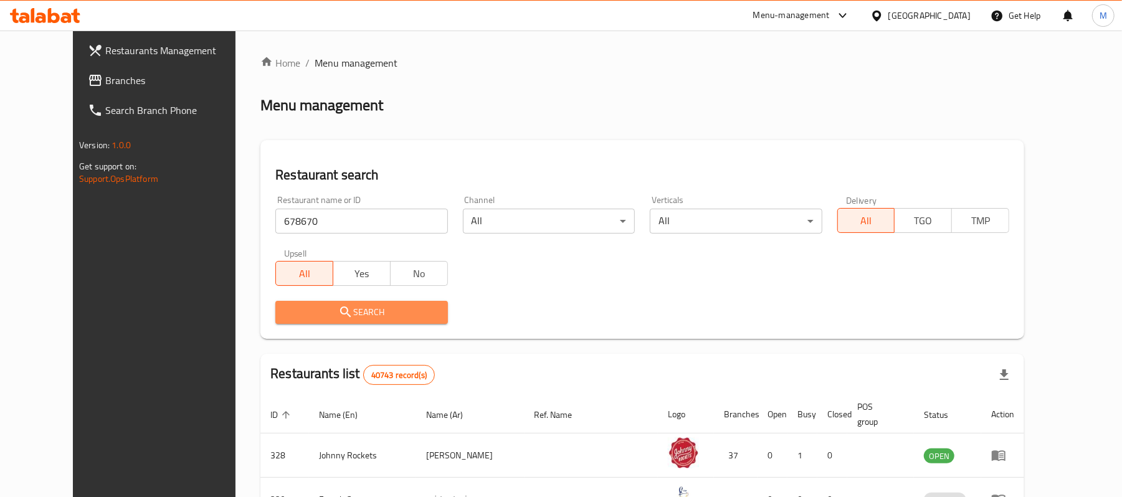
click at [285, 305] on span "Search" at bounding box center [361, 313] width 152 height 16
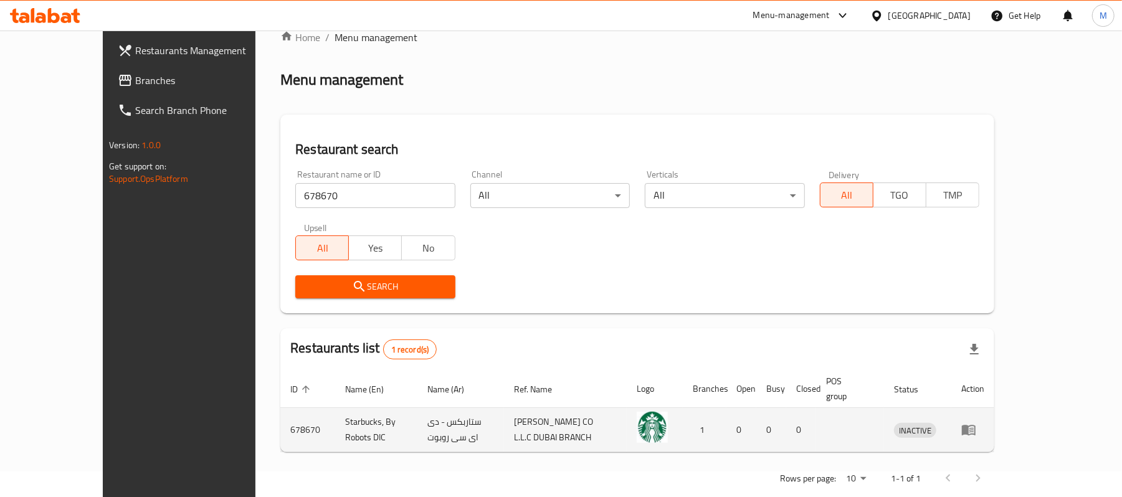
scroll to position [48, 0]
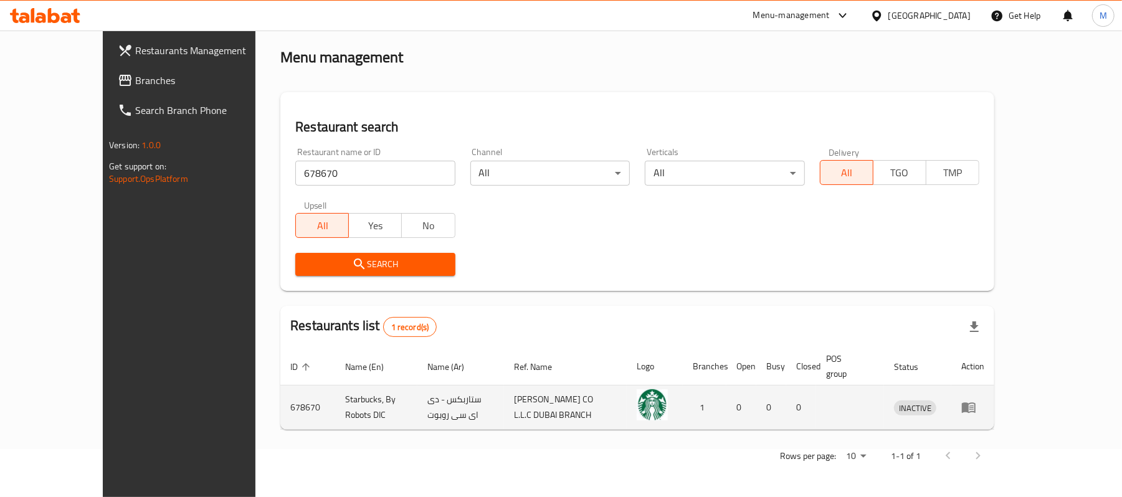
click at [976, 406] on icon "enhanced table" at bounding box center [968, 407] width 15 height 15
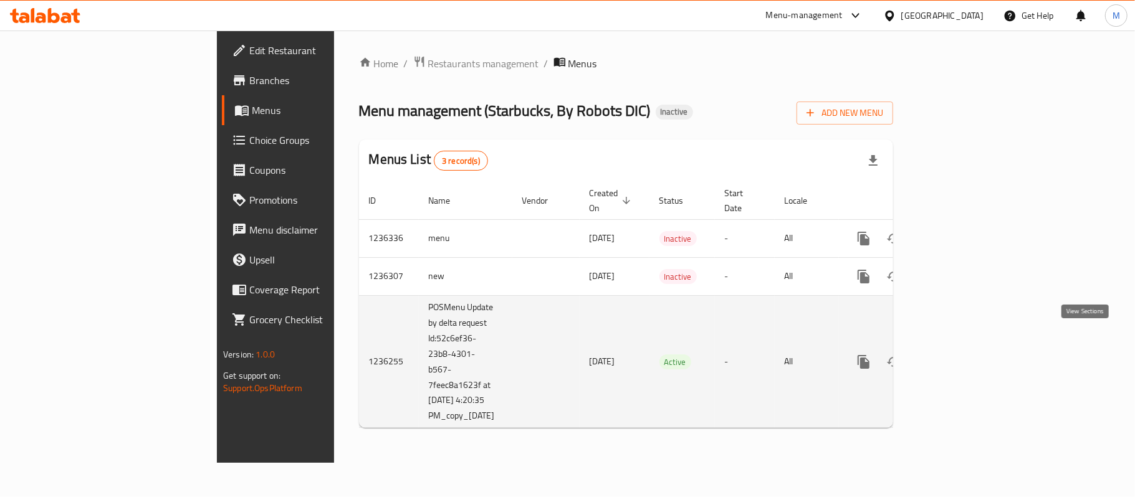
click at [968, 347] on link "enhanced table" at bounding box center [953, 362] width 30 height 30
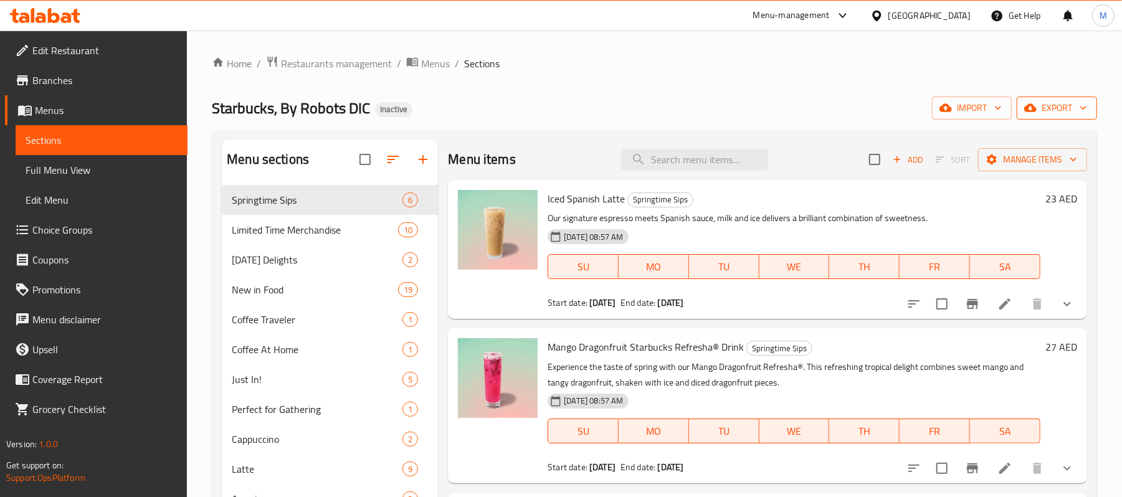
click at [1043, 108] on span "export" at bounding box center [1057, 108] width 60 height 16
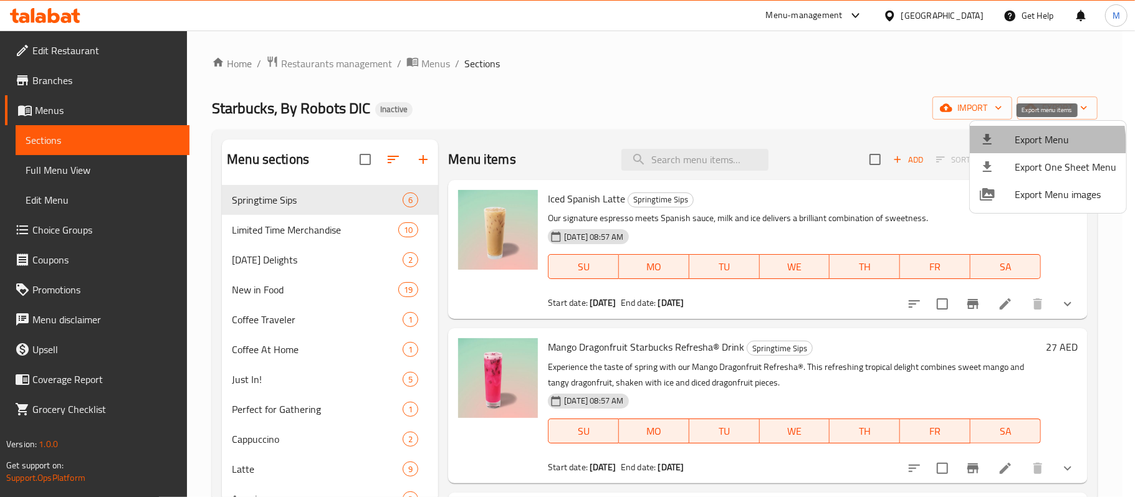
click at [1010, 145] on div at bounding box center [997, 139] width 35 height 15
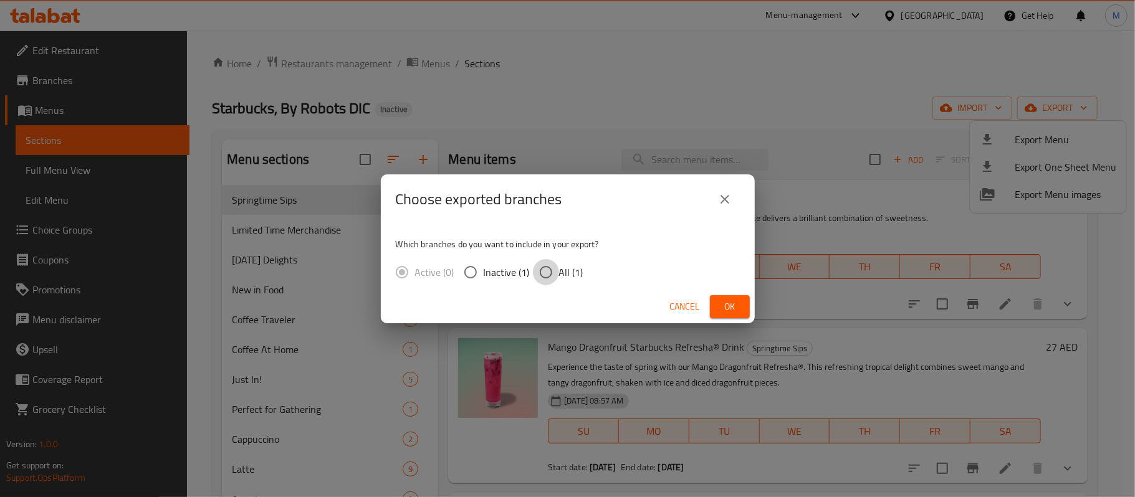
click at [542, 270] on input "All (1)" at bounding box center [546, 272] width 26 height 26
radio input "true"
click at [732, 304] on span "Ok" at bounding box center [730, 307] width 20 height 16
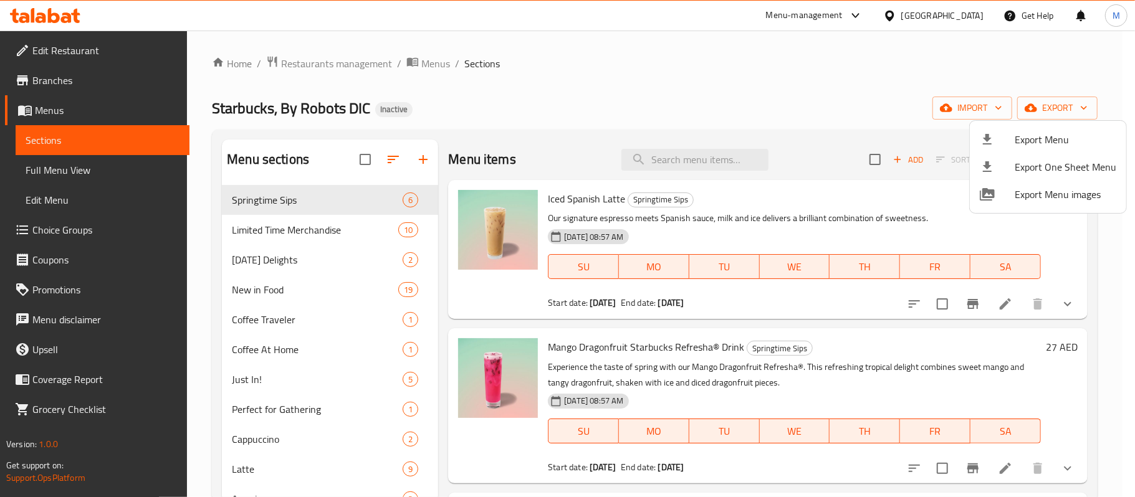
click at [76, 118] on div at bounding box center [567, 248] width 1135 height 497
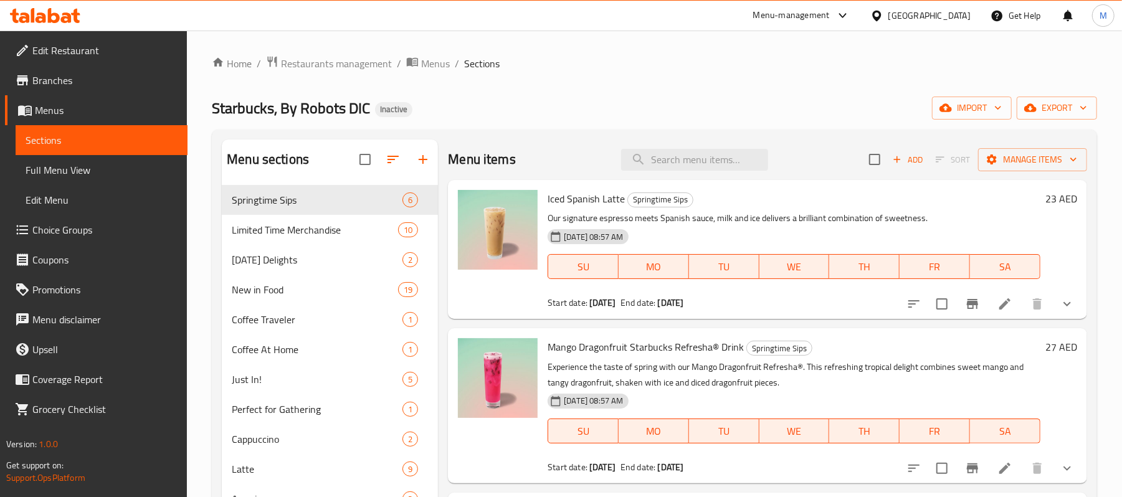
click at [78, 83] on span "Branches" at bounding box center [104, 80] width 145 height 15
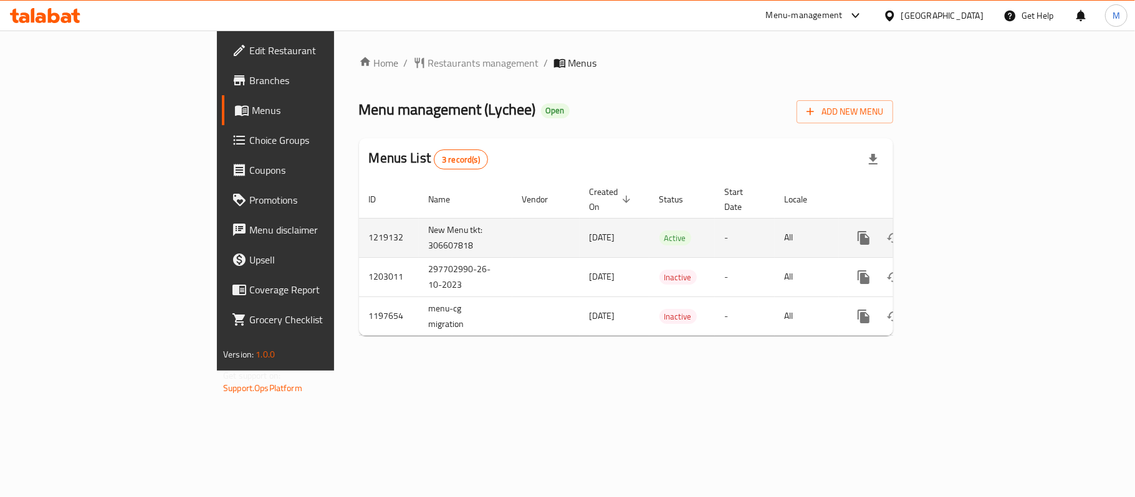
click at [961, 231] on icon "enhanced table" at bounding box center [953, 238] width 15 height 15
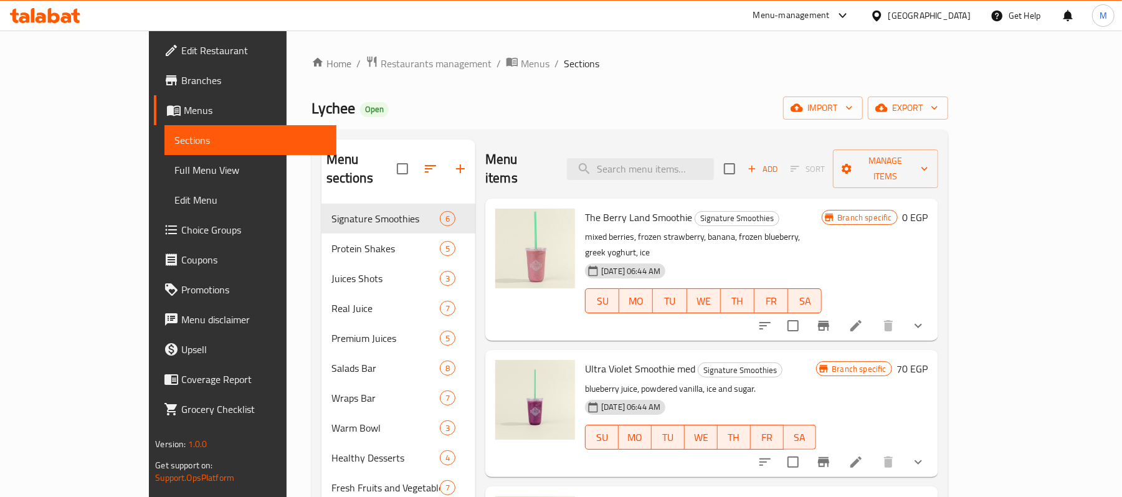
click at [692, 173] on div "Menu items Add Sort Manage items" at bounding box center [711, 169] width 453 height 59
click at [693, 168] on input "search" at bounding box center [640, 169] width 147 height 22
paste input "Vegan Chocolate Protein Bar"
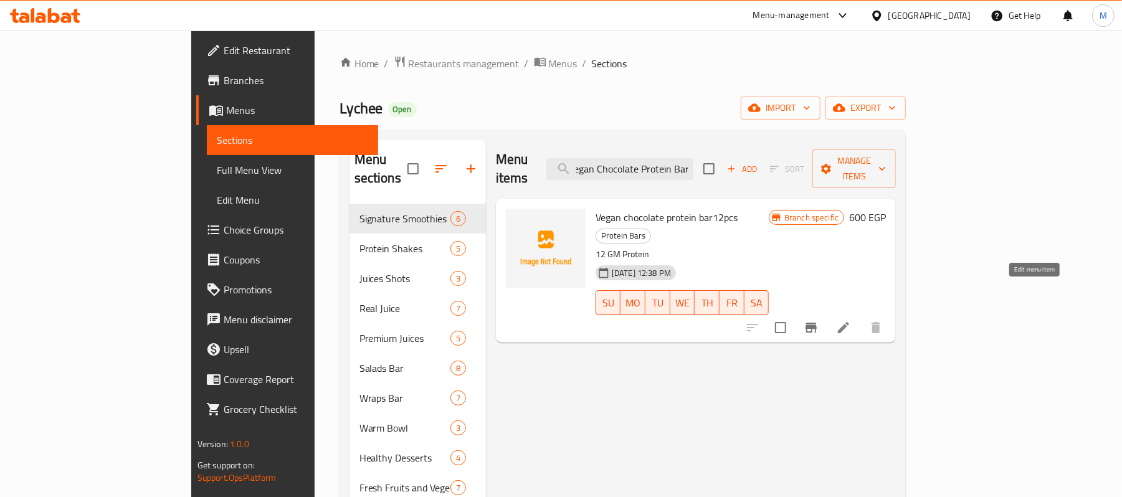
type input "Vegan Chocolate Protein Bar"
click at [851, 320] on icon at bounding box center [843, 327] width 15 height 15
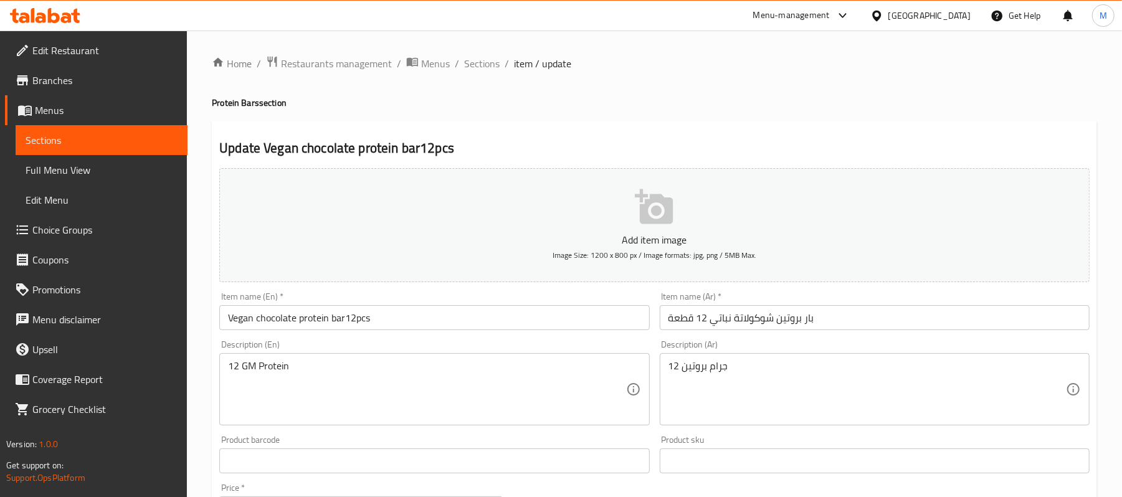
drag, startPoint x: 484, startPoint y: 65, endPoint x: 472, endPoint y: 93, distance: 31.0
click at [484, 65] on span "Sections" at bounding box center [482, 63] width 36 height 15
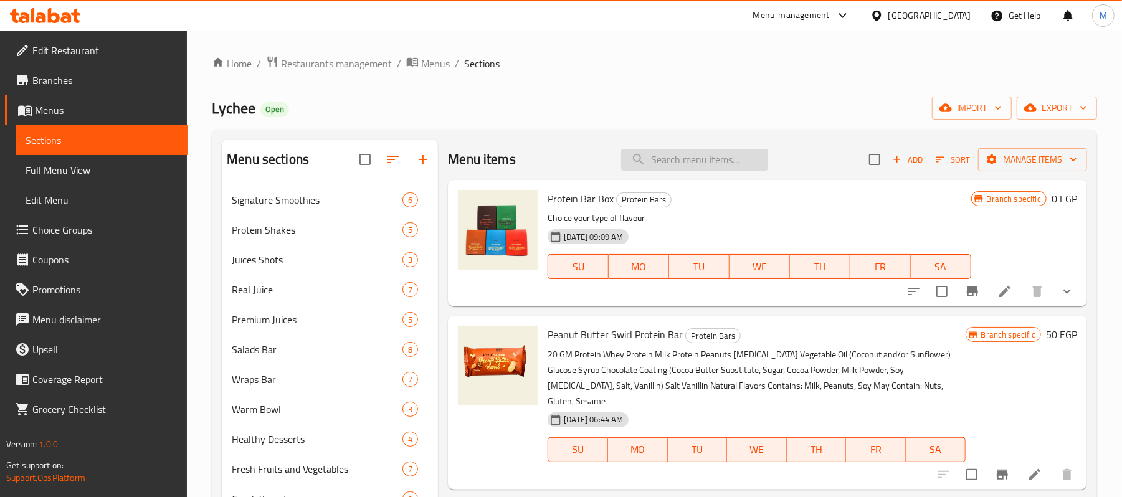
click at [654, 170] on input "search" at bounding box center [694, 160] width 147 height 22
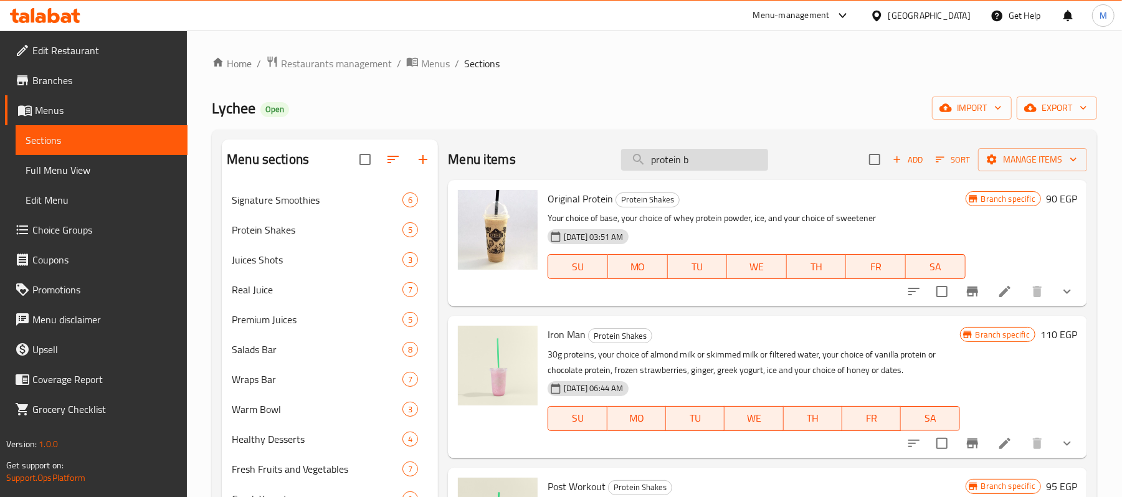
type input "protein bo"
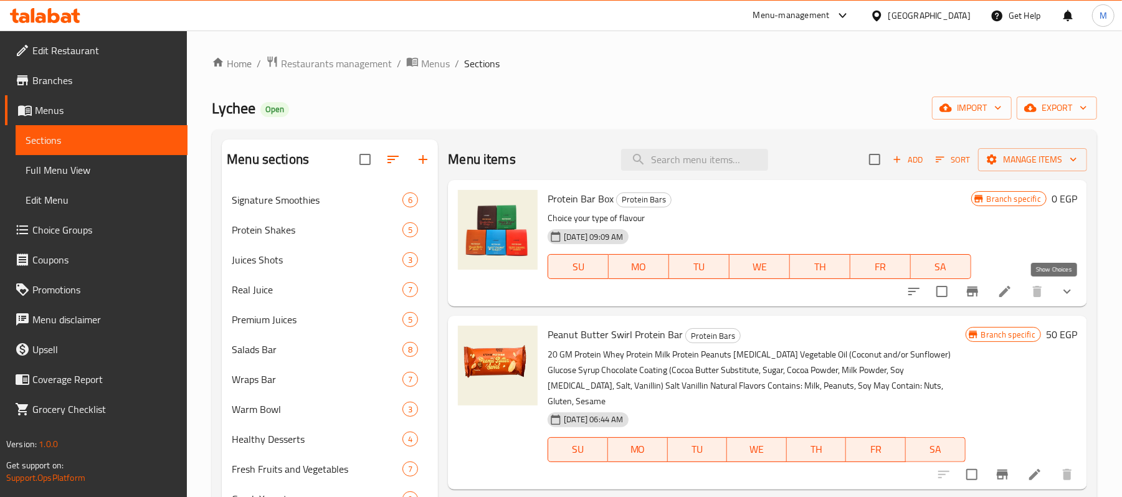
click at [1060, 287] on icon "show more" at bounding box center [1067, 291] width 15 height 15
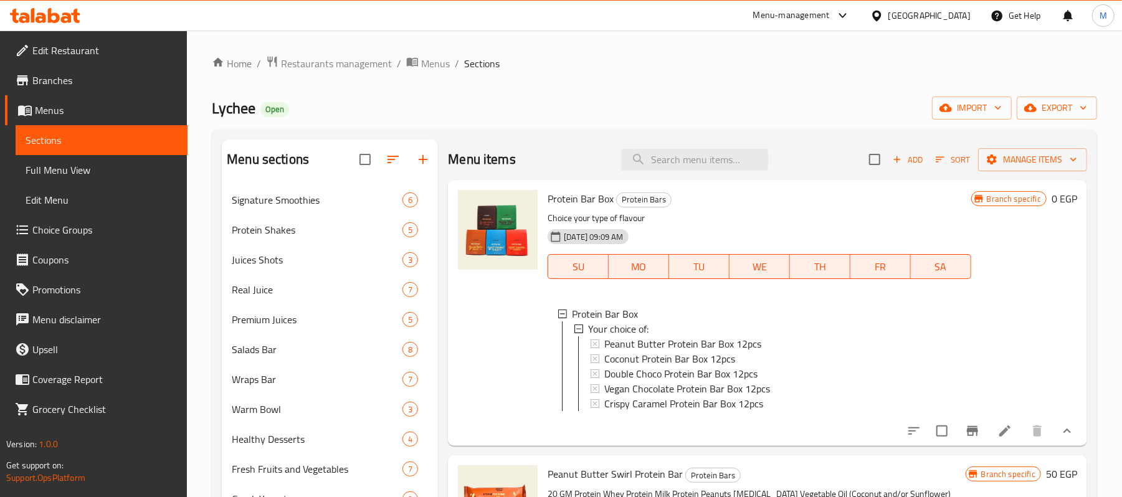
click at [999, 437] on icon at bounding box center [1004, 431] width 11 height 11
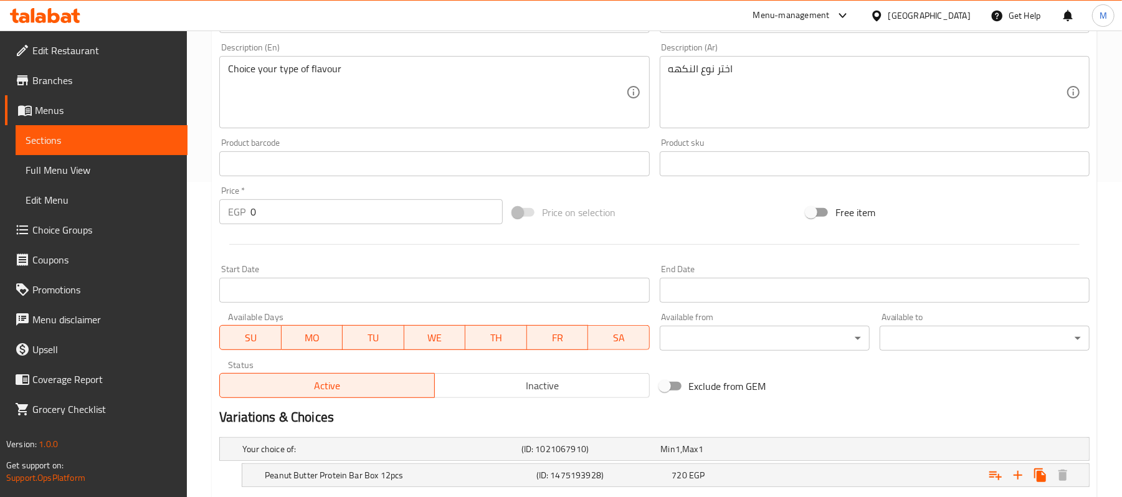
scroll to position [499, 0]
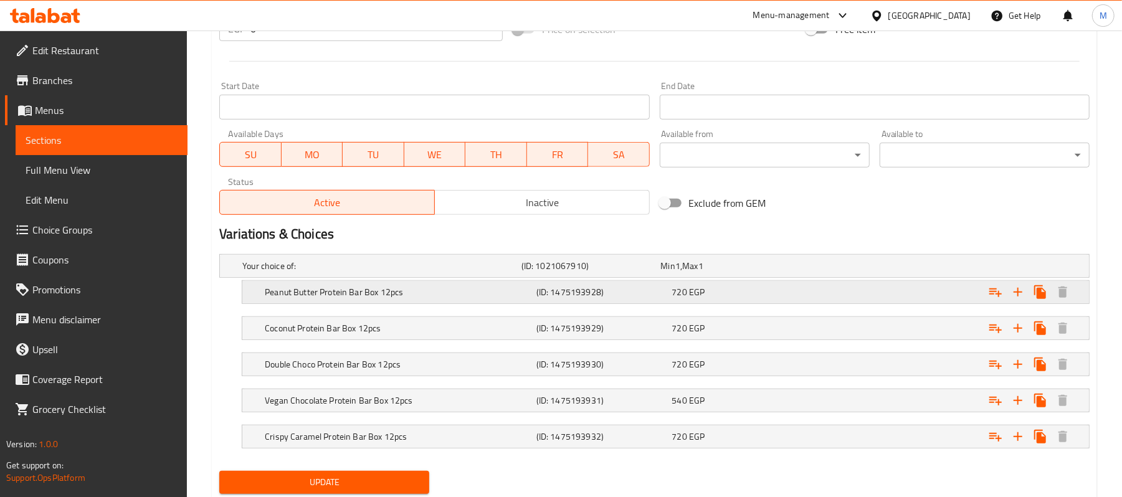
click at [639, 272] on h5 "(ID: 1475193928)" at bounding box center [589, 266] width 135 height 12
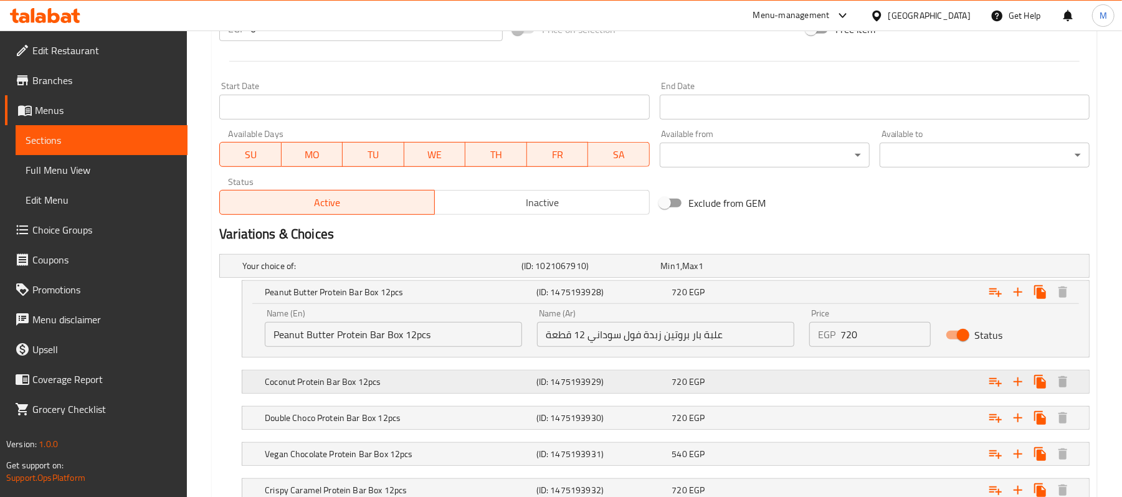
click at [680, 274] on span "EGP" at bounding box center [677, 266] width 5 height 16
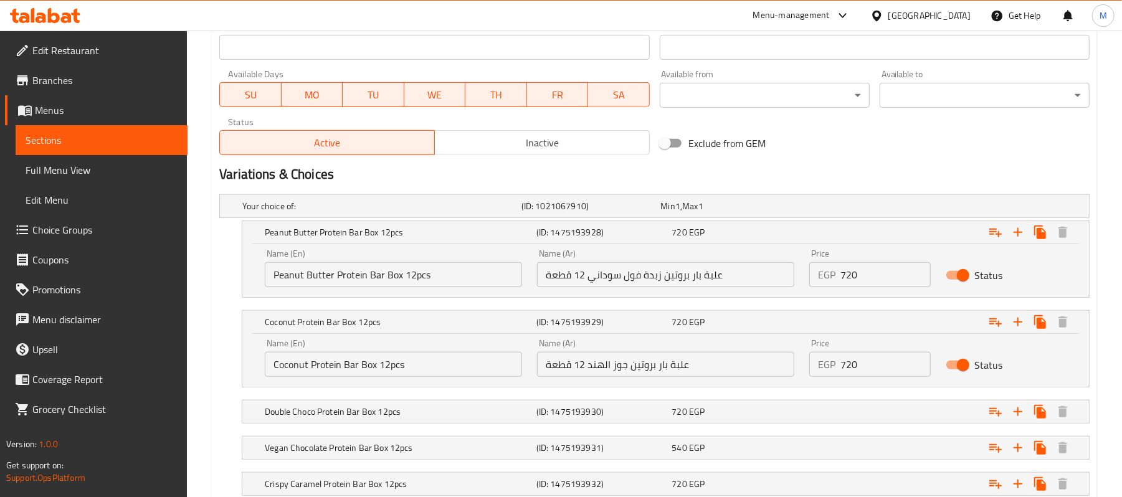
scroll to position [647, 0]
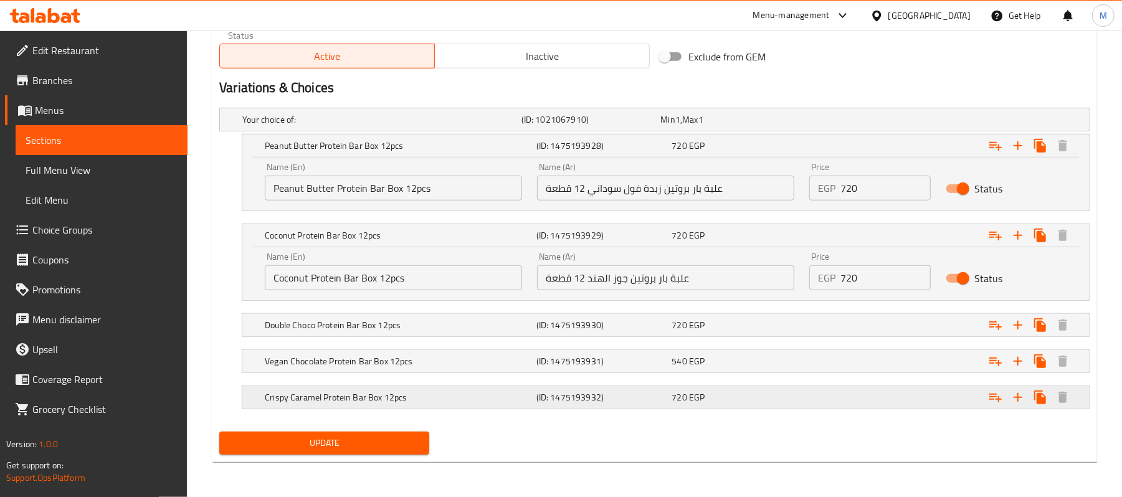
click at [517, 126] on h5 "Crispy Caramel Protein Bar Box 12pcs" at bounding box center [379, 119] width 274 height 12
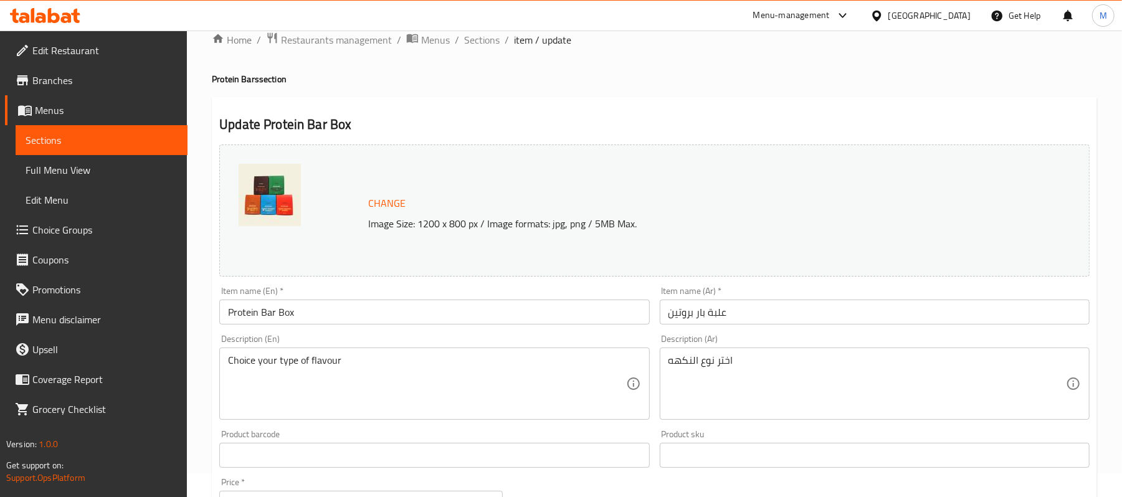
scroll to position [0, 0]
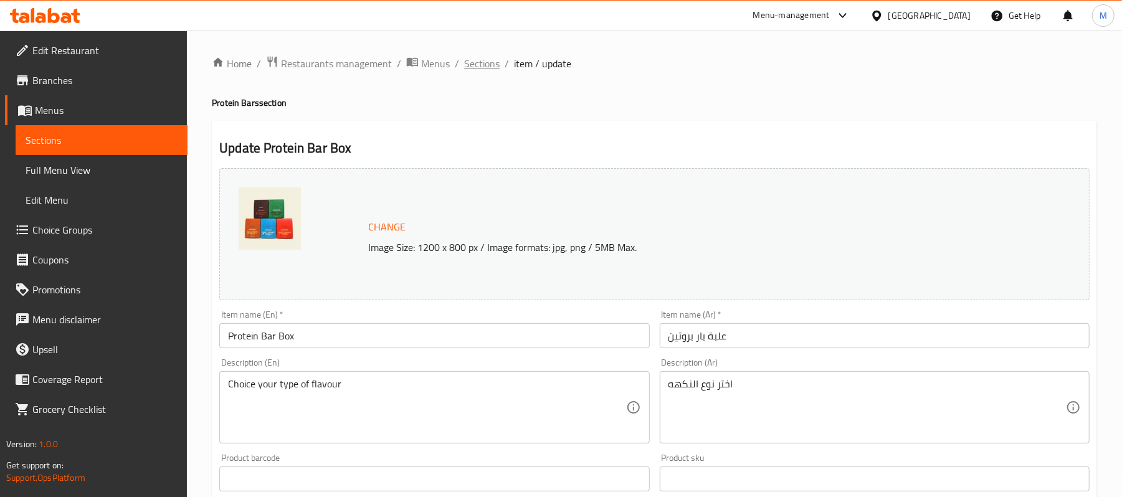
click at [484, 61] on span "Sections" at bounding box center [482, 63] width 36 height 15
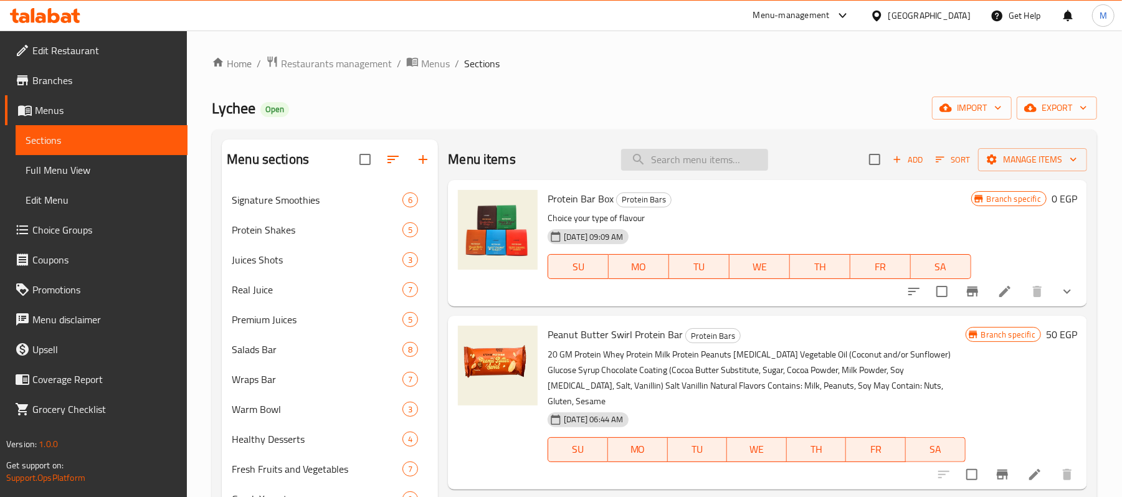
click at [679, 158] on input "search" at bounding box center [694, 160] width 147 height 22
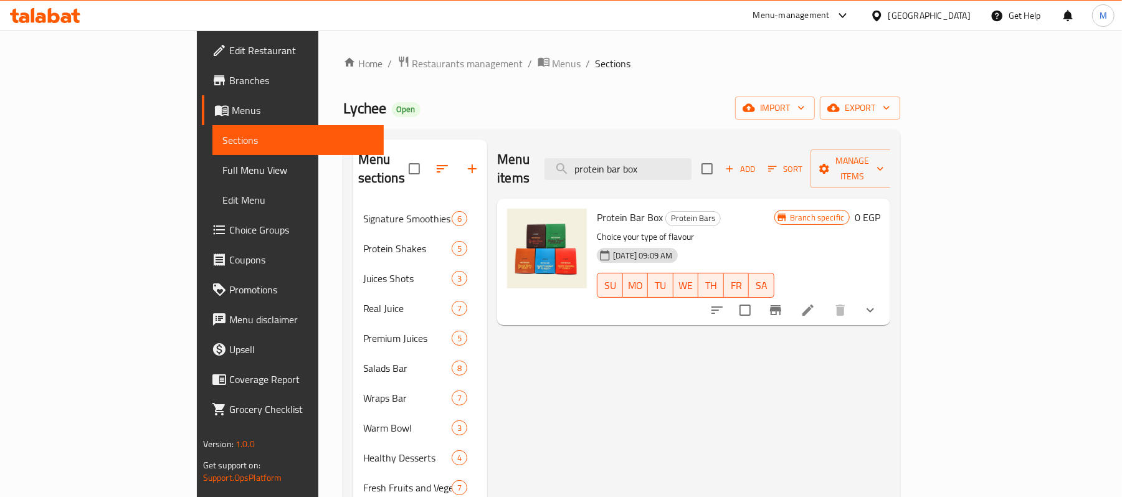
type input "protein bar box"
click at [878, 303] on icon "show more" at bounding box center [870, 310] width 15 height 15
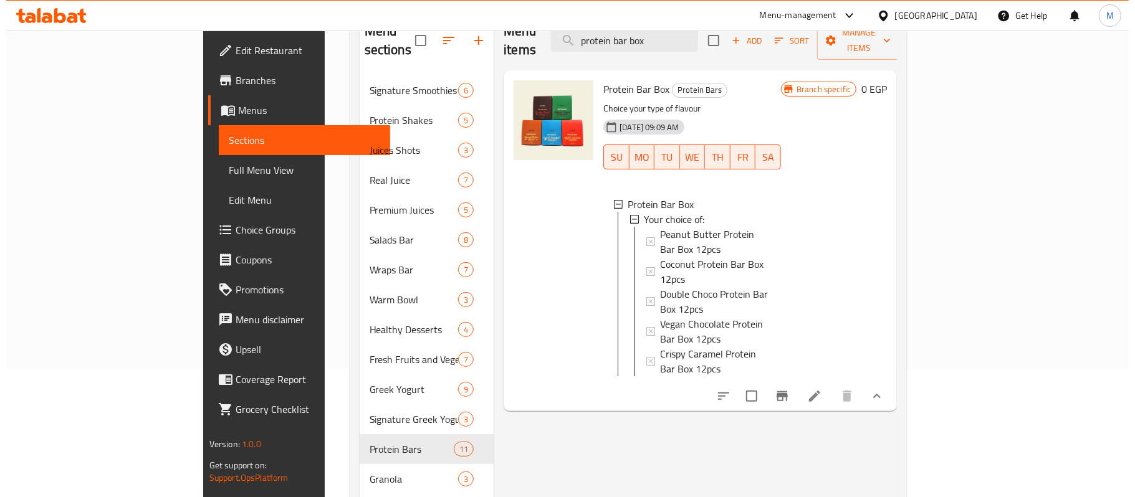
scroll to position [166, 0]
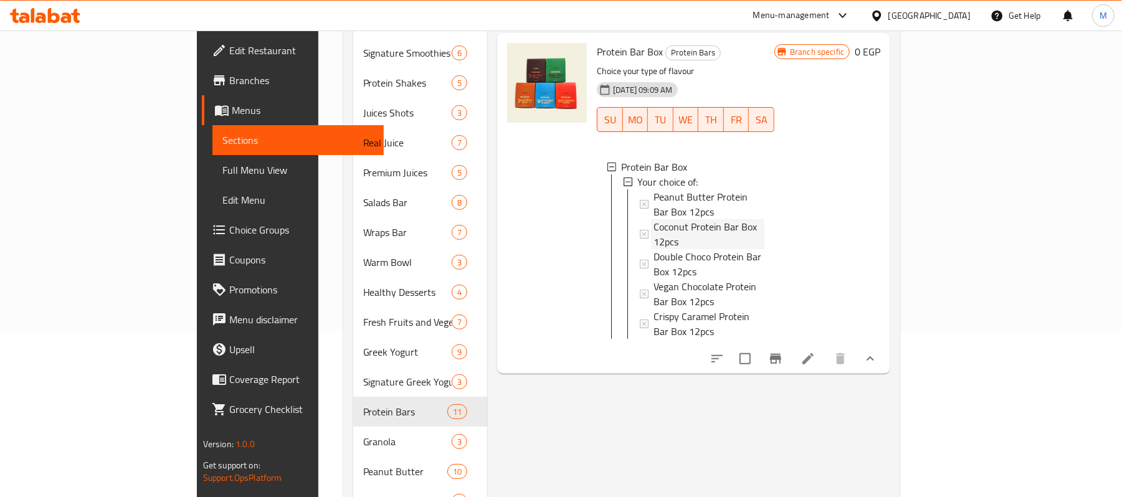
click at [728, 219] on span "Coconut Protein Bar Box 12pcs" at bounding box center [709, 234] width 111 height 30
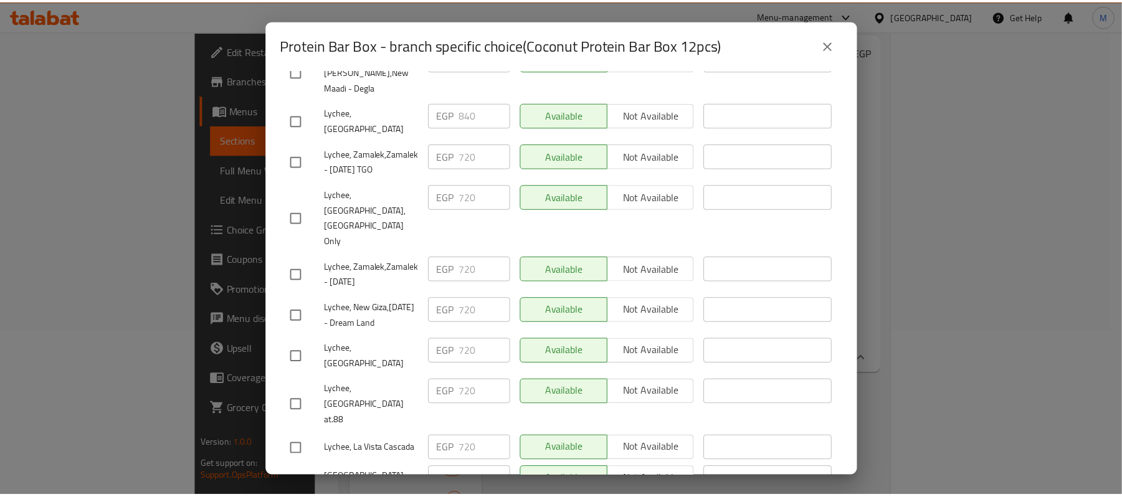
scroll to position [499, 0]
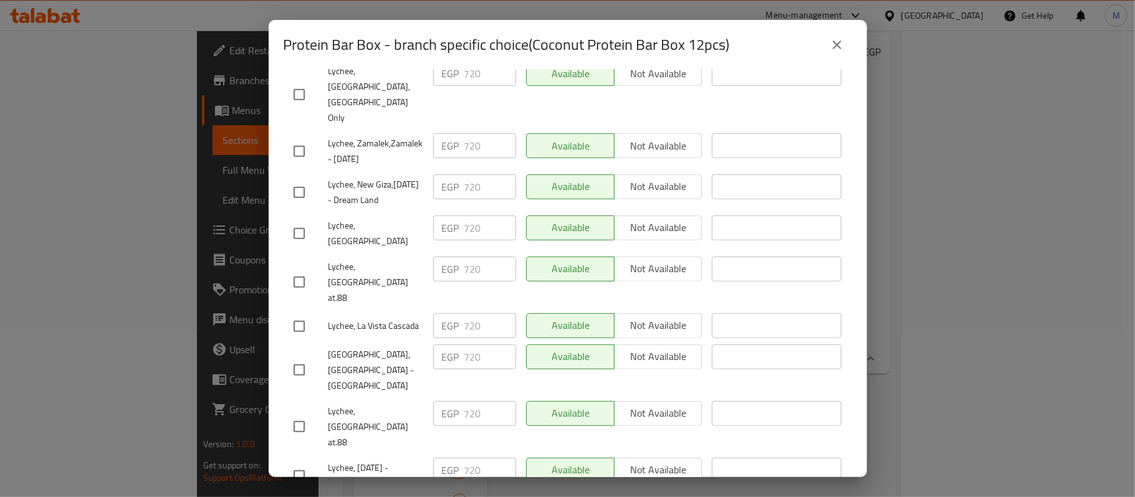
click at [843, 31] on button "close" at bounding box center [837, 45] width 30 height 30
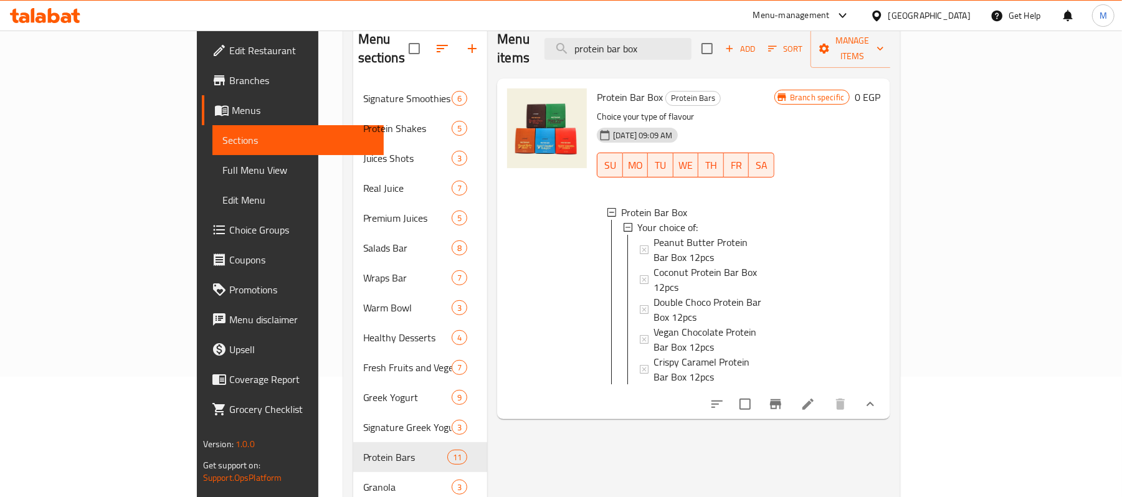
scroll to position [249, 0]
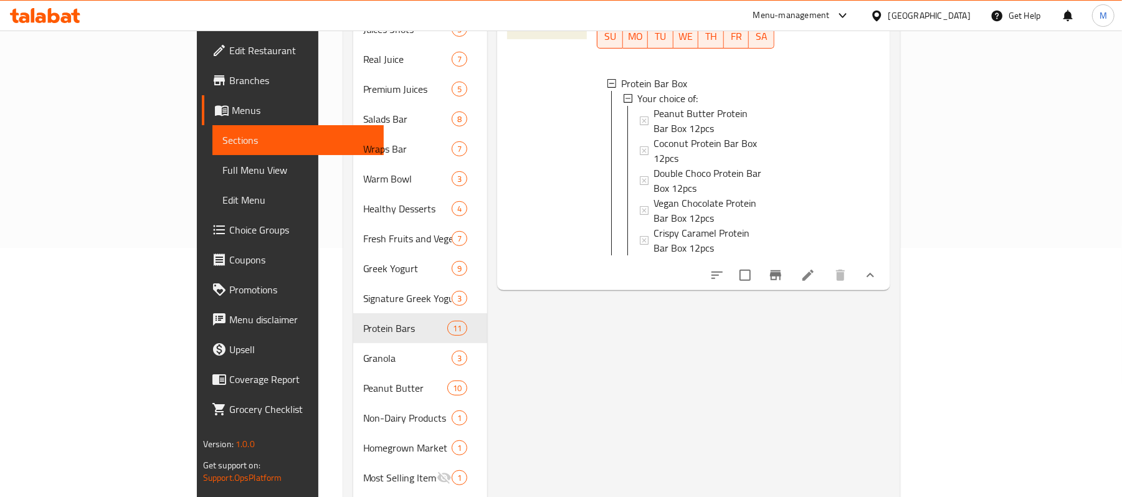
click at [826, 264] on li at bounding box center [808, 275] width 35 height 22
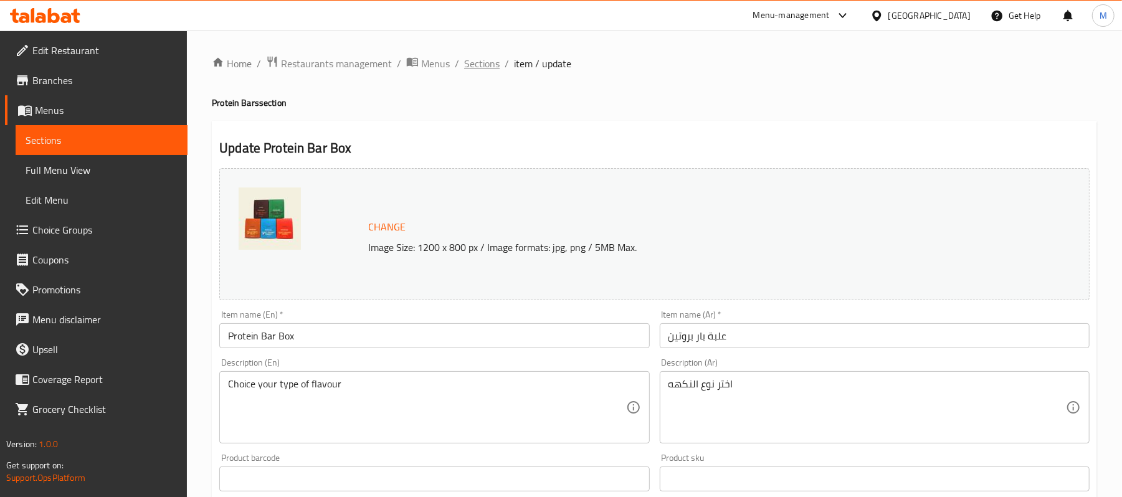
click at [482, 70] on span "Sections" at bounding box center [482, 63] width 36 height 15
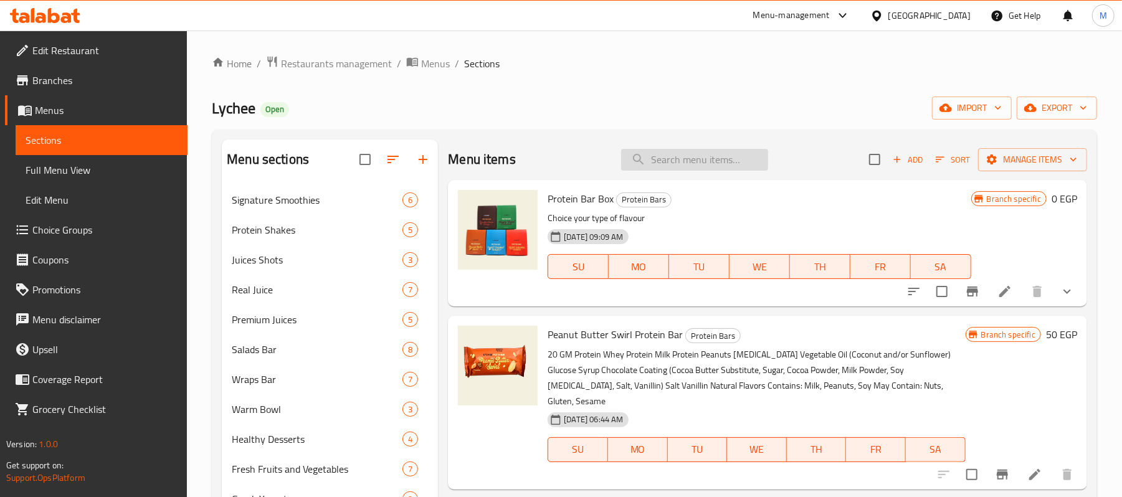
click at [664, 165] on input "search" at bounding box center [694, 160] width 147 height 22
click at [646, 168] on input "search" at bounding box center [694, 160] width 147 height 22
paste input "Vegan Protein Bar,"
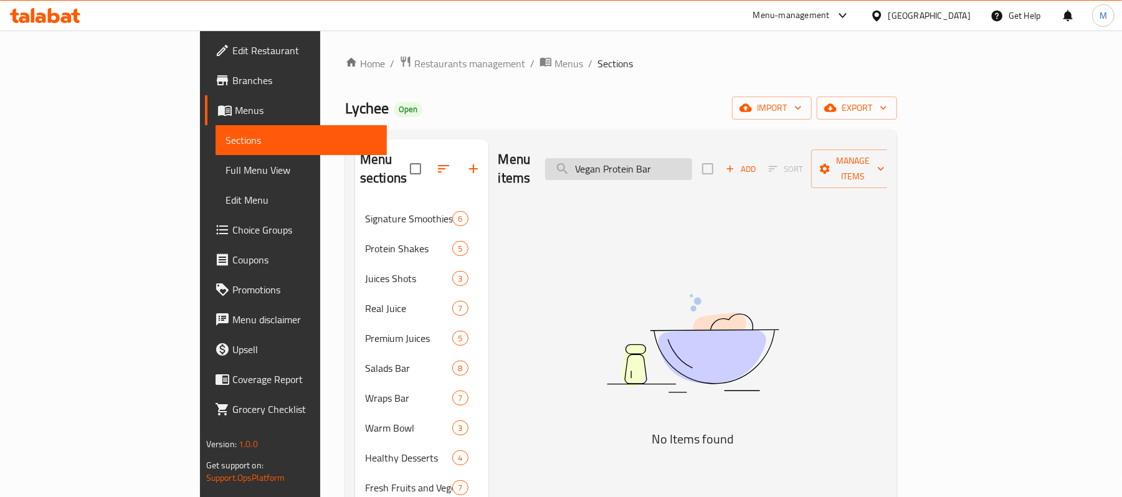
click at [652, 163] on input "Vegan Protein Bar" at bounding box center [618, 169] width 147 height 22
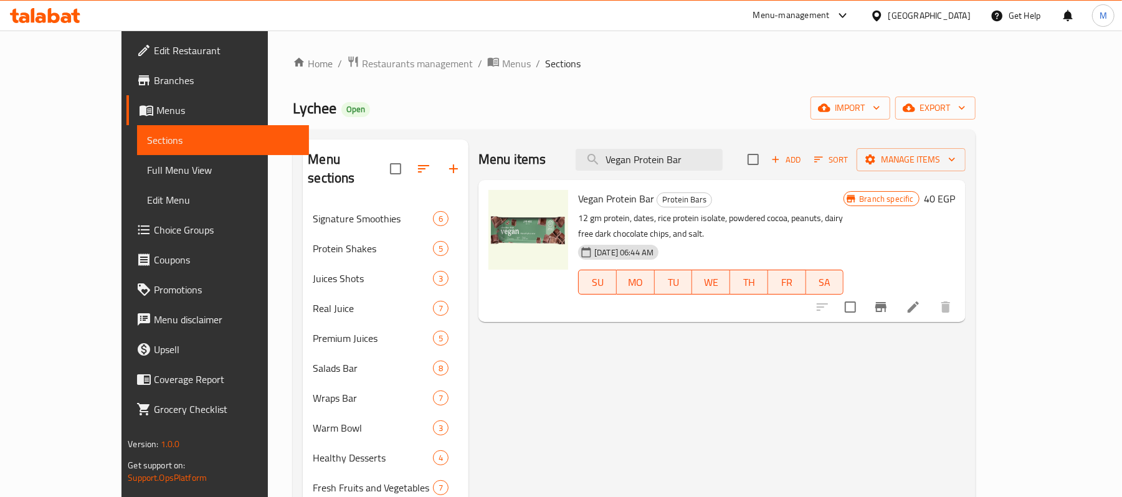
type input "Vegan Protein Bar"
